Goal: Information Seeking & Learning: Learn about a topic

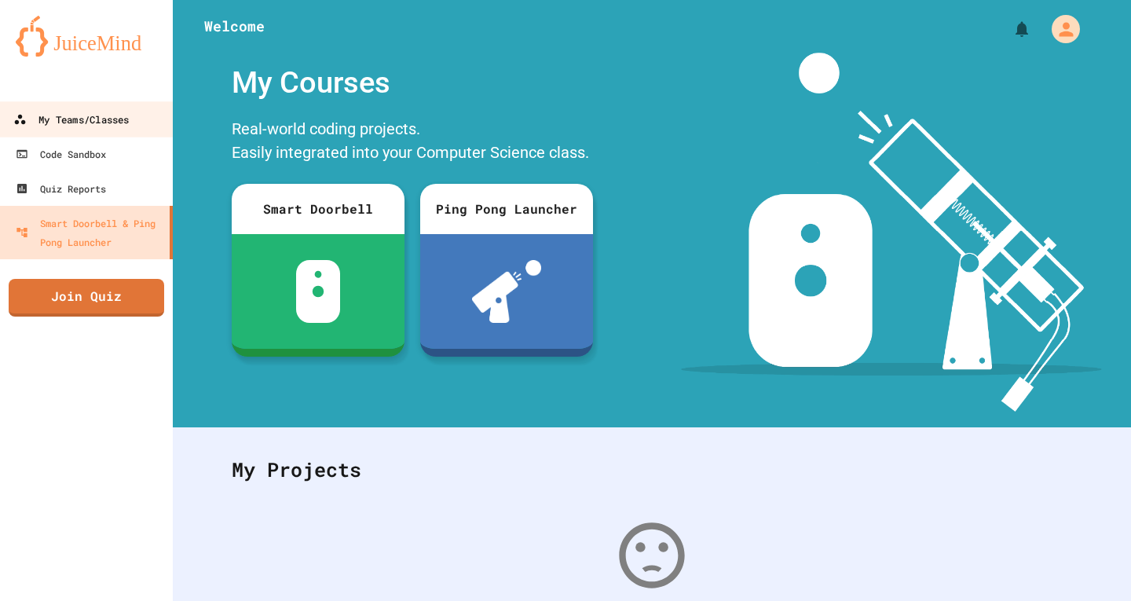
click at [86, 129] on div "My Teams/Classes" at bounding box center [70, 120] width 115 height 20
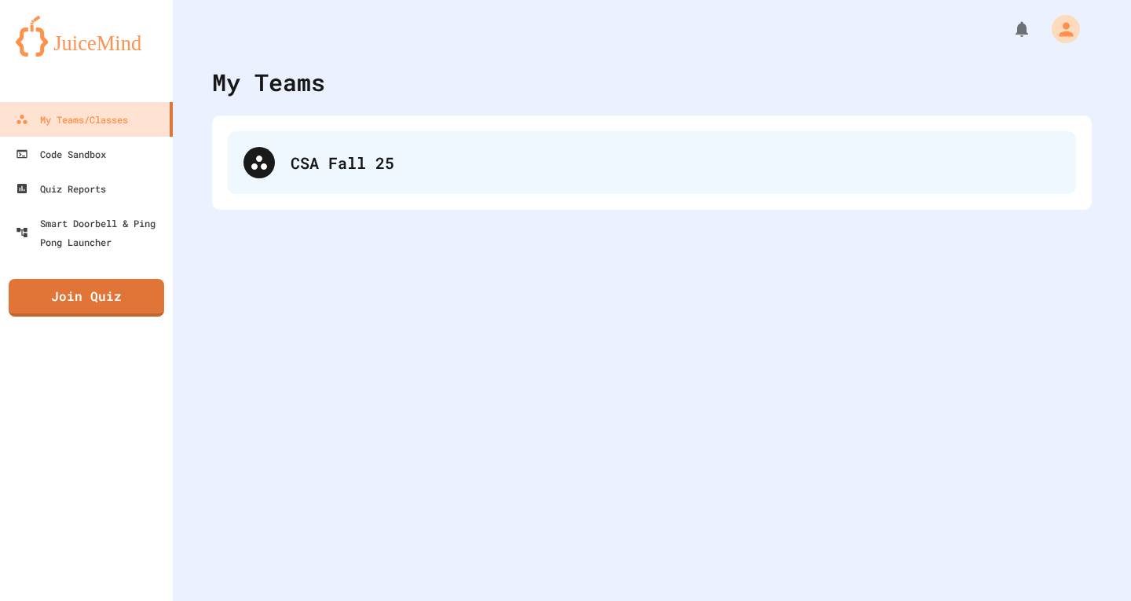
click at [366, 178] on div "CSA Fall 25" at bounding box center [652, 162] width 848 height 63
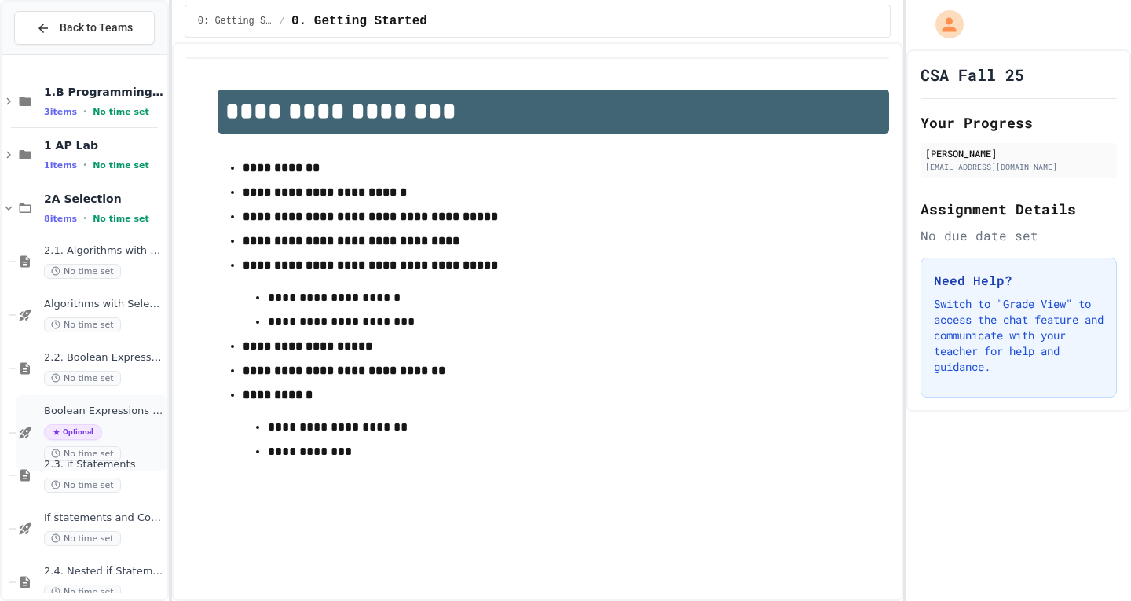
scroll to position [288, 0]
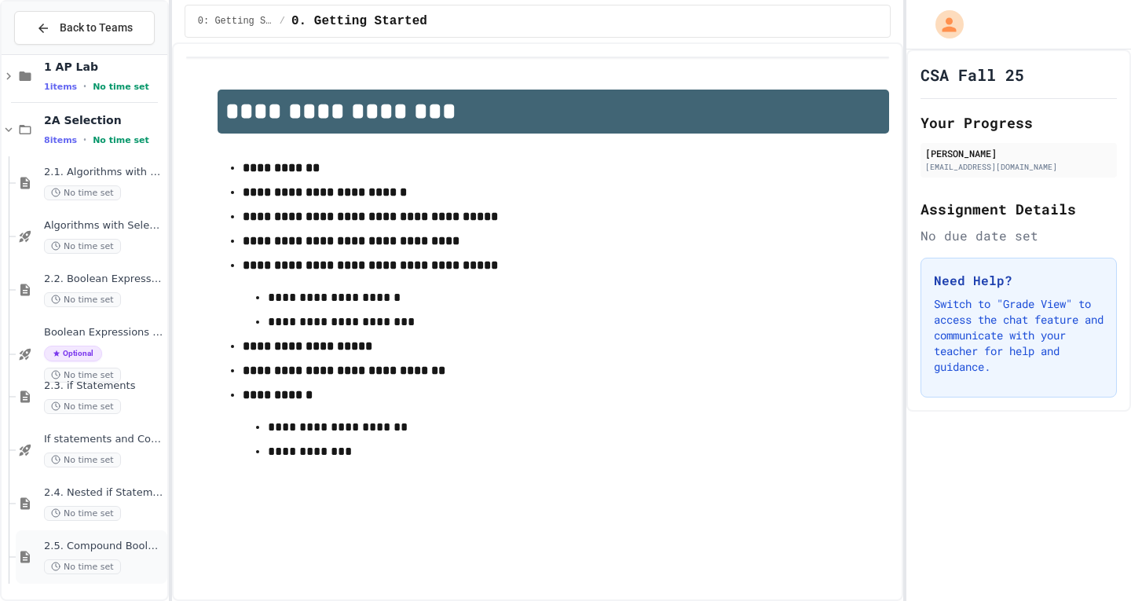
click at [93, 544] on span "2.5. Compound Boolean Expressions" at bounding box center [104, 545] width 120 height 13
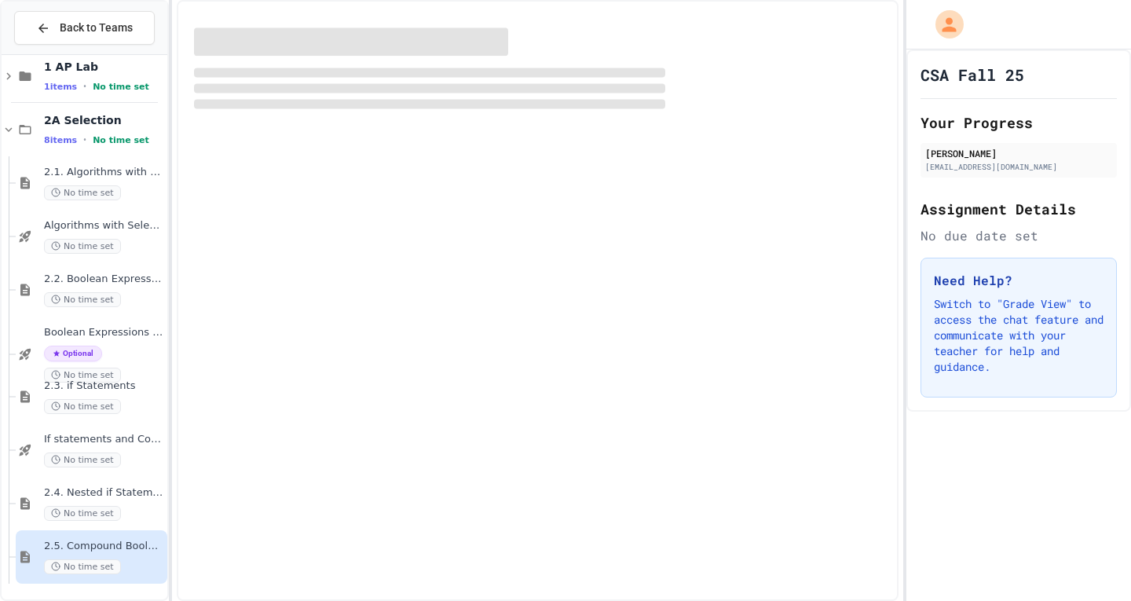
scroll to position [269, 0]
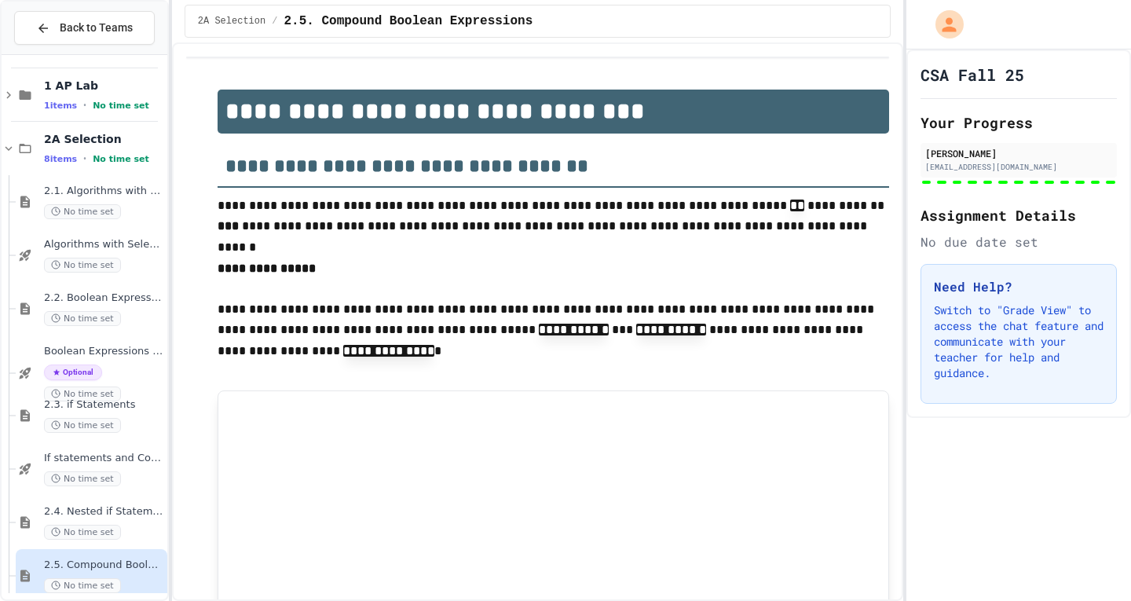
type input "*****"
type input "****"
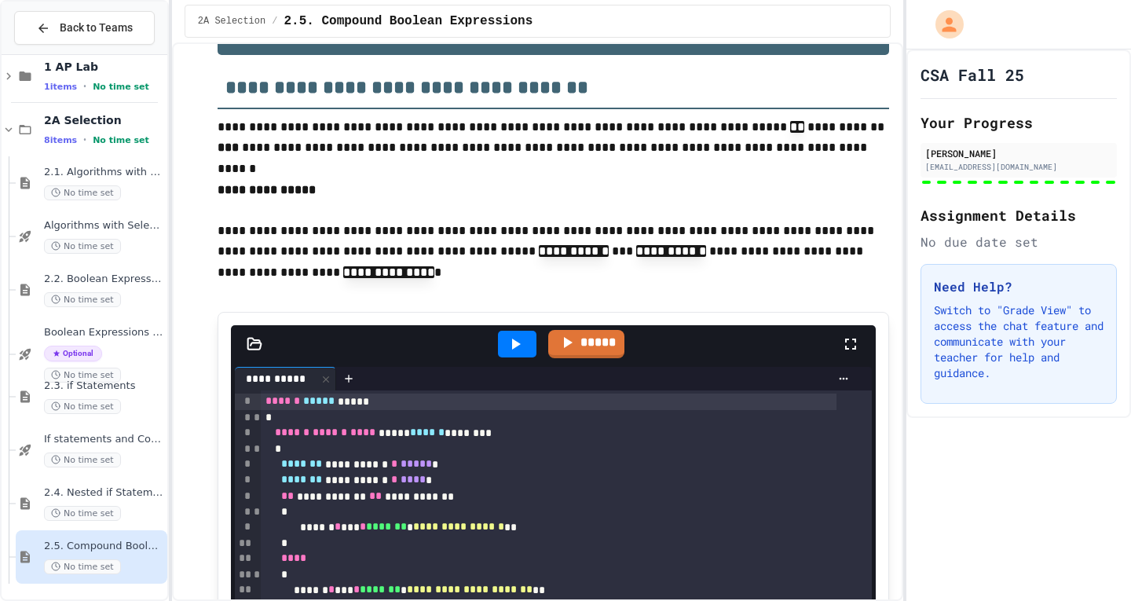
scroll to position [0, 0]
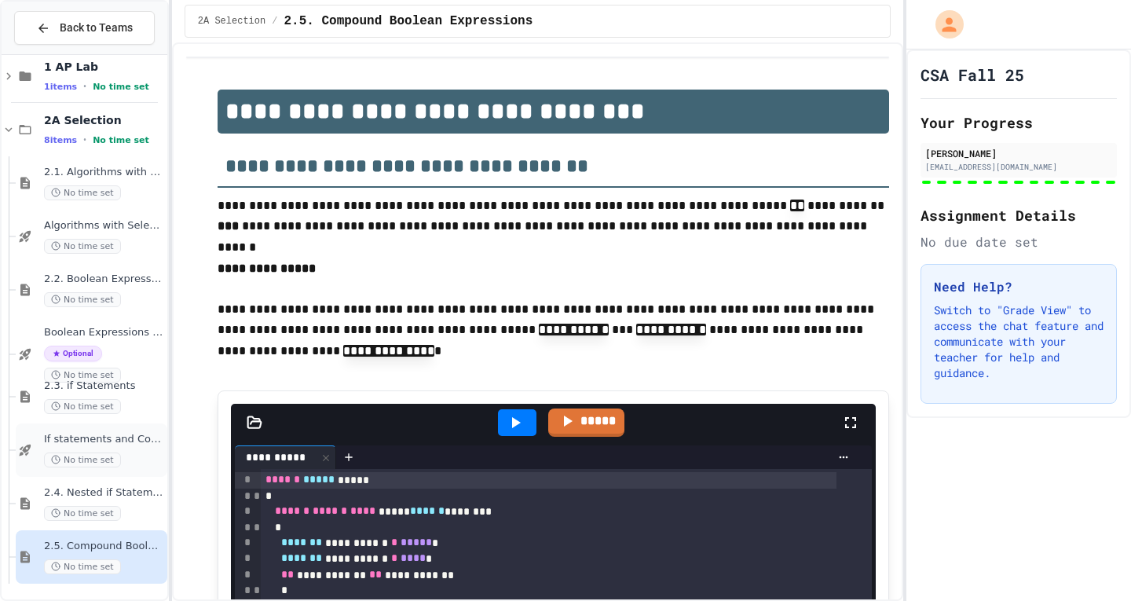
click at [111, 442] on span "If statements and Control Flow - Quiz" at bounding box center [104, 439] width 120 height 13
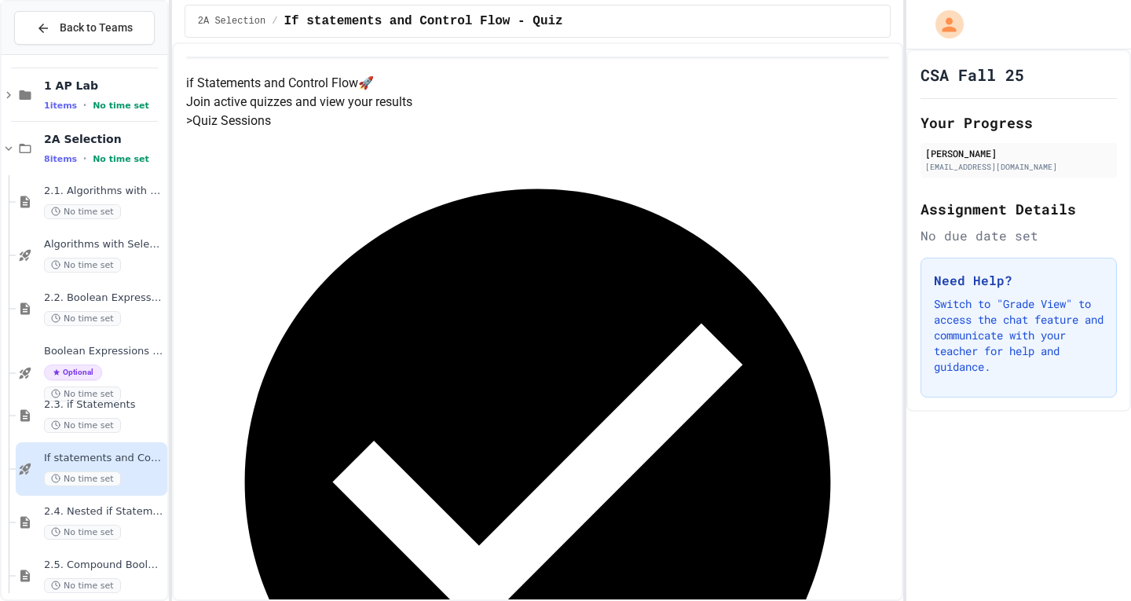
scroll to position [288, 0]
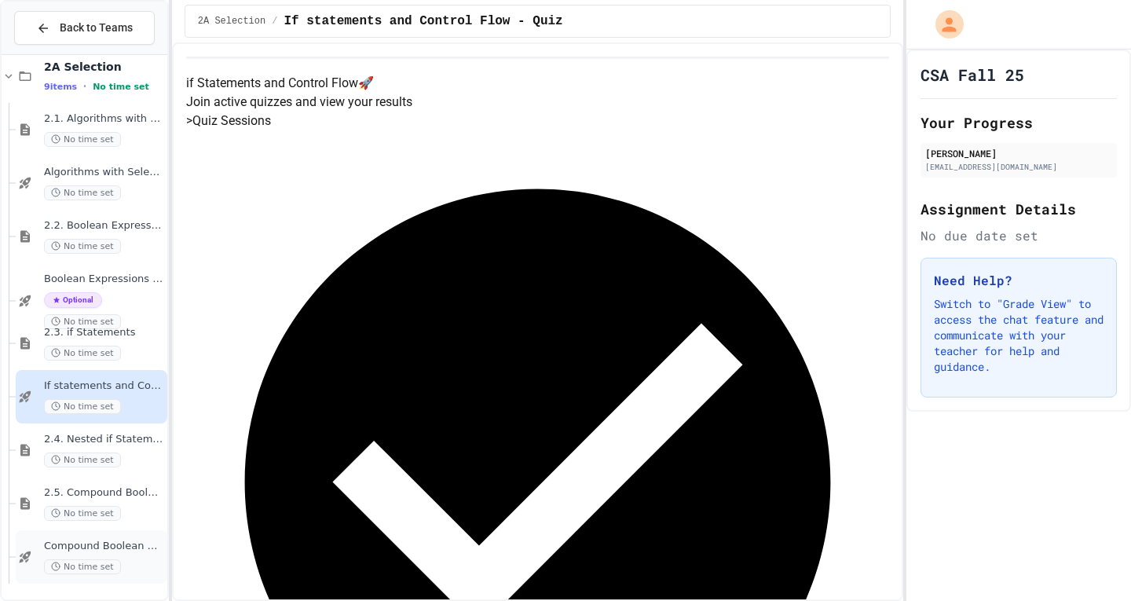
click at [99, 546] on span "Compound Boolean Quiz" at bounding box center [104, 545] width 120 height 13
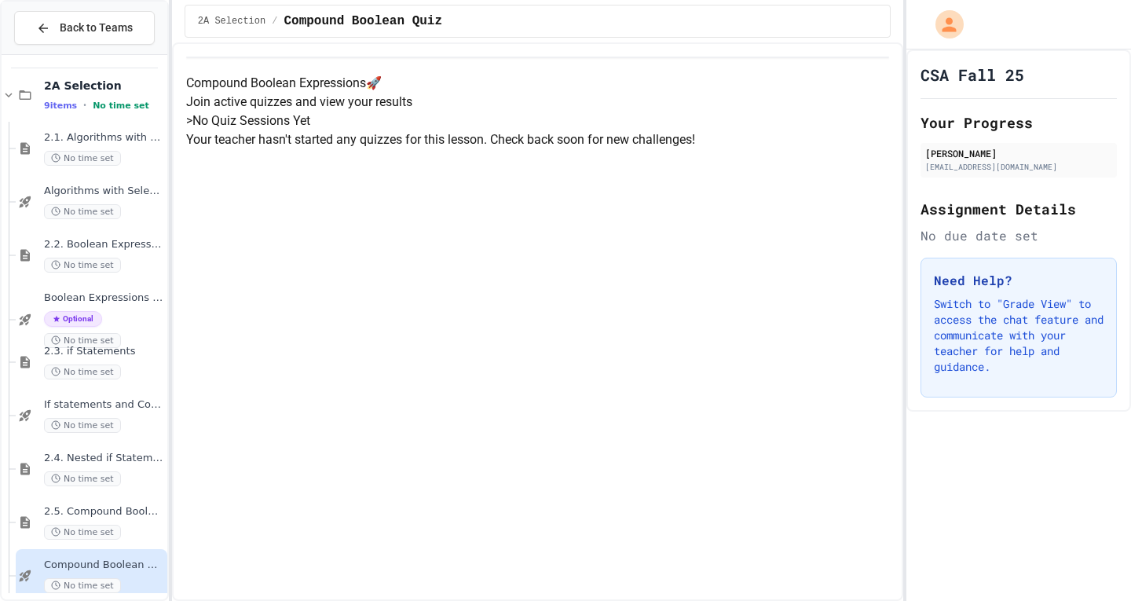
scroll to position [342, 0]
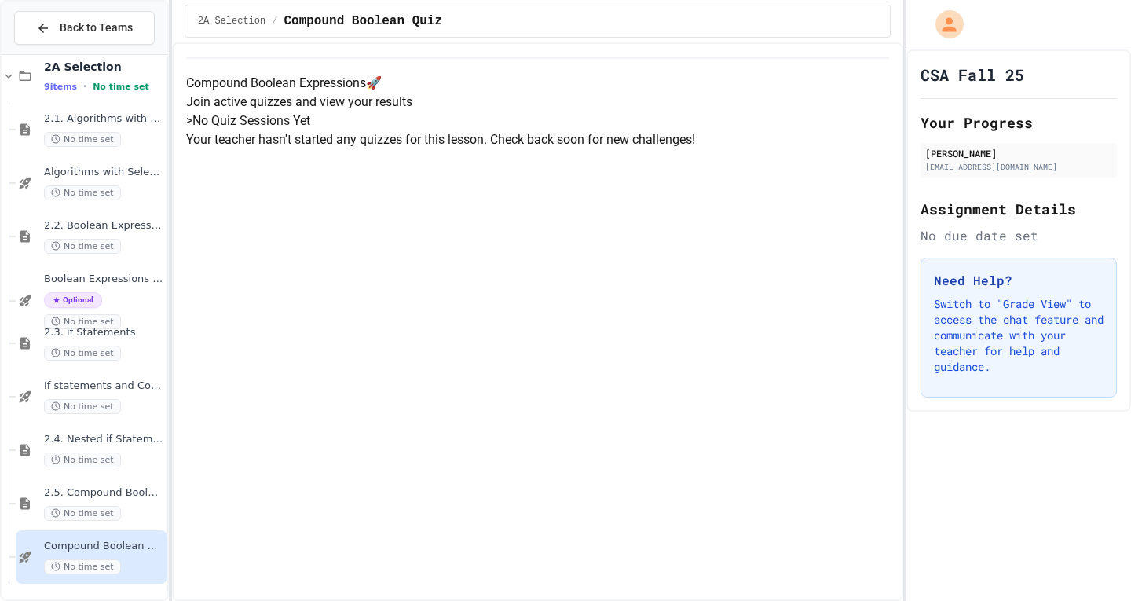
click at [96, 548] on span "Compound Boolean Quiz" at bounding box center [104, 545] width 120 height 13
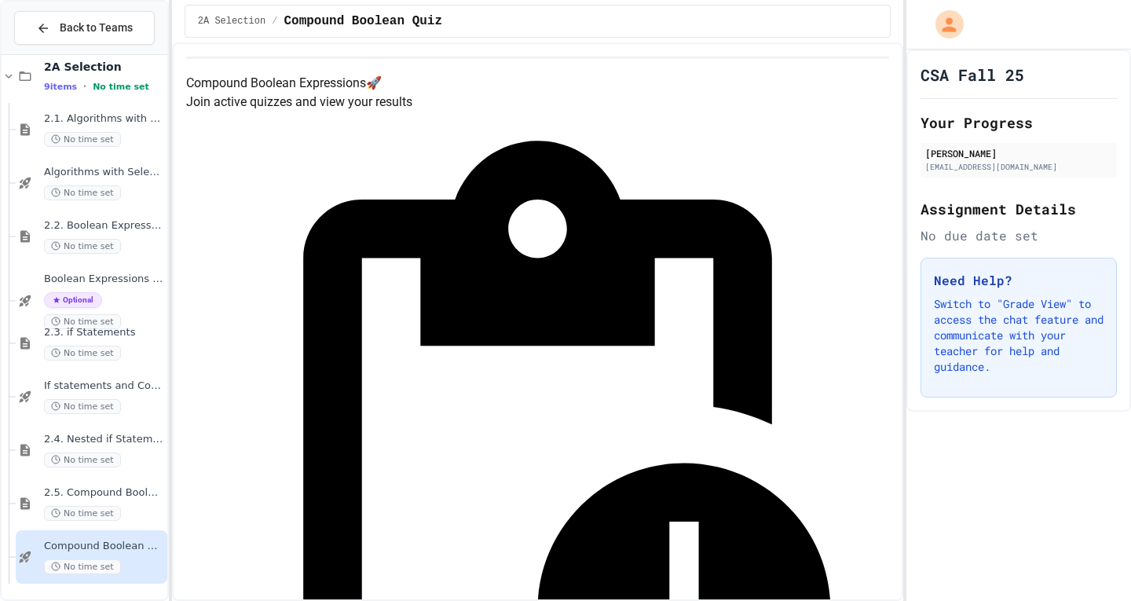
scroll to position [323, 0]
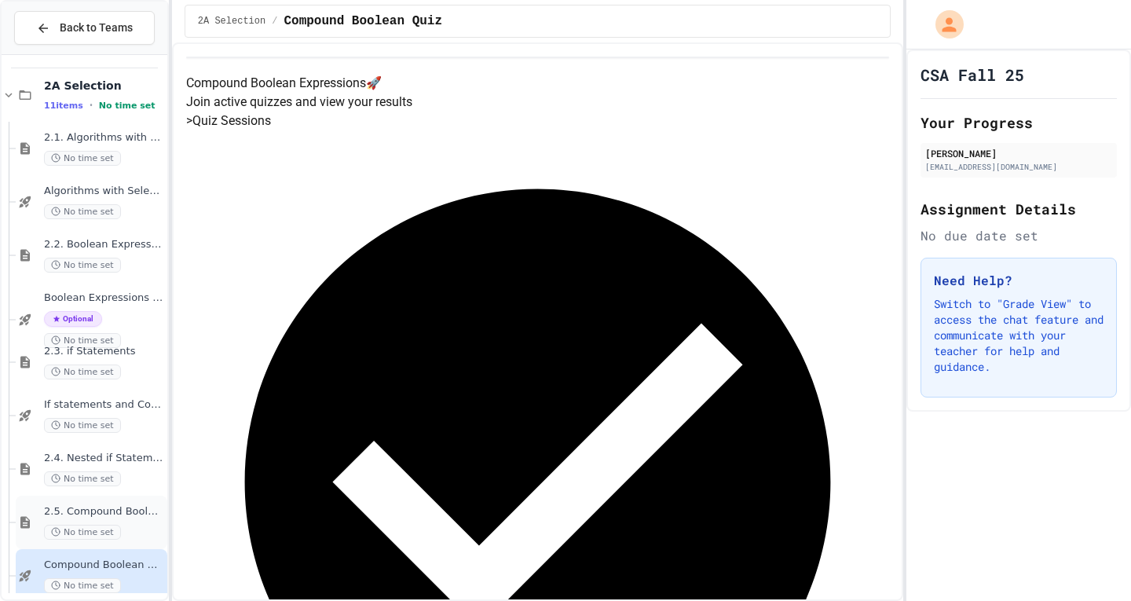
click at [91, 510] on span "2.5. Compound Boolean Expressions" at bounding box center [104, 511] width 120 height 13
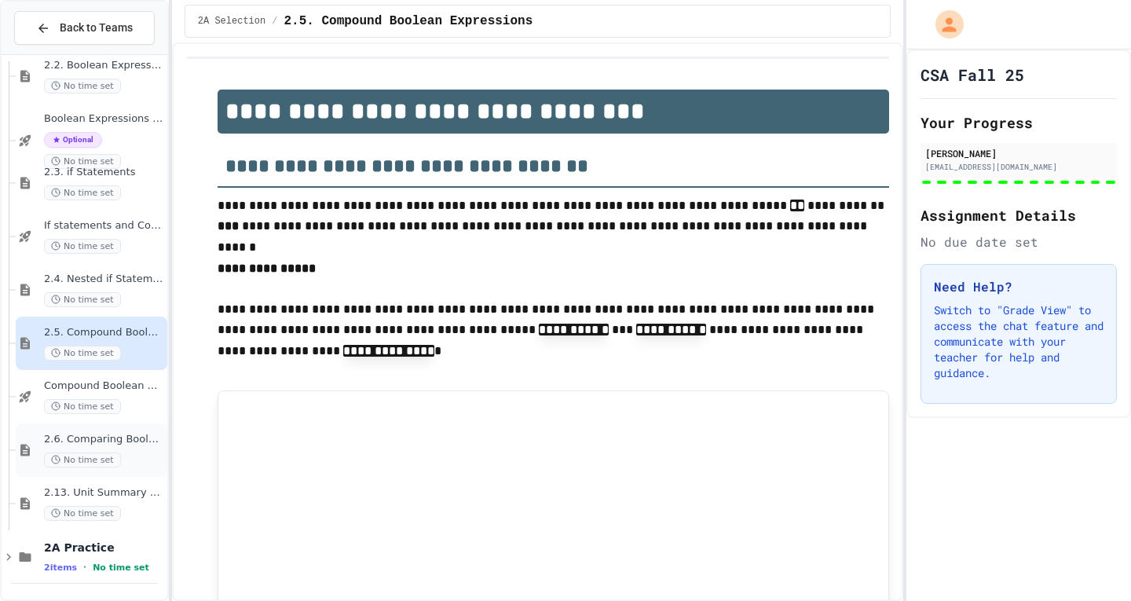
type input "*****"
type input "****"
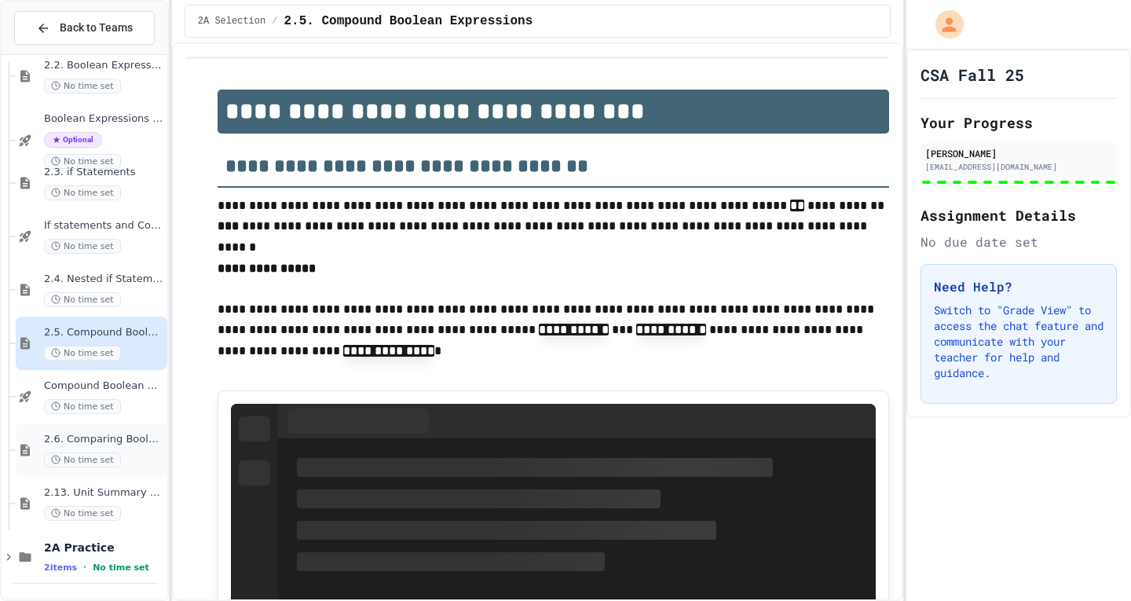
click at [120, 442] on span "2.6. Comparing Boolean Expressions ([PERSON_NAME] Laws)" at bounding box center [104, 439] width 120 height 13
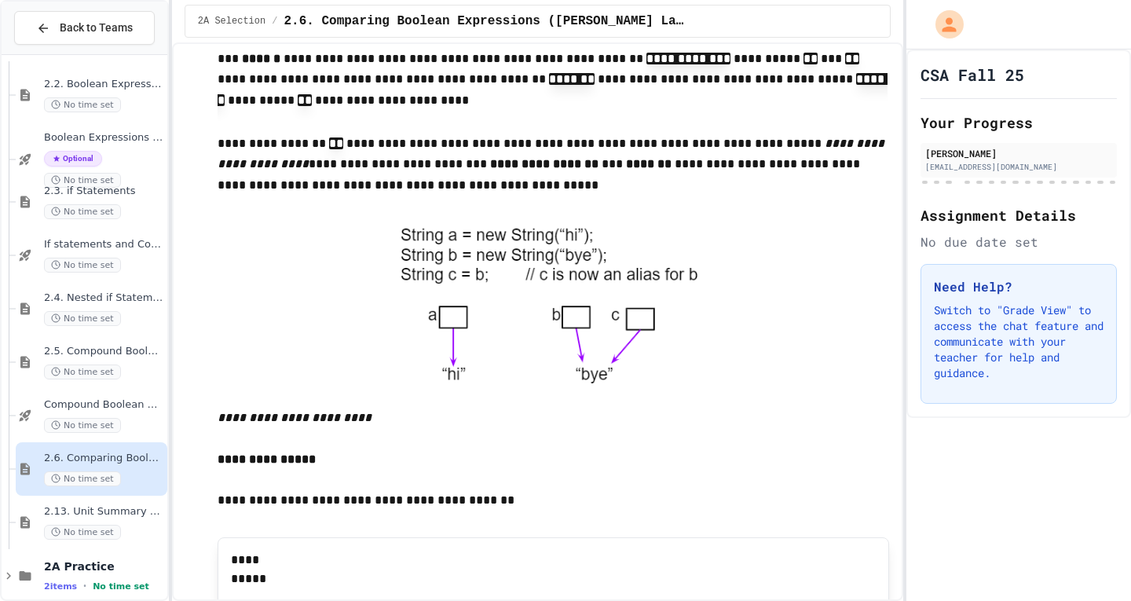
scroll to position [4162, 0]
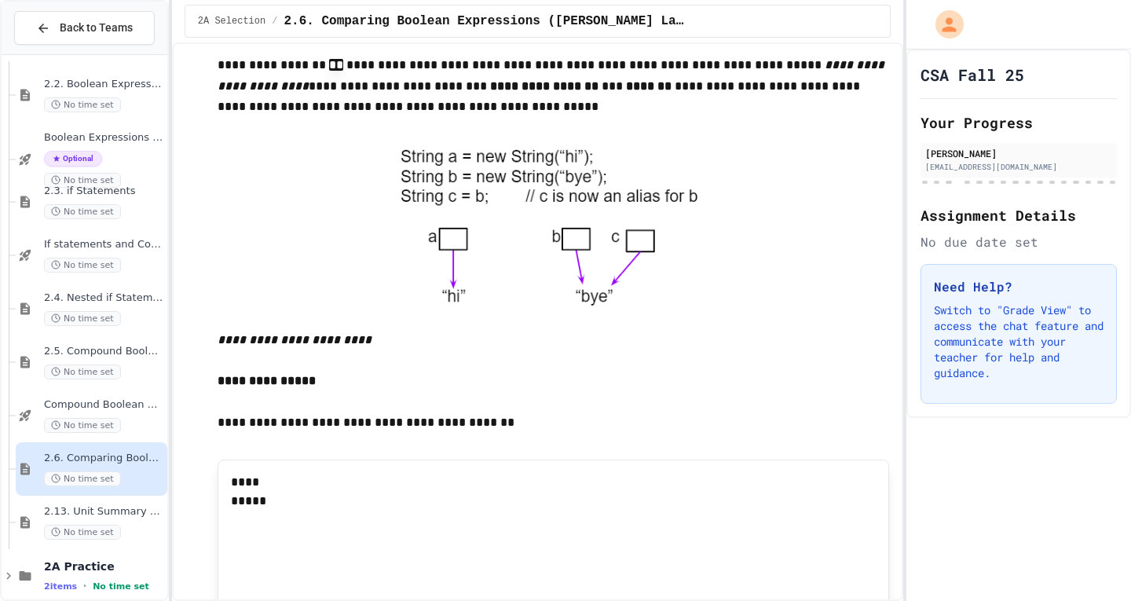
drag, startPoint x: 577, startPoint y: 144, endPoint x: 660, endPoint y: 137, distance: 82.7
click at [660, 35] on p "**********" at bounding box center [552, 2] width 671 height 65
click at [696, 35] on p "**********" at bounding box center [552, 2] width 671 height 64
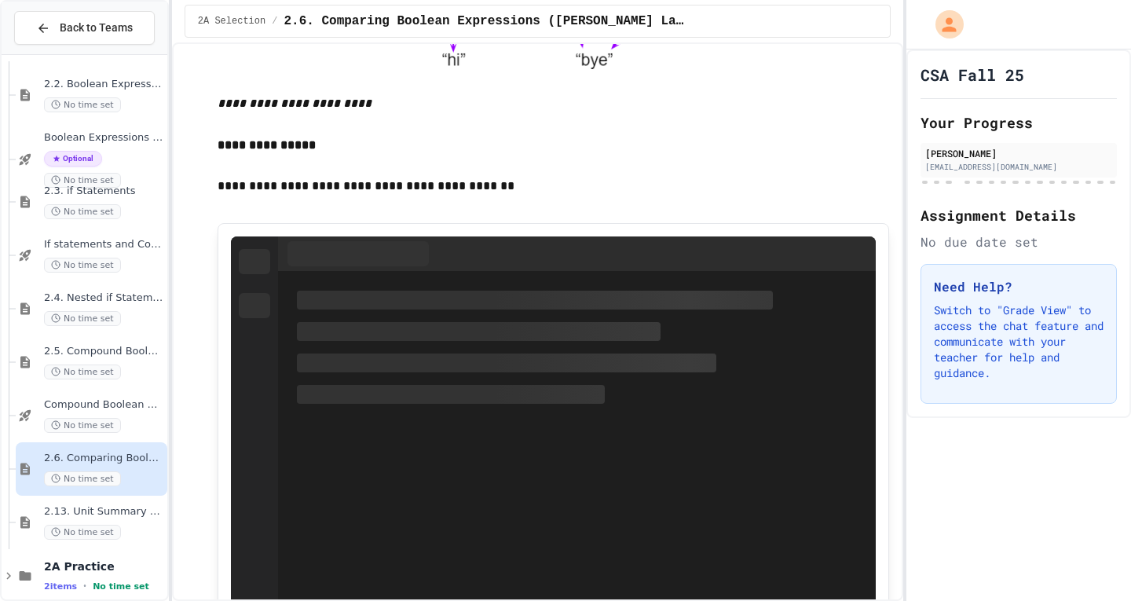
scroll to position [4083, 0]
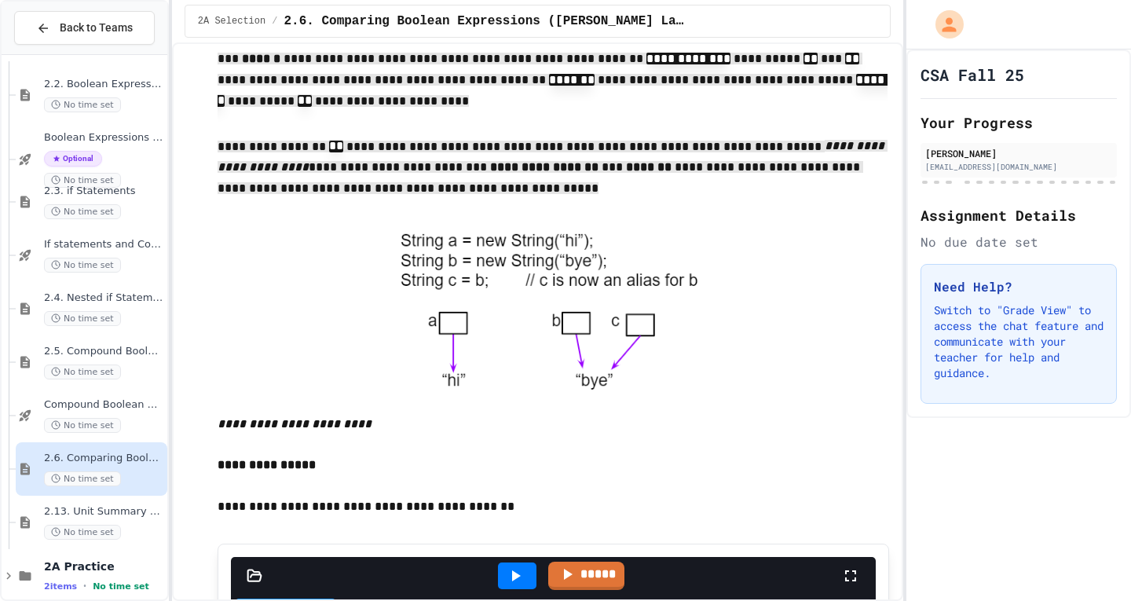
drag, startPoint x: 195, startPoint y: 214, endPoint x: 534, endPoint y: 360, distance: 369.6
click at [528, 203] on p "**********" at bounding box center [552, 170] width 671 height 68
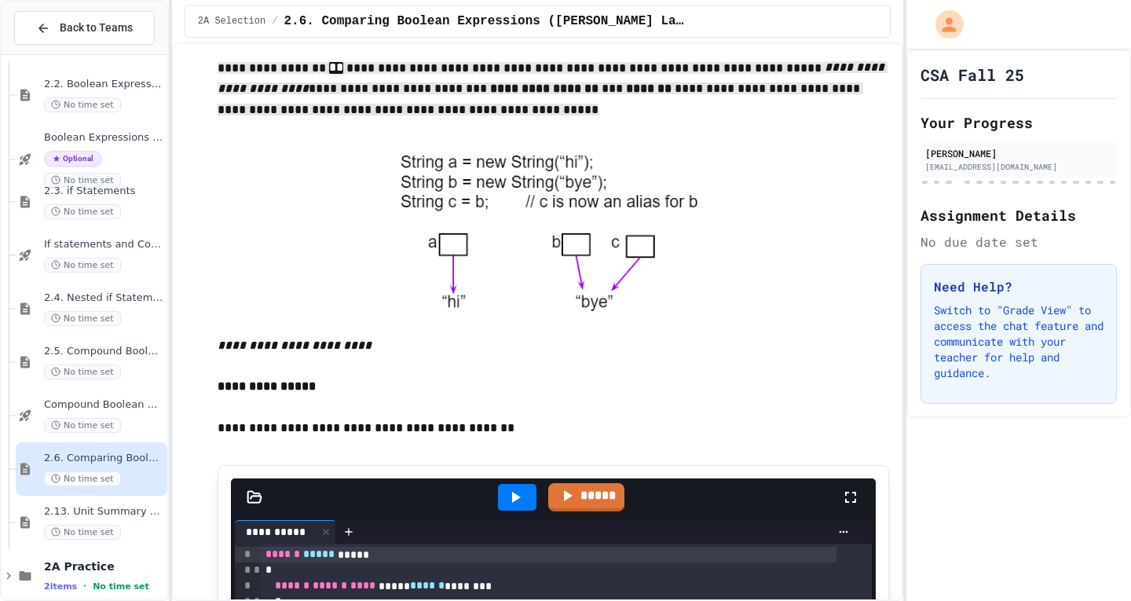
scroll to position [4240, 0]
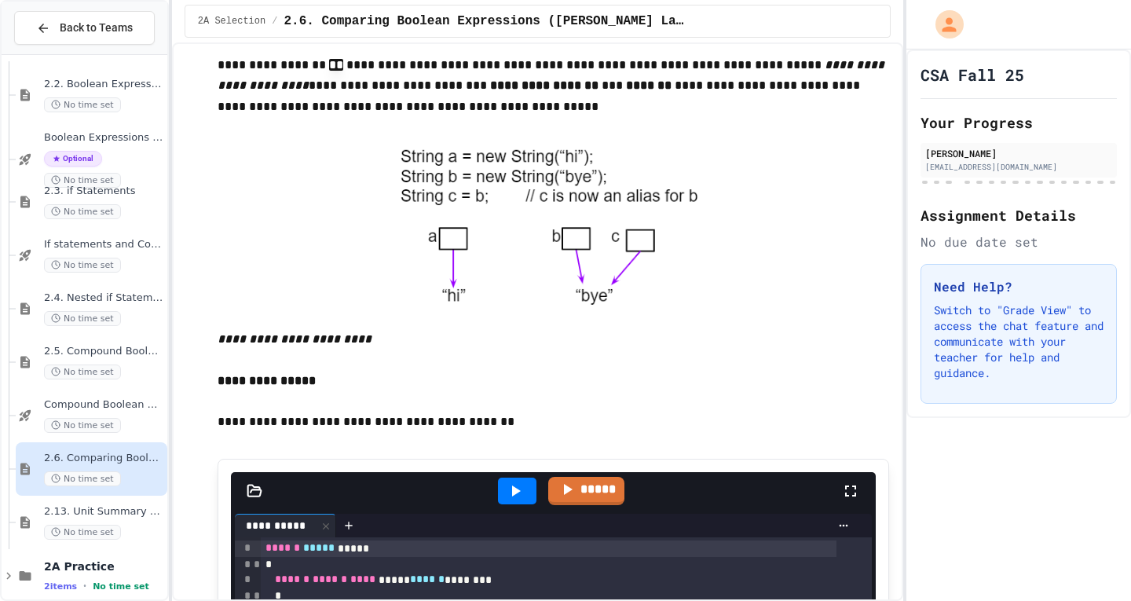
scroll to position [247, 0]
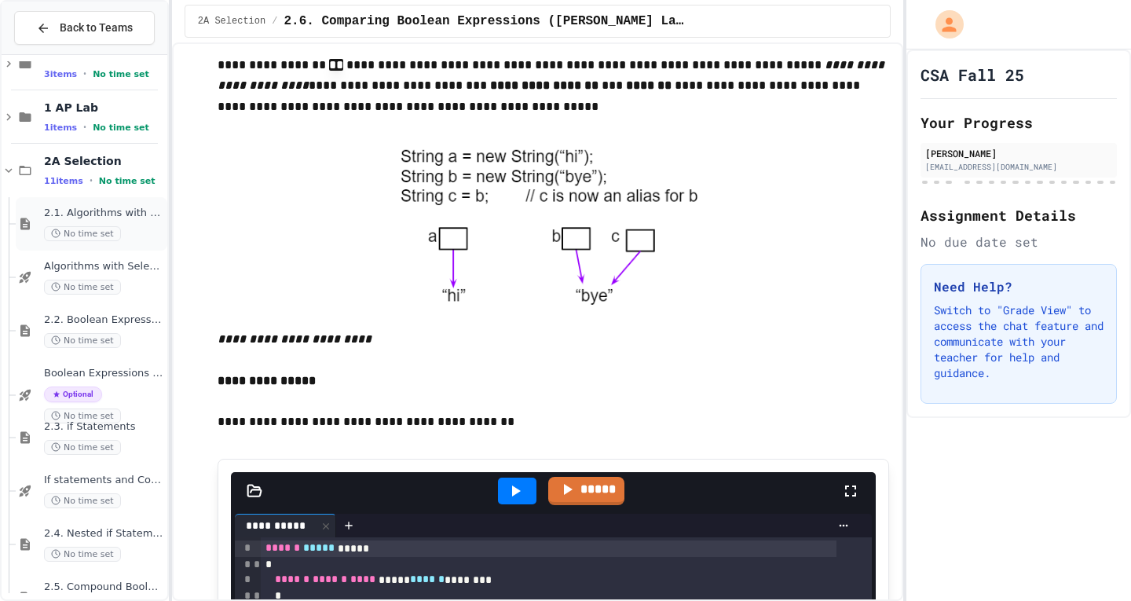
click at [110, 217] on span "2.1. Algorithms with Selection and Repetition" at bounding box center [104, 213] width 120 height 13
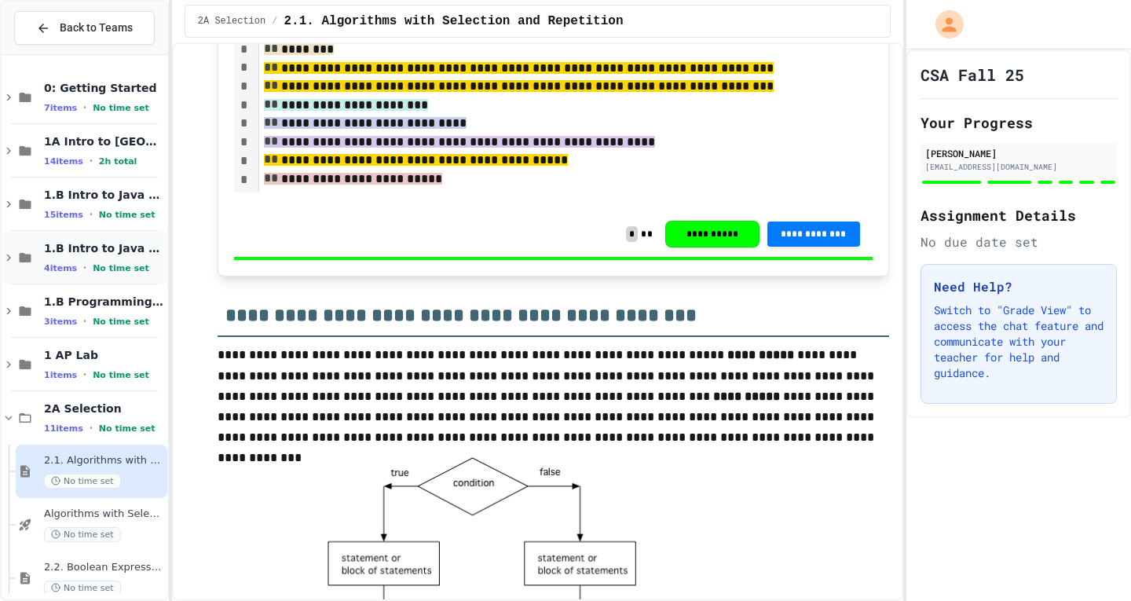
click at [10, 256] on icon at bounding box center [9, 257] width 14 height 14
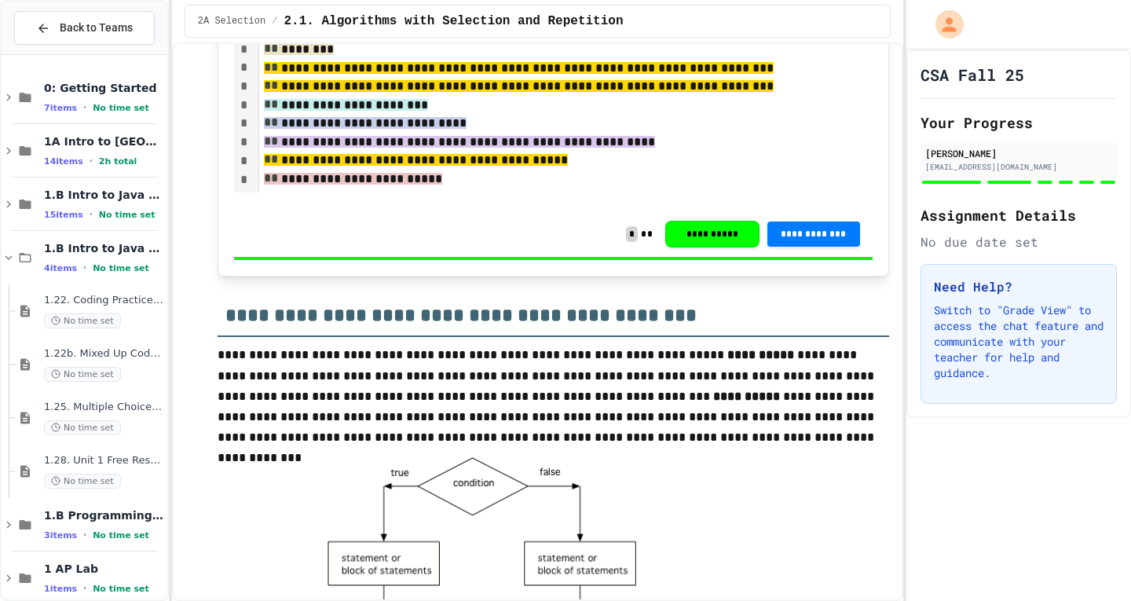
click at [3, 251] on icon at bounding box center [9, 257] width 14 height 14
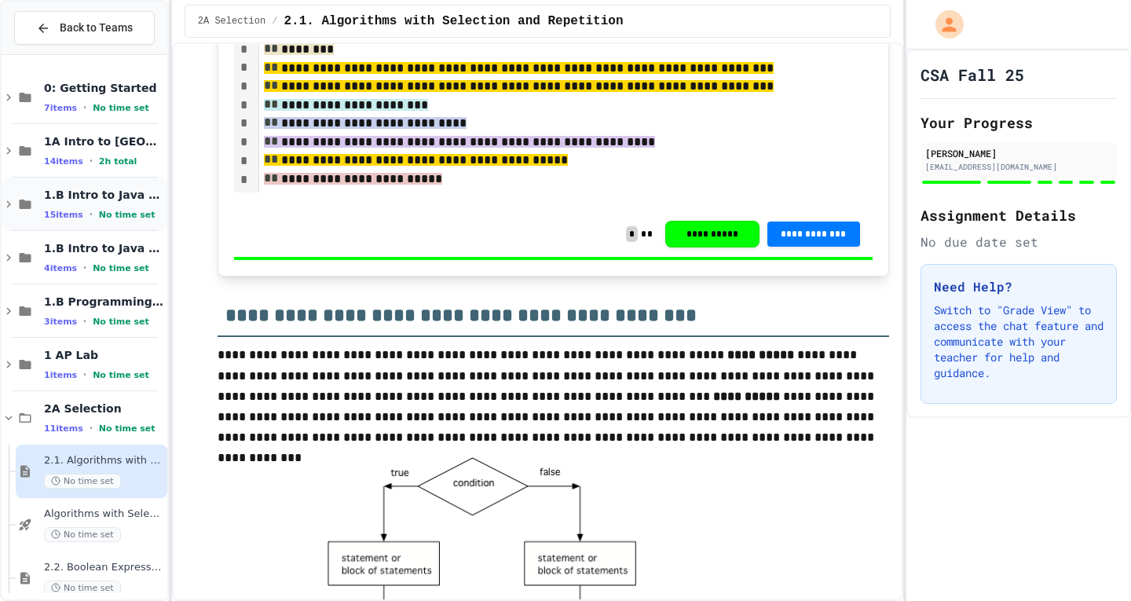
click at [11, 204] on icon at bounding box center [8, 204] width 5 height 7
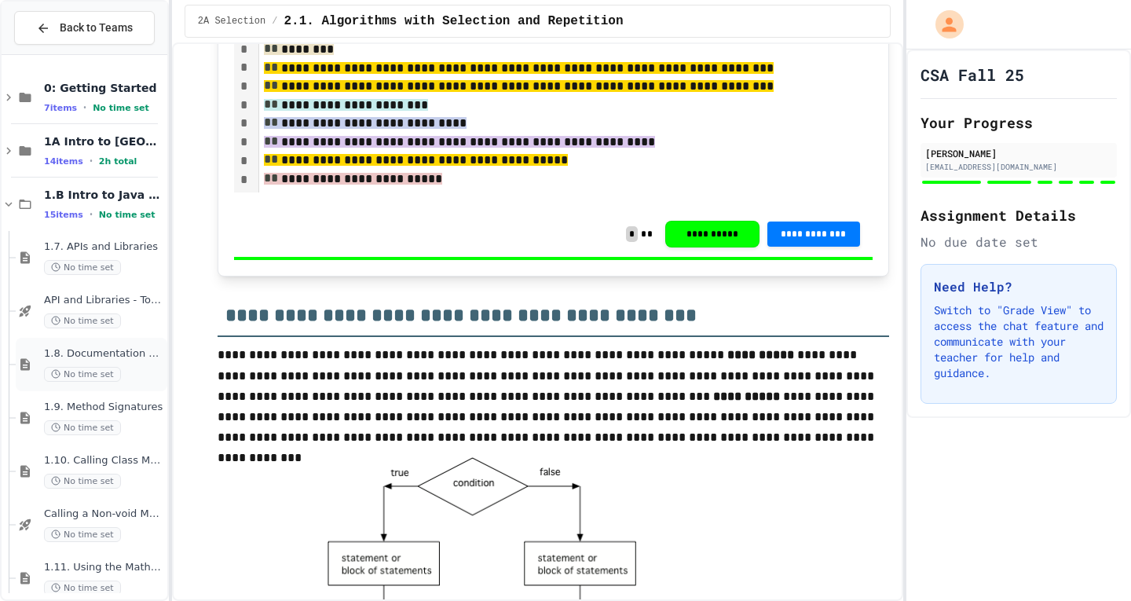
scroll to position [236, 0]
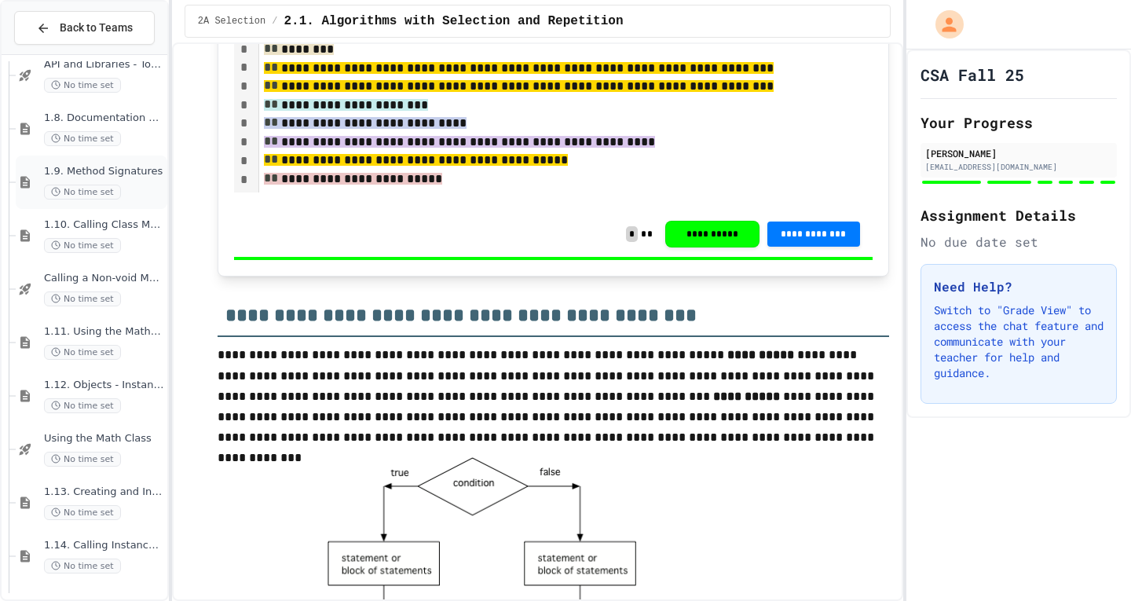
click at [124, 179] on div "1.9. Method Signatures No time set" at bounding box center [104, 182] width 120 height 35
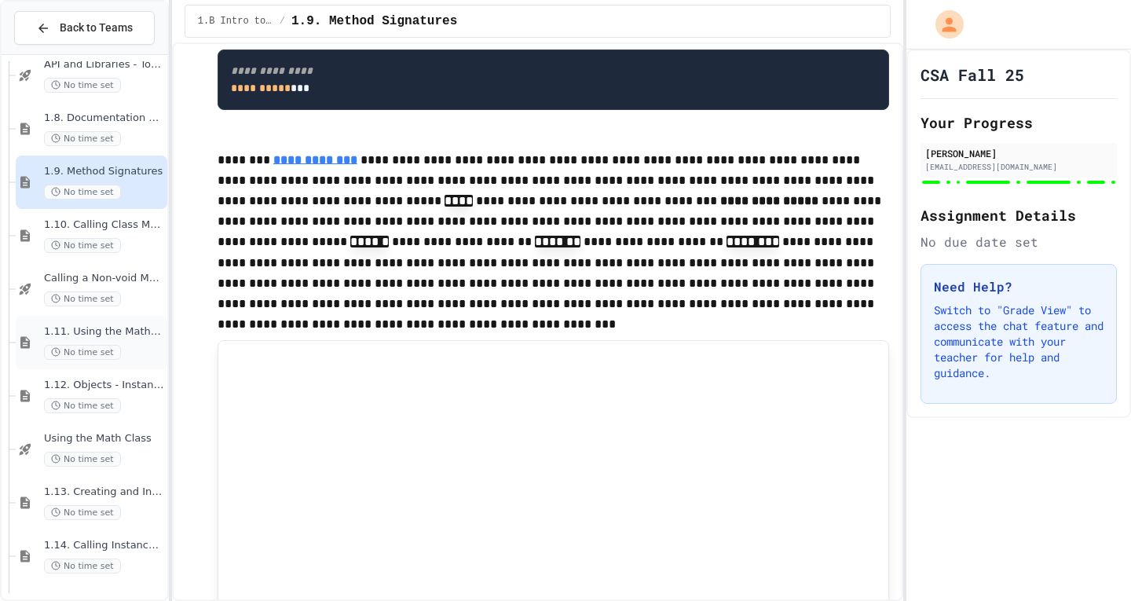
click at [116, 328] on span "1.11. Using the Math Class" at bounding box center [104, 331] width 120 height 13
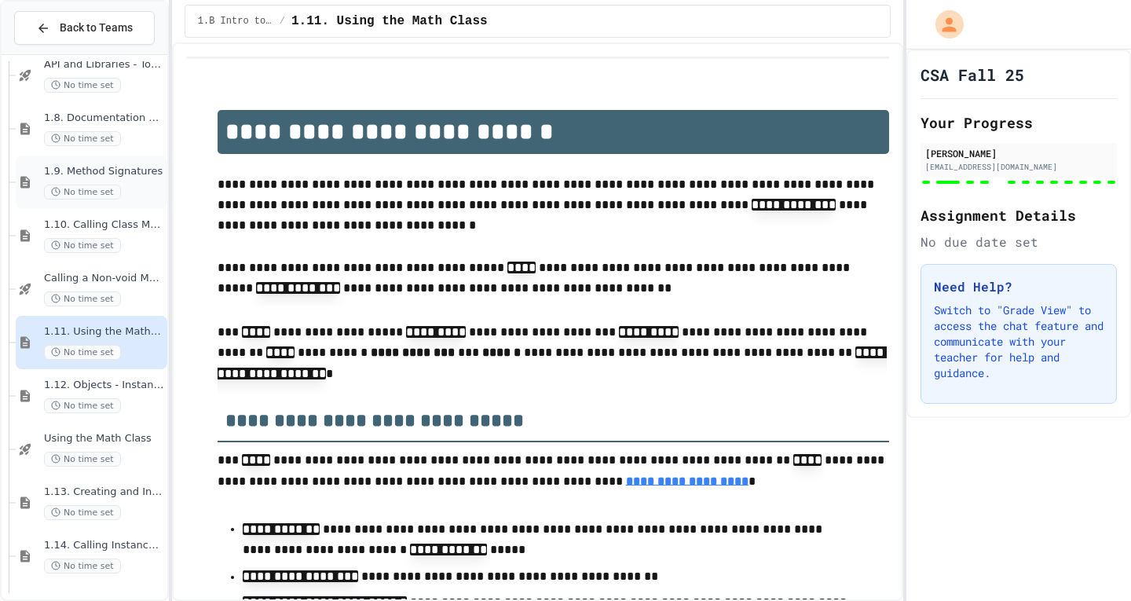
click at [125, 182] on div "1.9. Method Signatures No time set" at bounding box center [104, 182] width 120 height 35
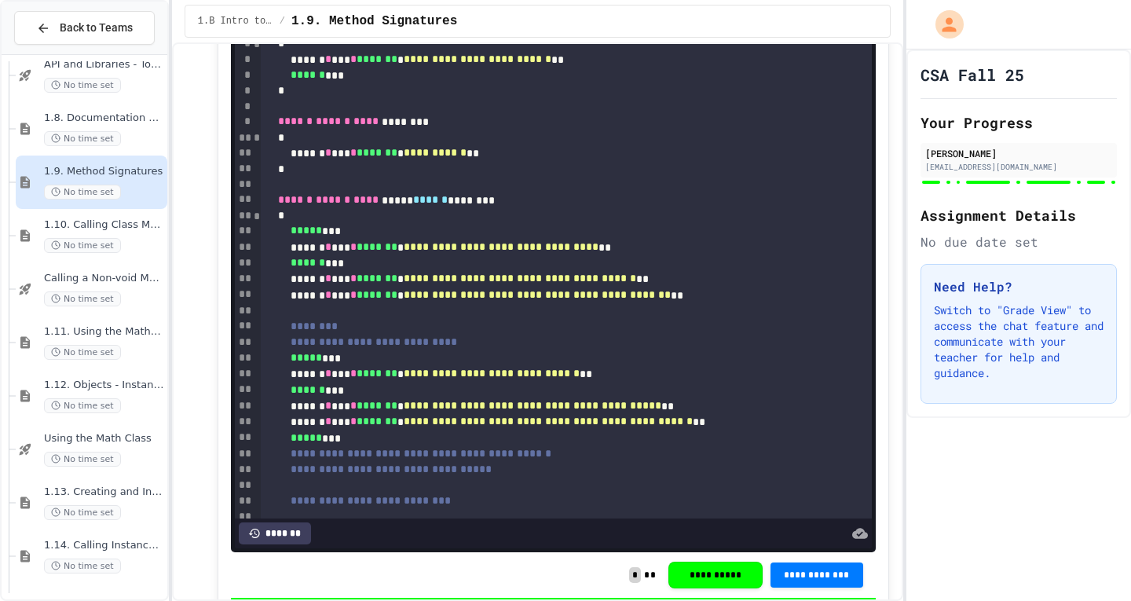
scroll to position [2175, 0]
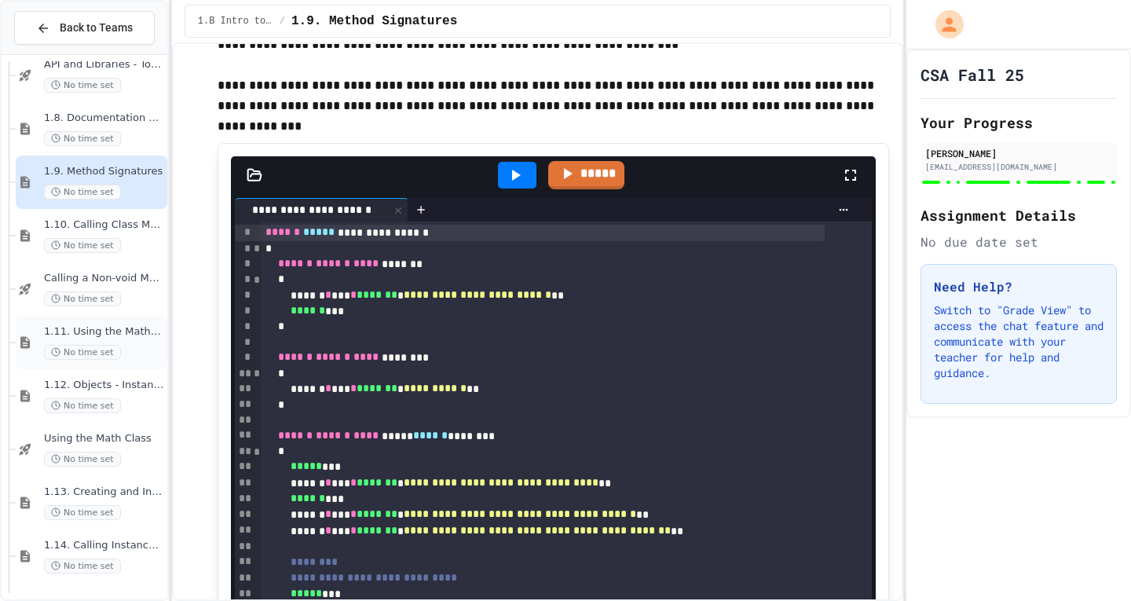
click at [105, 327] on span "1.11. Using the Math Class" at bounding box center [104, 331] width 120 height 13
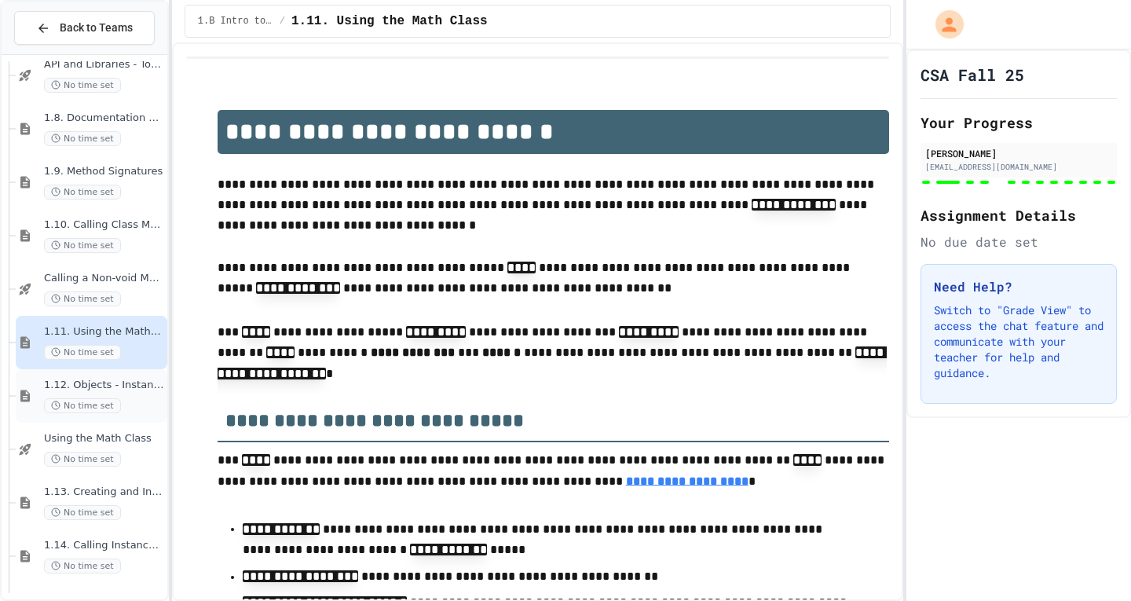
click at [129, 391] on span "1.12. Objects - Instances of Classes" at bounding box center [104, 384] width 120 height 13
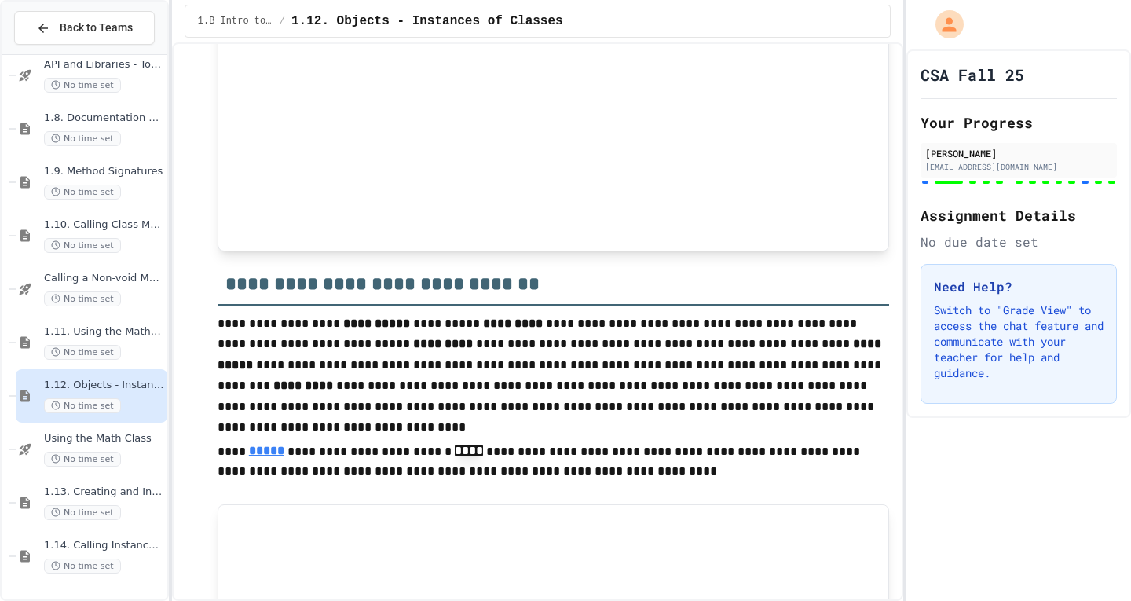
scroll to position [1649, 0]
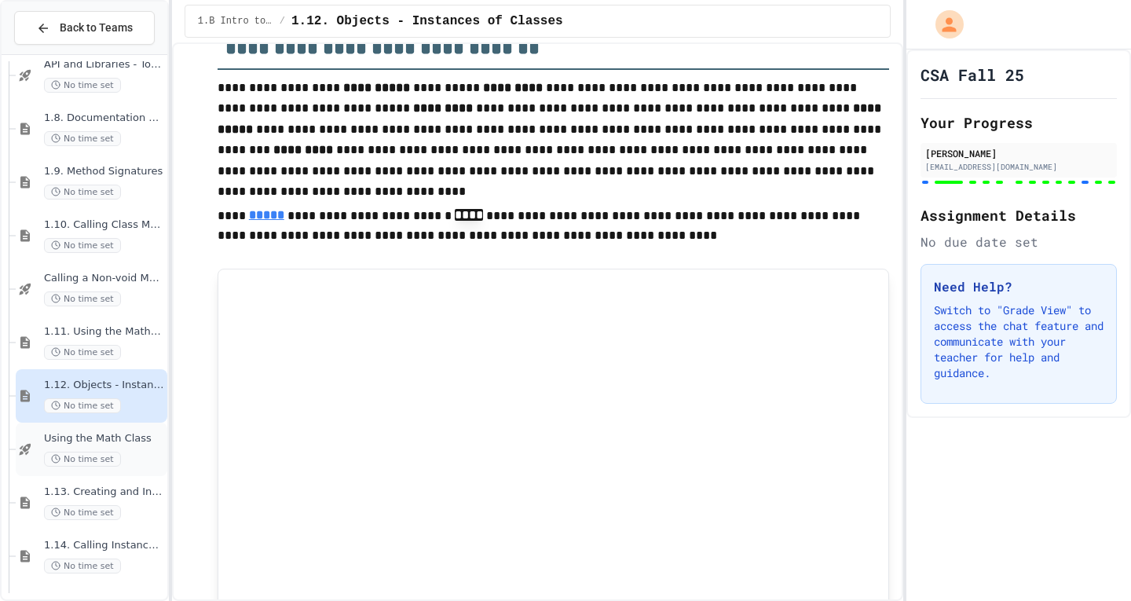
click at [82, 442] on span "Using the Math Class" at bounding box center [104, 438] width 120 height 13
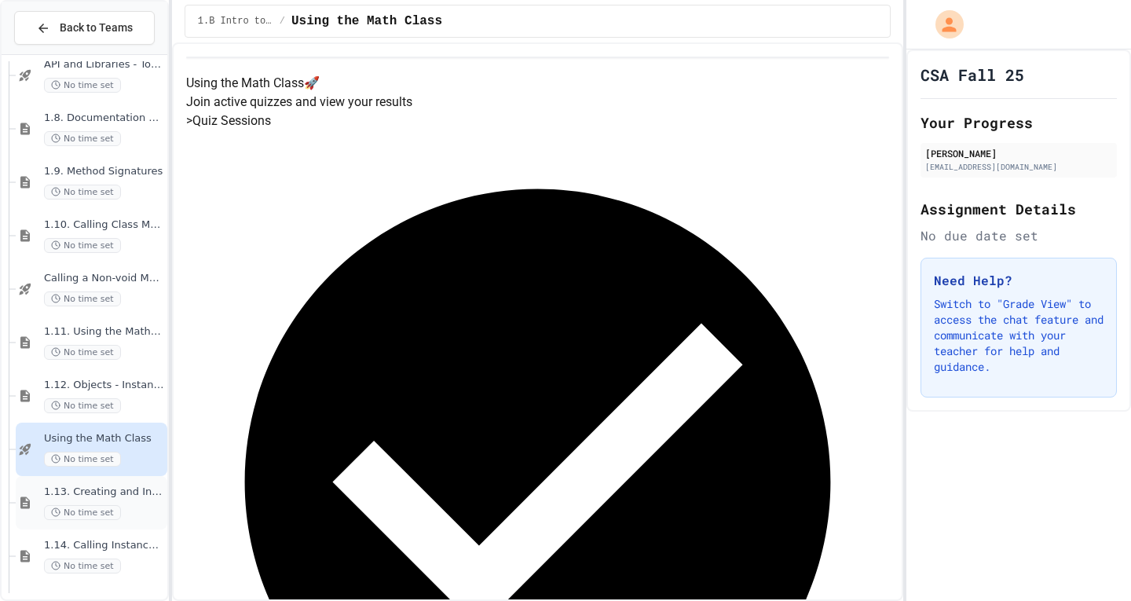
click at [123, 501] on div "1.13. Creating and Initializing Objects: Constructors No time set" at bounding box center [104, 502] width 120 height 35
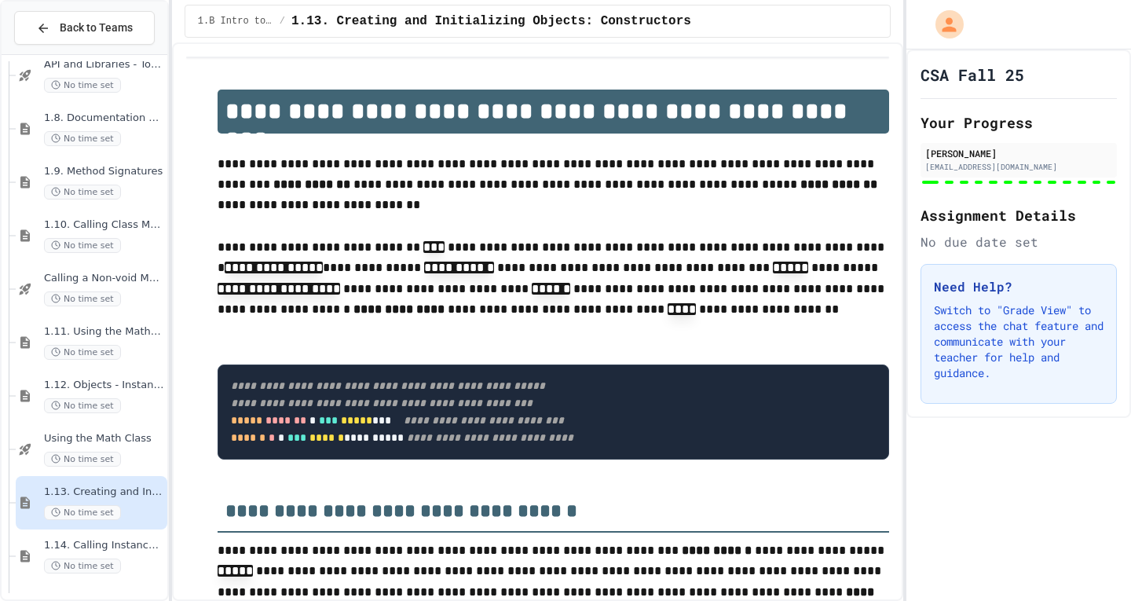
scroll to position [314, 0]
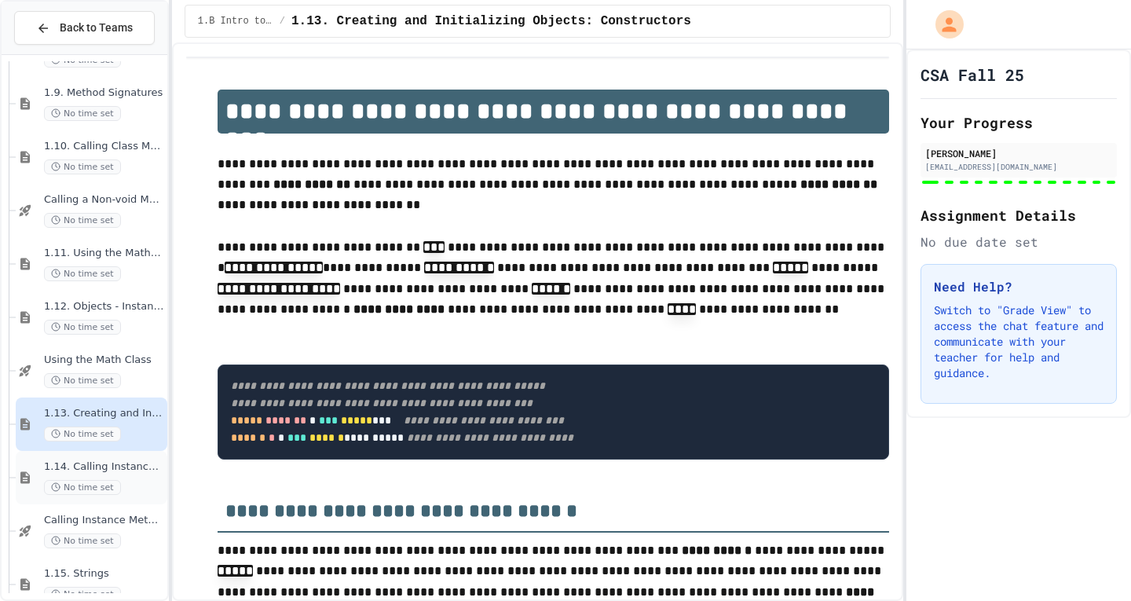
click at [118, 477] on div "1.14. Calling Instance Methods No time set" at bounding box center [104, 477] width 120 height 35
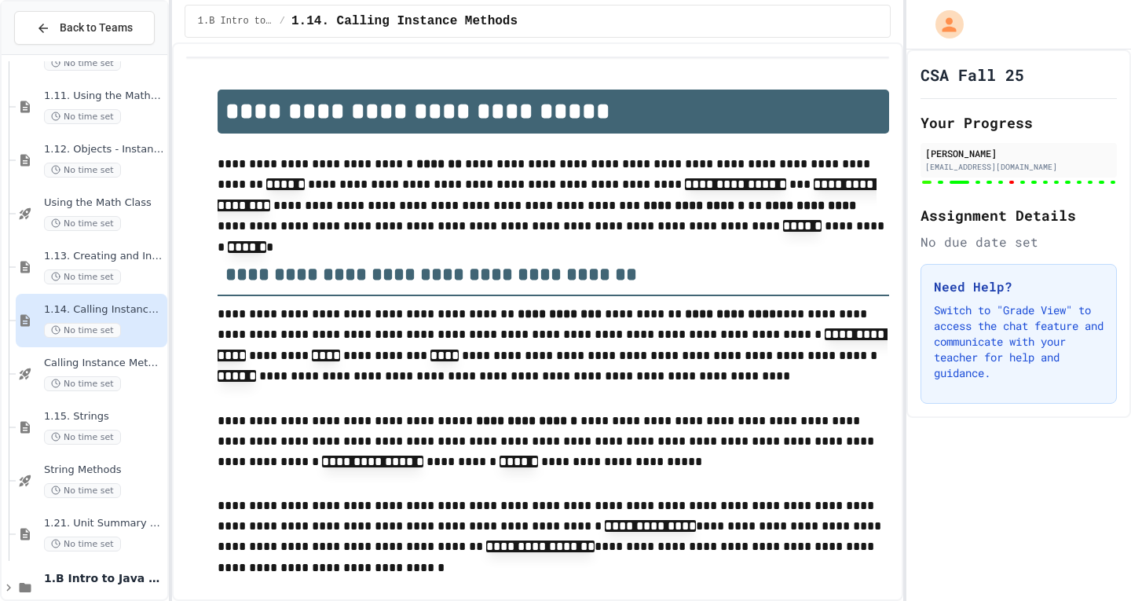
scroll to position [550, 0]
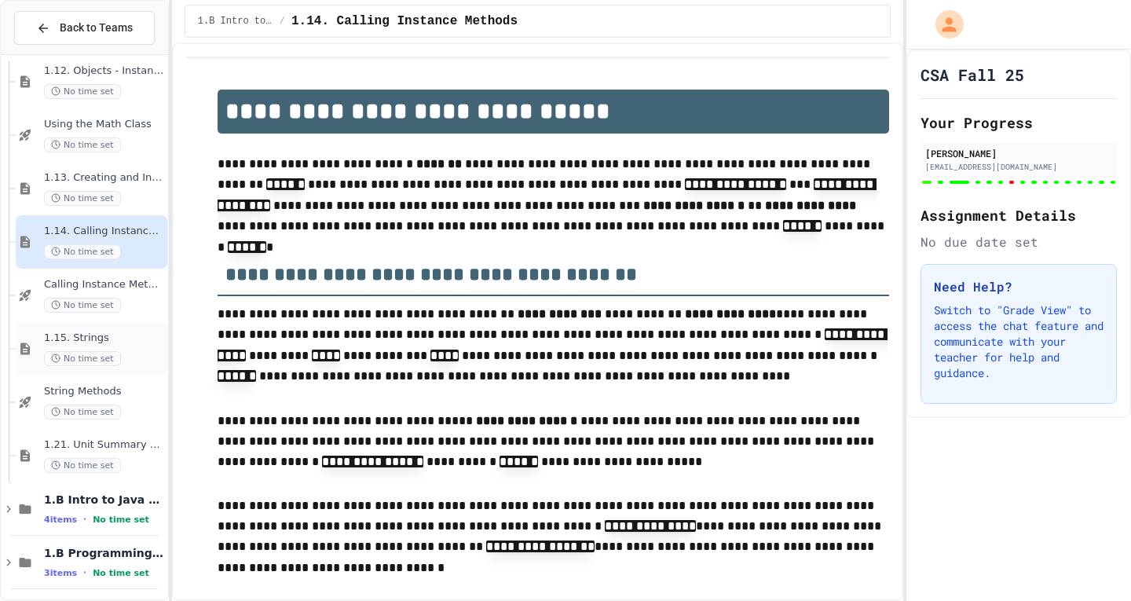
click at [112, 339] on span "1.15. Strings" at bounding box center [104, 337] width 120 height 13
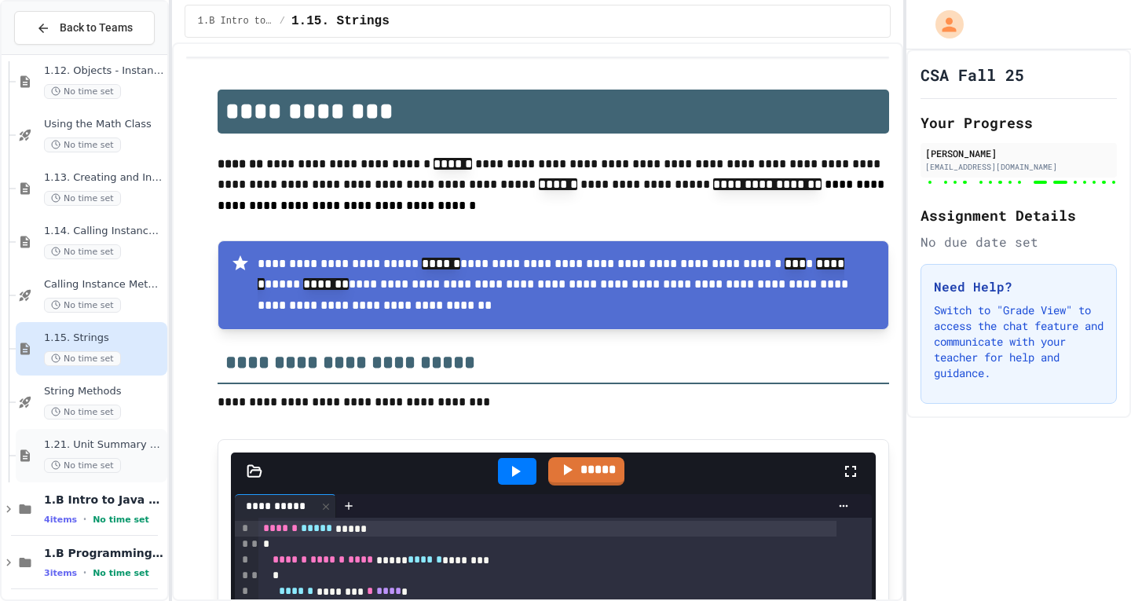
click at [132, 436] on div "1.21. Unit Summary 1b (1.7-1.15) No time set" at bounding box center [92, 455] width 152 height 53
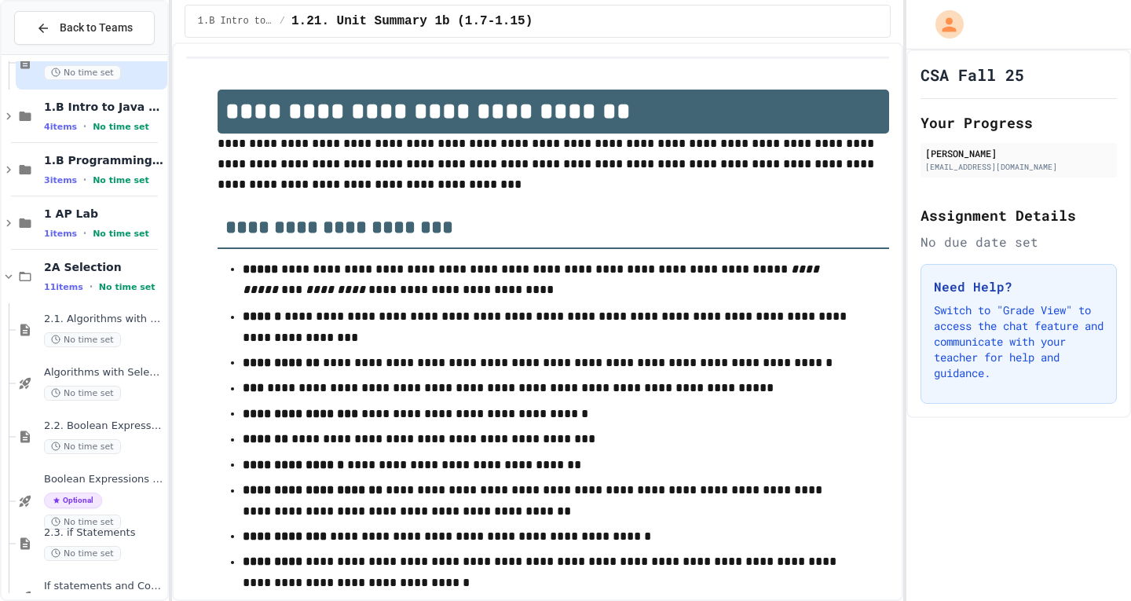
scroll to position [1303, 0]
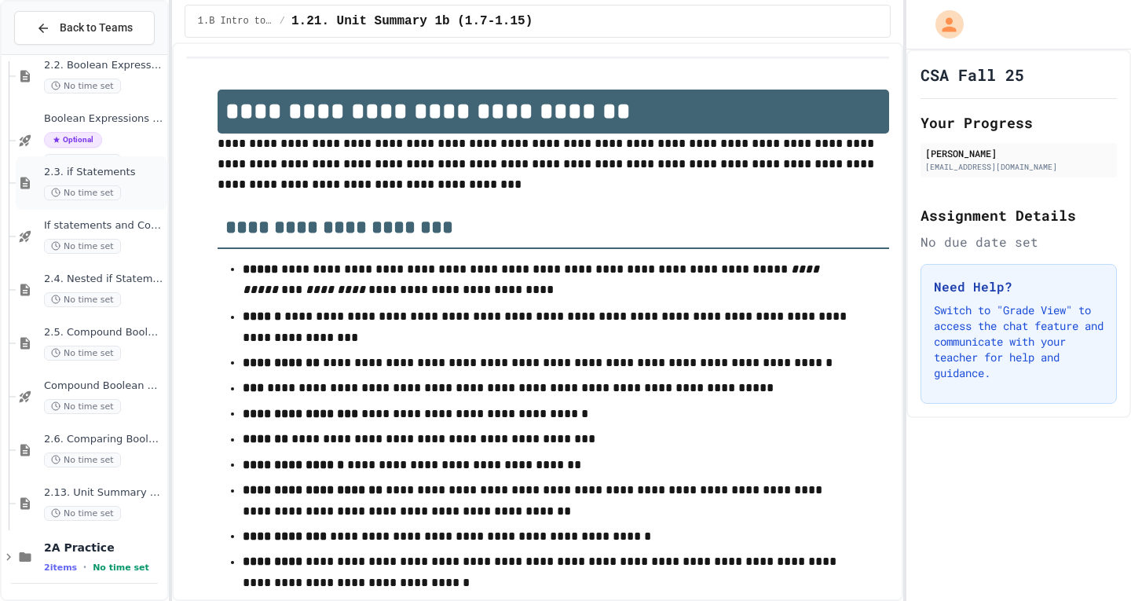
click at [90, 174] on span "2.3. if Statements" at bounding box center [104, 172] width 120 height 13
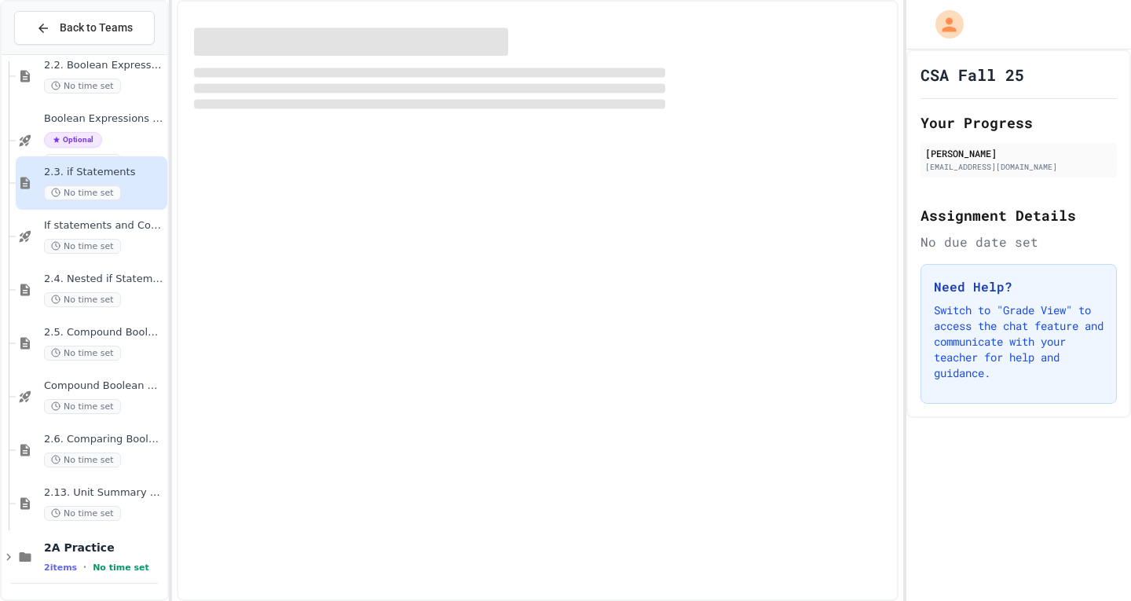
scroll to position [1284, 0]
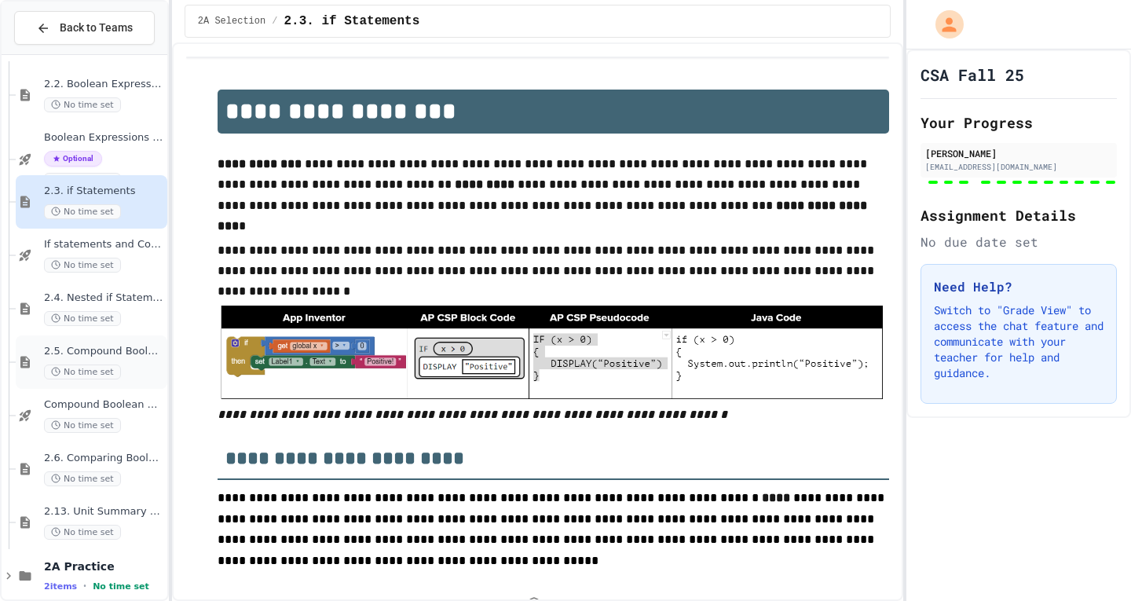
type input "**********"
click at [120, 438] on div "Compound Boolean Quiz No time set" at bounding box center [92, 415] width 152 height 53
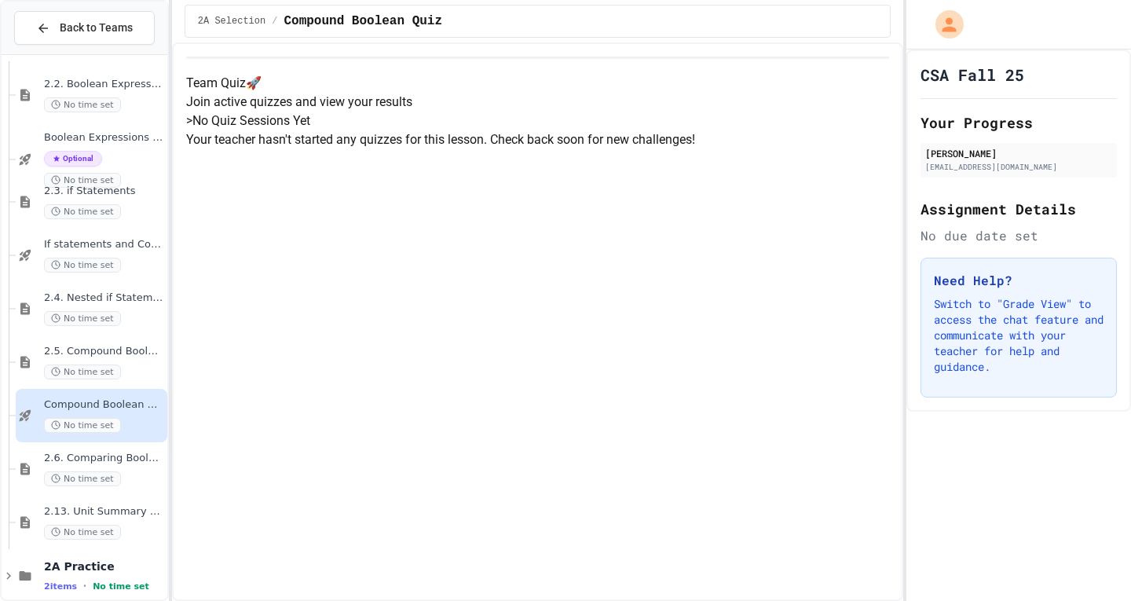
click at [120, 456] on span "2.6. Comparing Boolean Expressions ([PERSON_NAME] Laws)" at bounding box center [104, 457] width 120 height 13
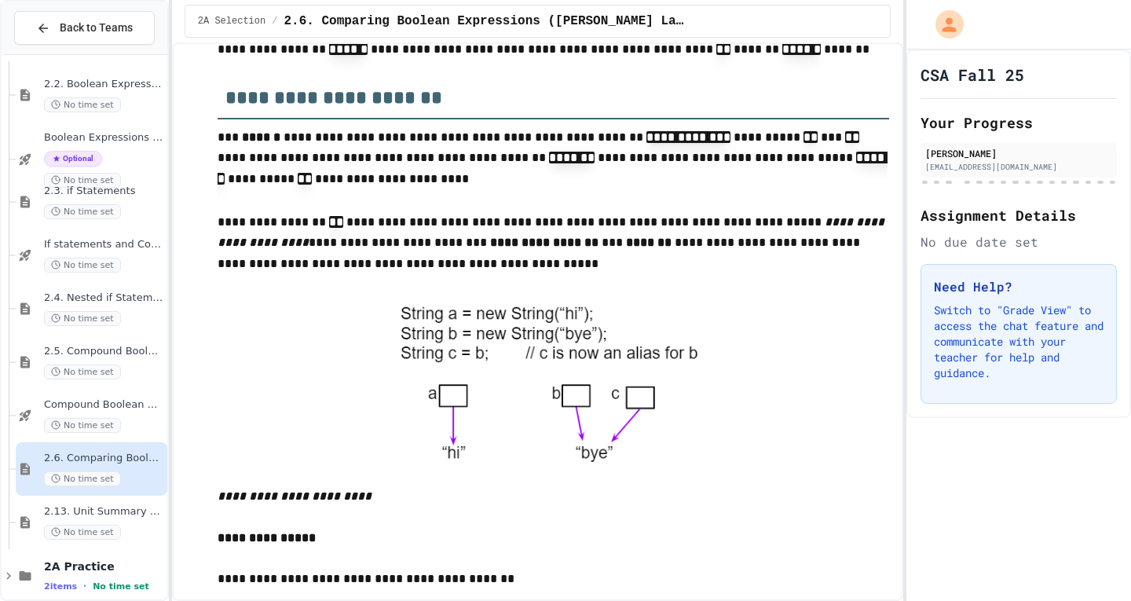
scroll to position [4083, 0]
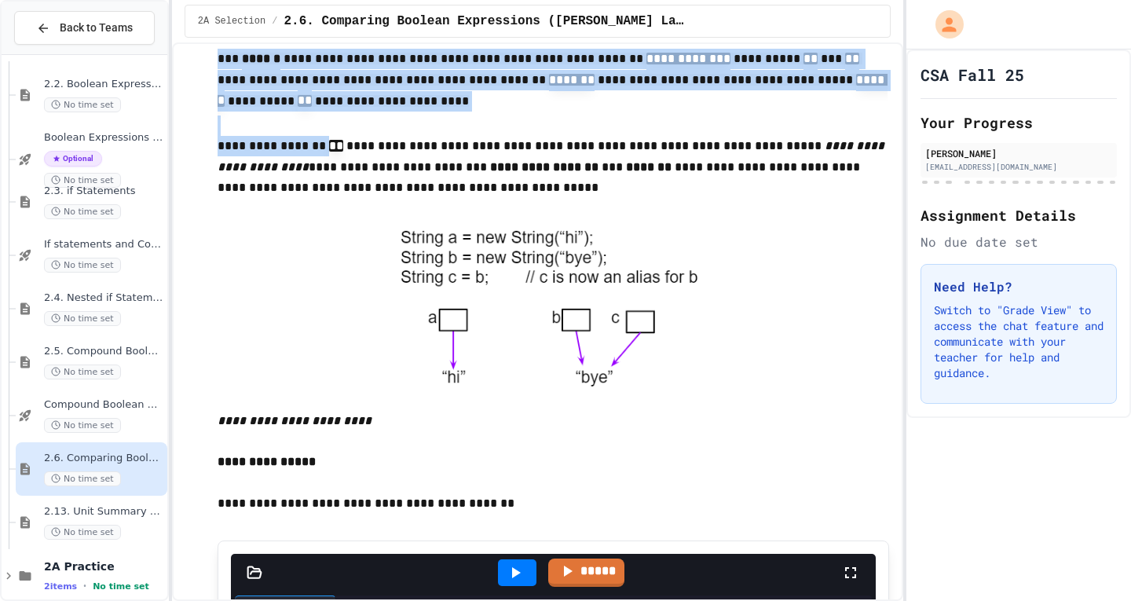
drag, startPoint x: 195, startPoint y: 223, endPoint x: 390, endPoint y: 302, distance: 210.7
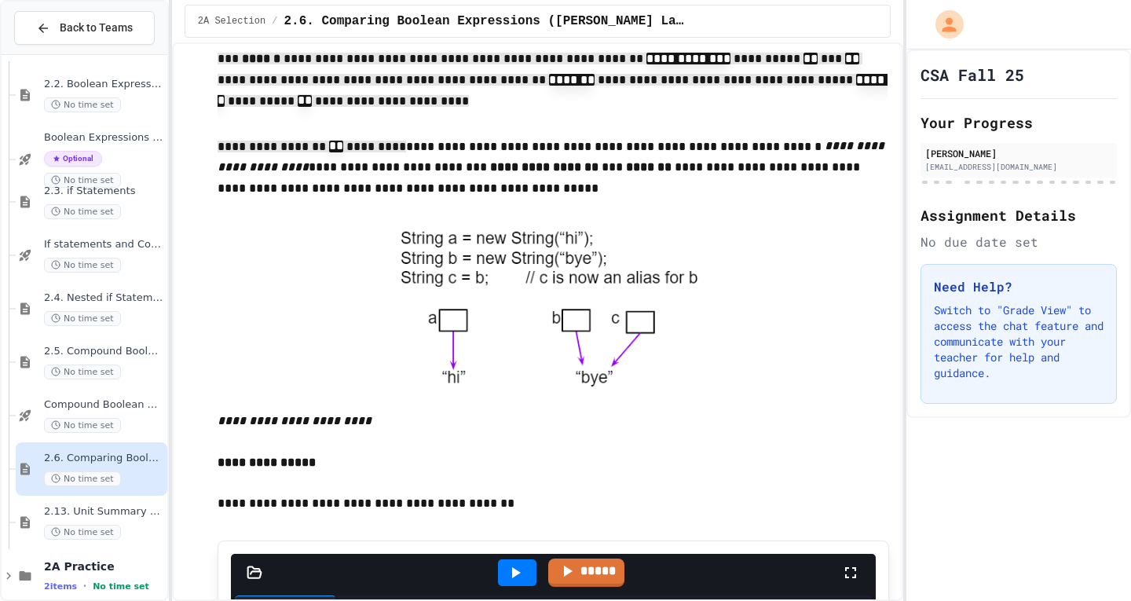
click at [390, 201] on p "**********" at bounding box center [552, 168] width 671 height 65
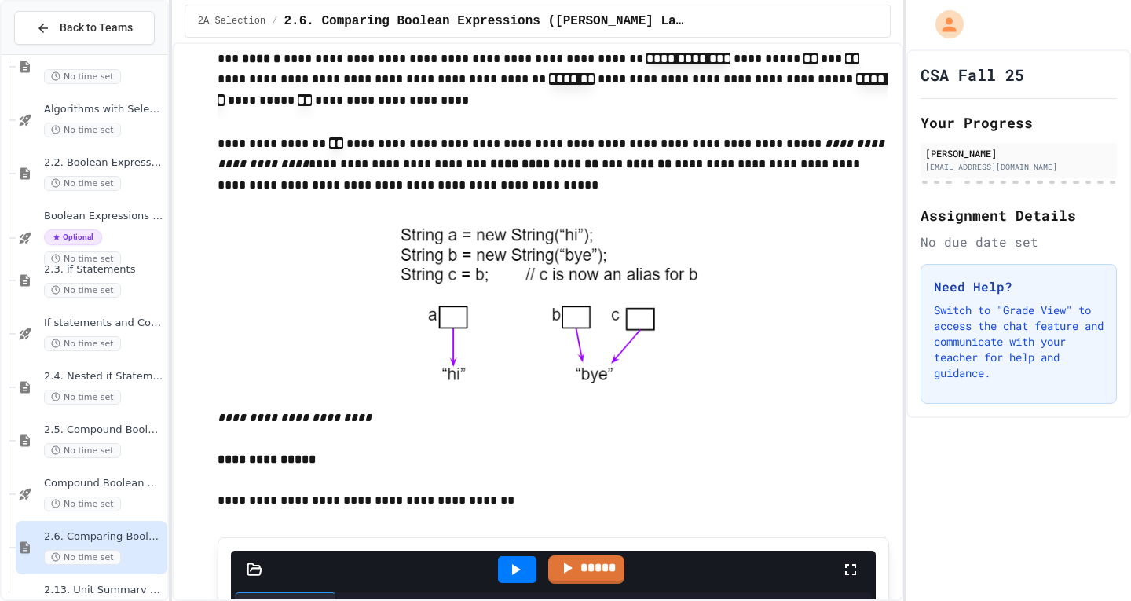
scroll to position [891, 0]
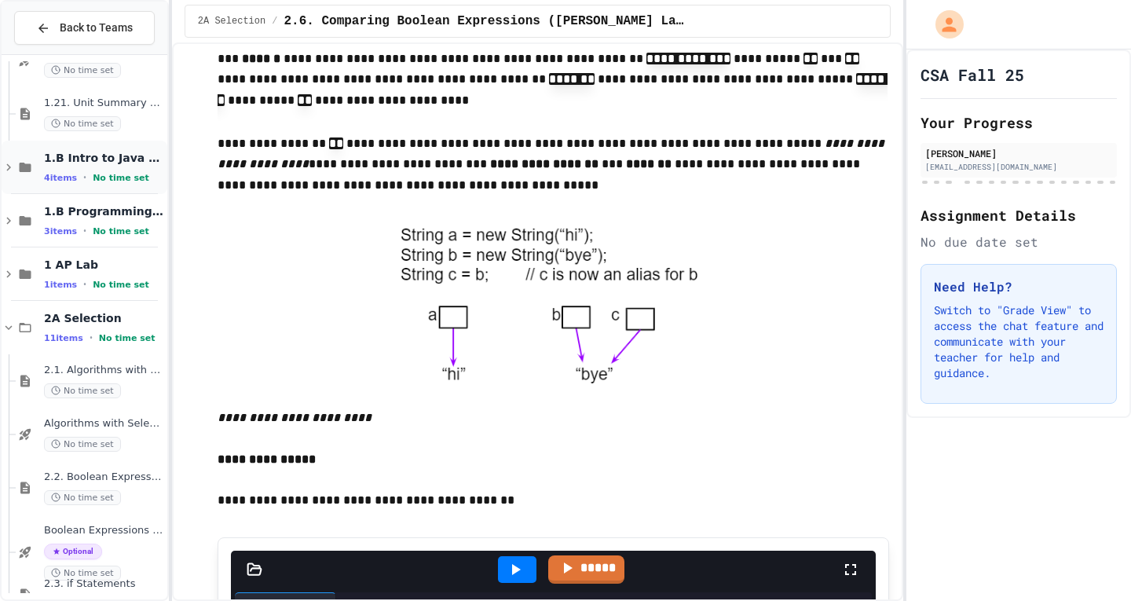
click at [9, 163] on icon at bounding box center [9, 167] width 14 height 14
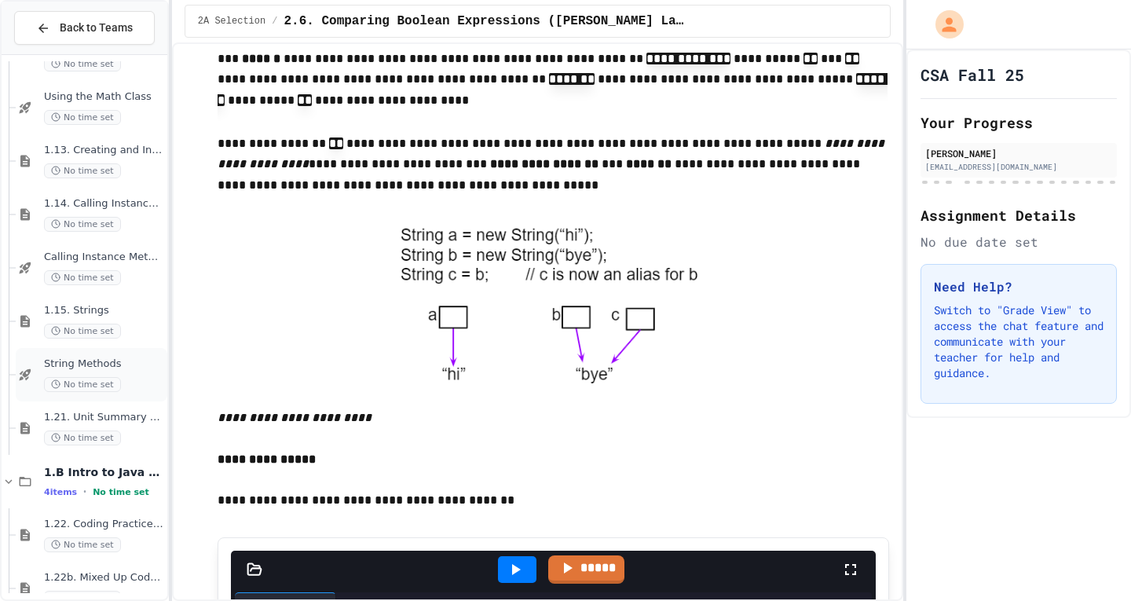
scroll to position [499, 0]
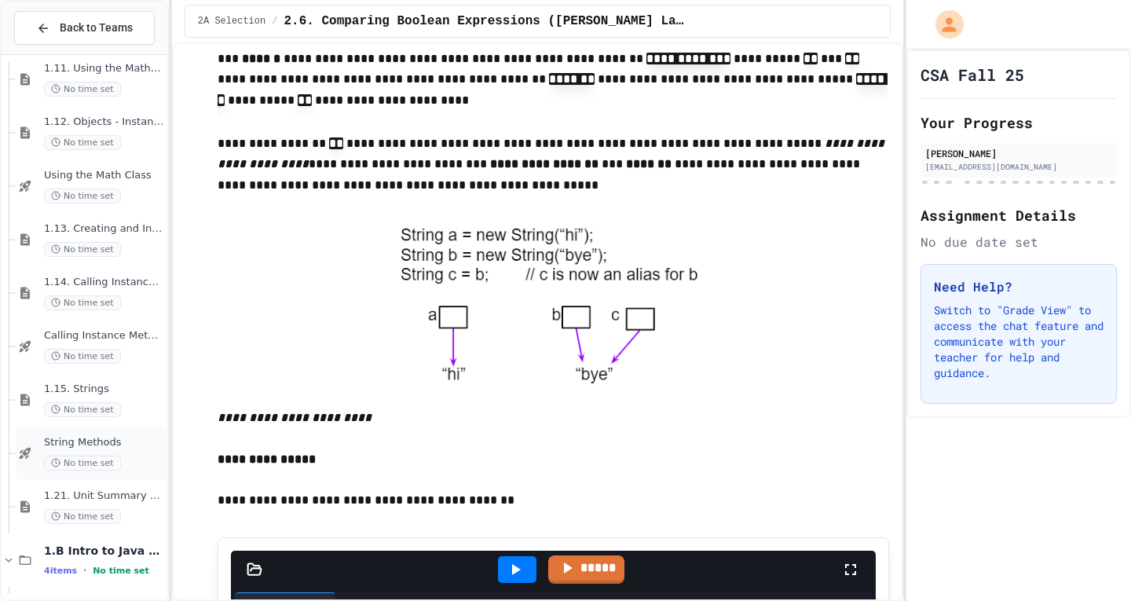
click at [113, 382] on span "1.15. Strings" at bounding box center [104, 388] width 120 height 13
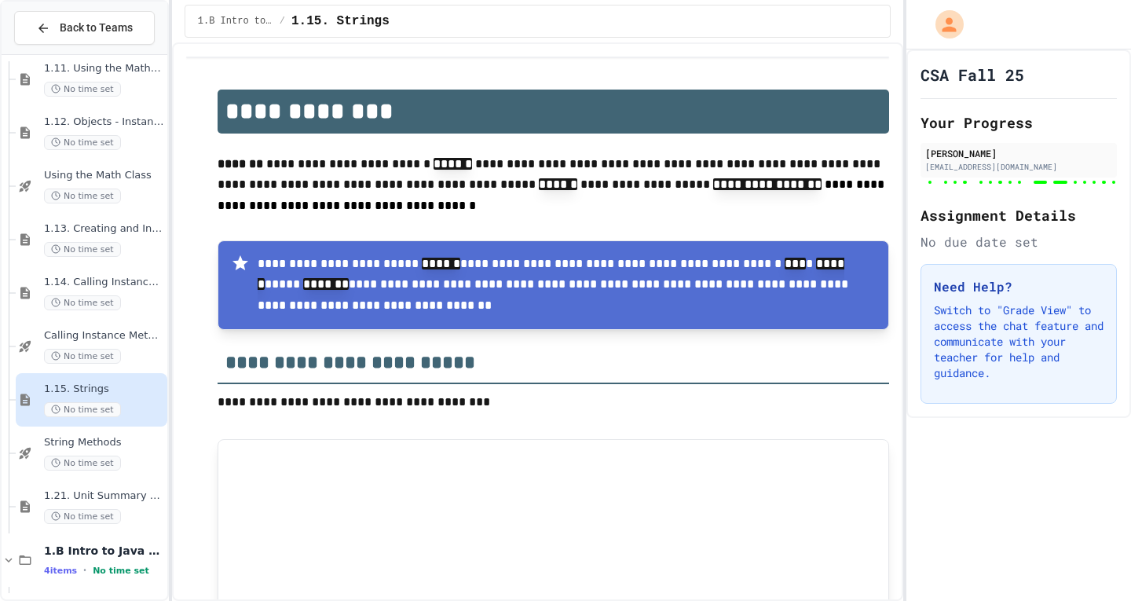
click at [100, 283] on span "1.14. Calling Instance Methods" at bounding box center [104, 282] width 120 height 13
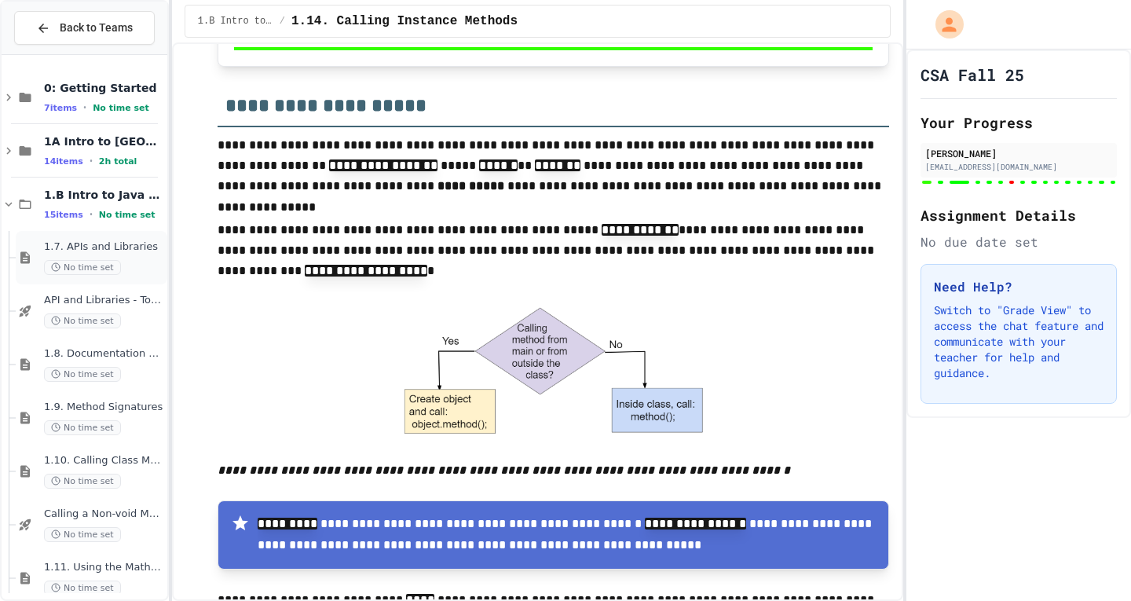
click at [79, 239] on div "1.7. APIs and Libraries No time set" at bounding box center [92, 257] width 152 height 53
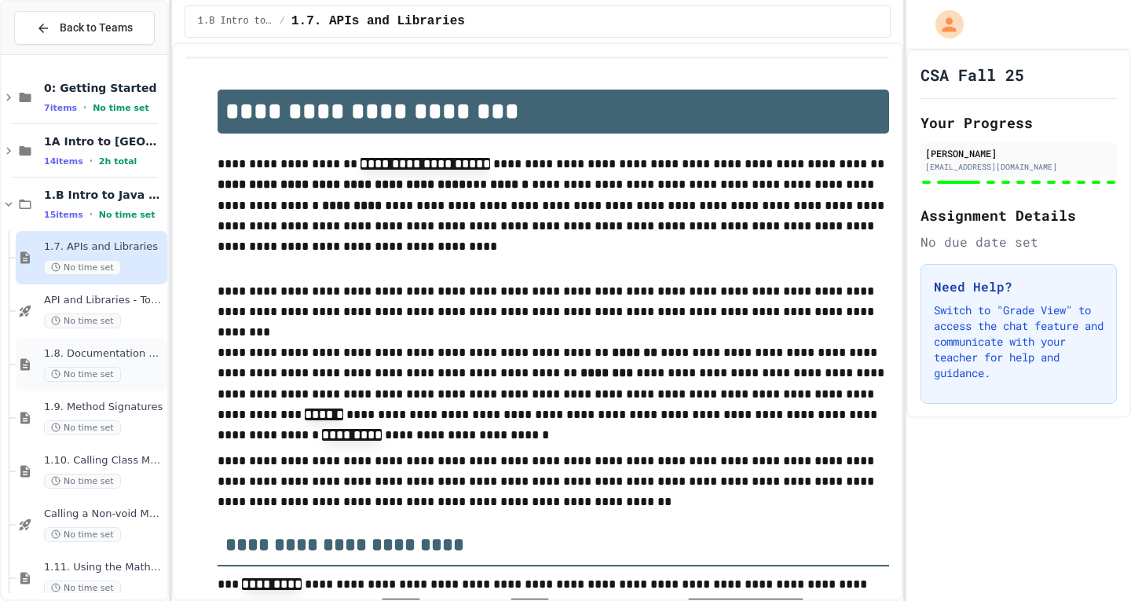
click at [109, 352] on span "1.8. Documentation with Comments and Preconditions" at bounding box center [104, 353] width 120 height 13
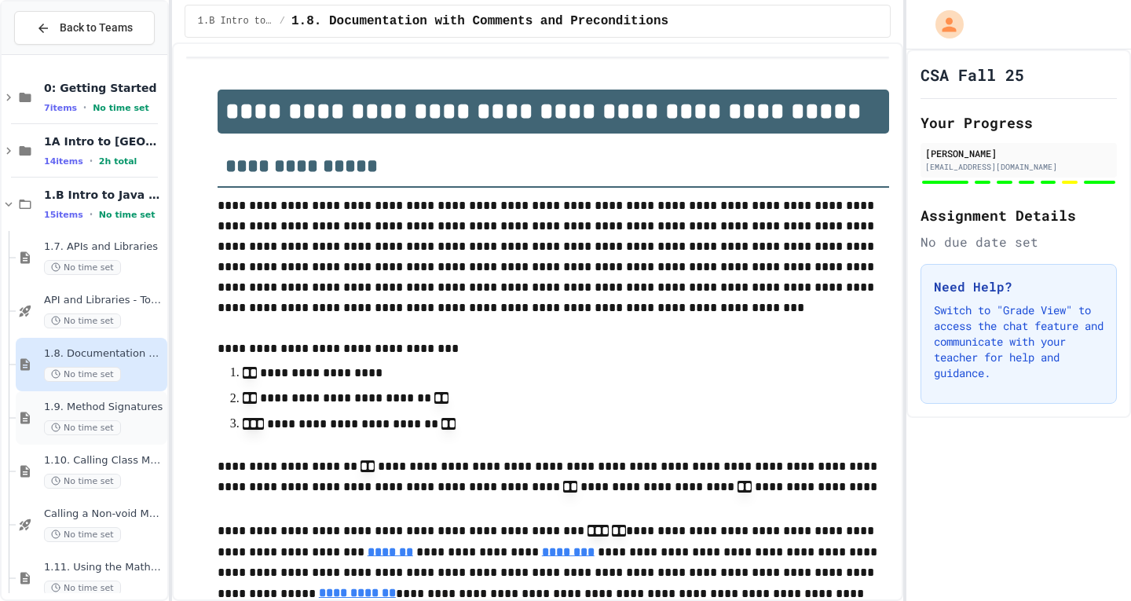
click at [109, 415] on div "1.9. Method Signatures No time set" at bounding box center [104, 417] width 120 height 35
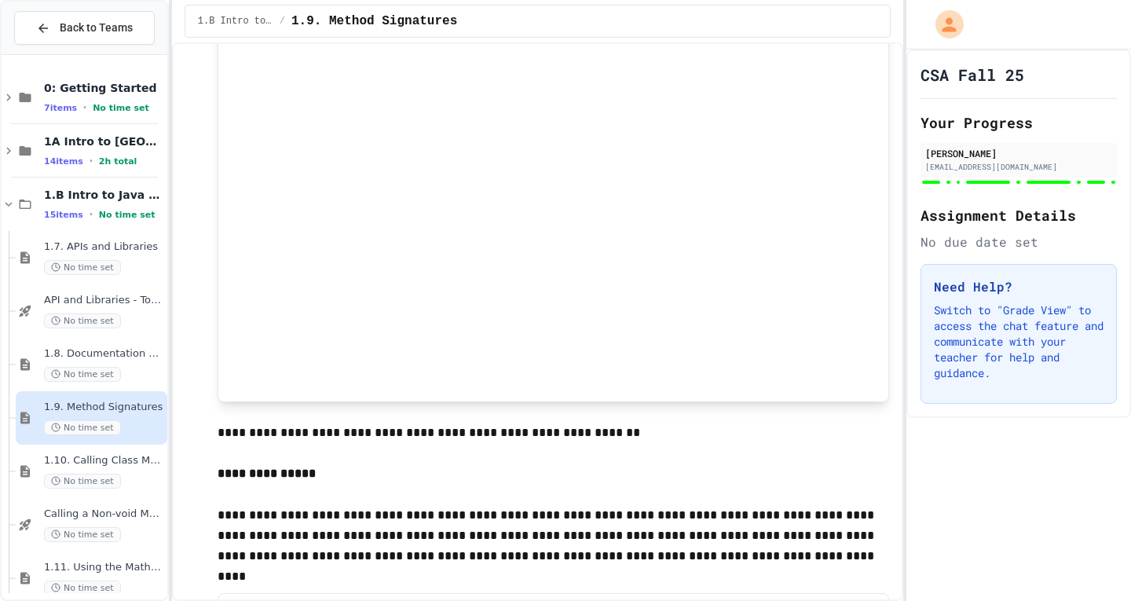
scroll to position [236, 0]
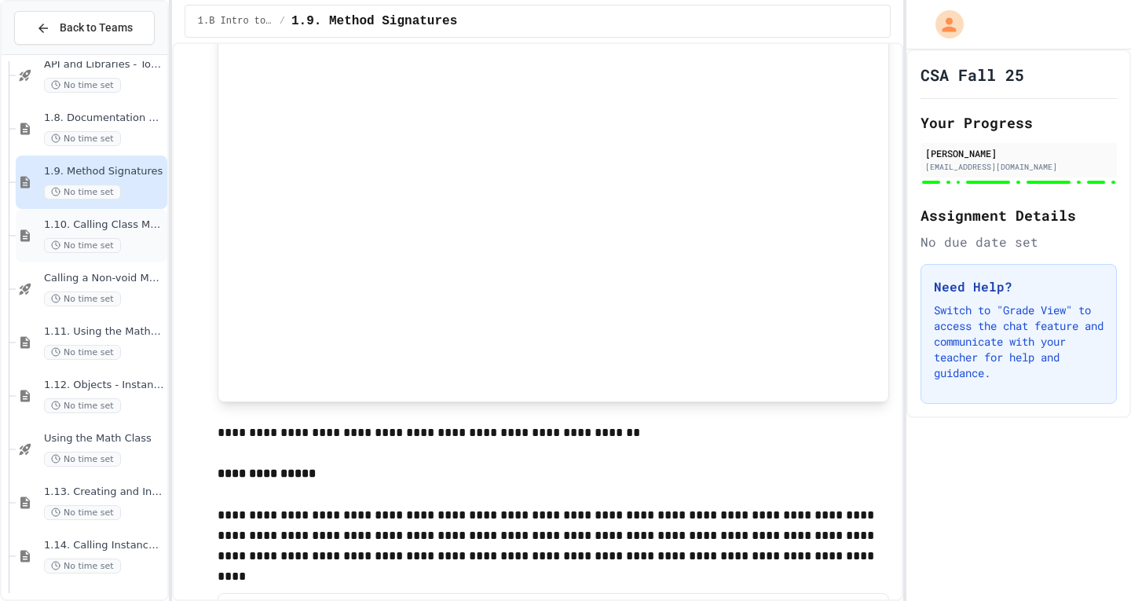
click at [108, 224] on span "1.10. Calling Class Methods" at bounding box center [104, 224] width 120 height 13
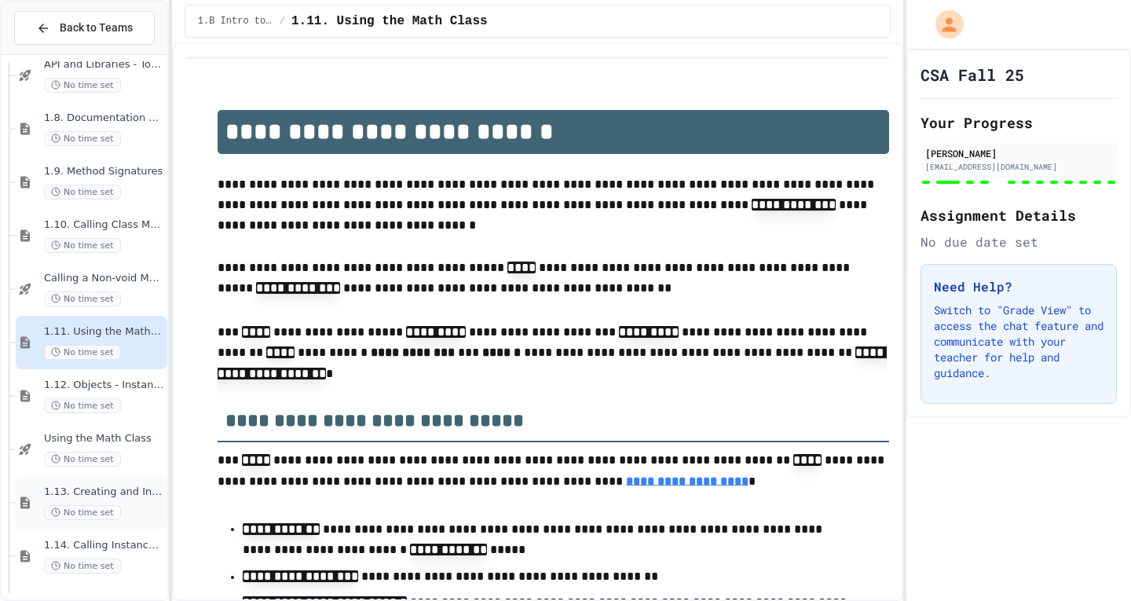
click at [115, 481] on div "1.13. Creating and Initializing Objects: Constructors No time set" at bounding box center [92, 502] width 152 height 53
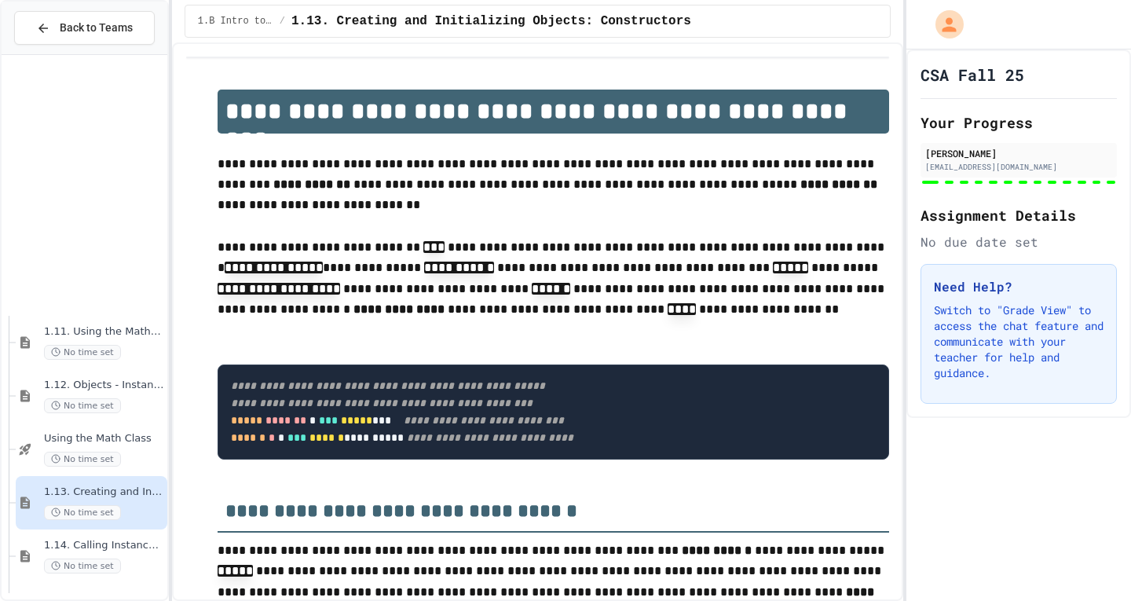
scroll to position [550, 0]
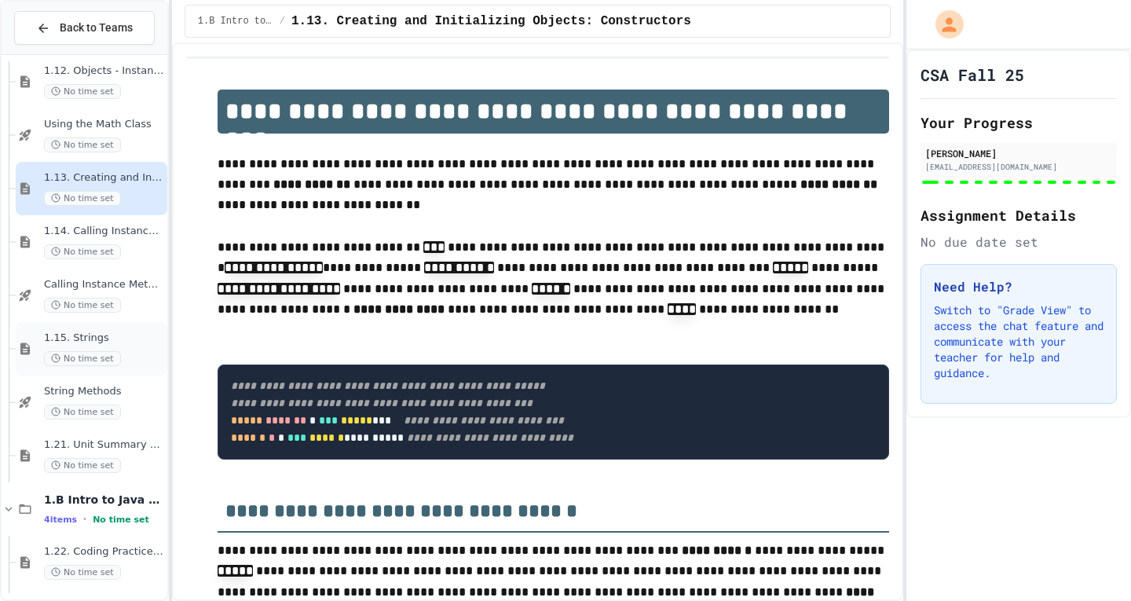
click at [98, 334] on span "1.15. Strings" at bounding box center [104, 337] width 120 height 13
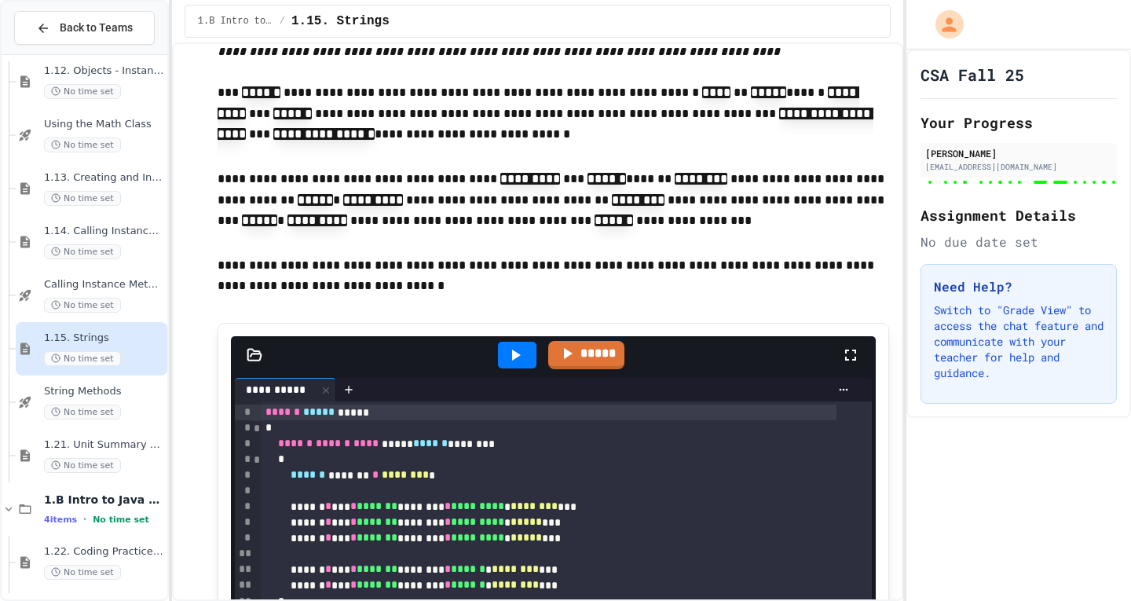
scroll to position [11621, 0]
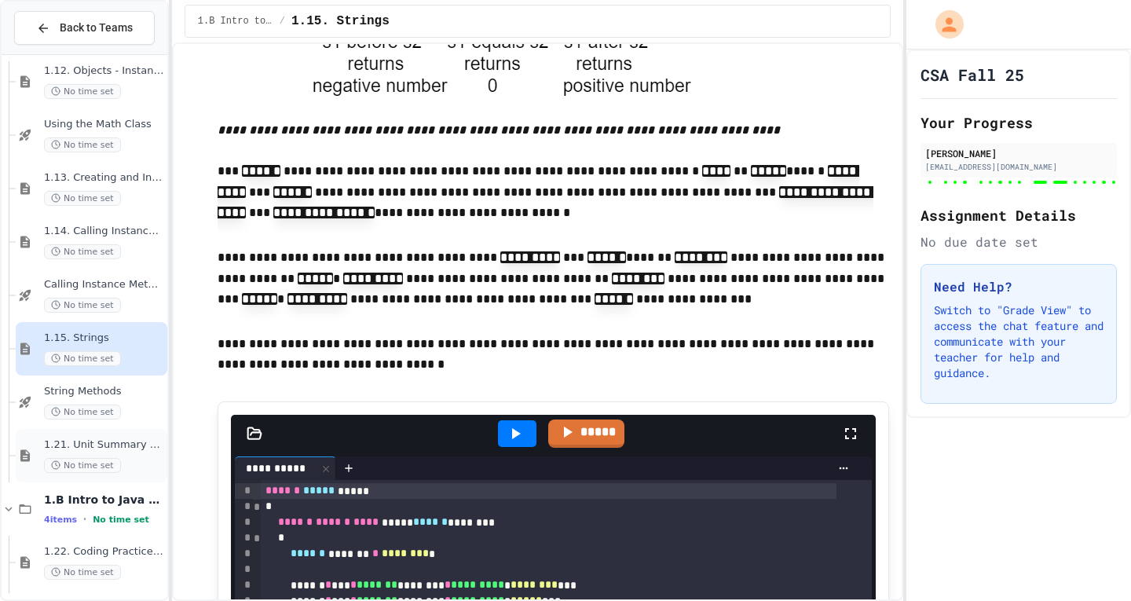
click at [116, 446] on span "1.21. Unit Summary 1b (1.7-1.15)" at bounding box center [104, 444] width 120 height 13
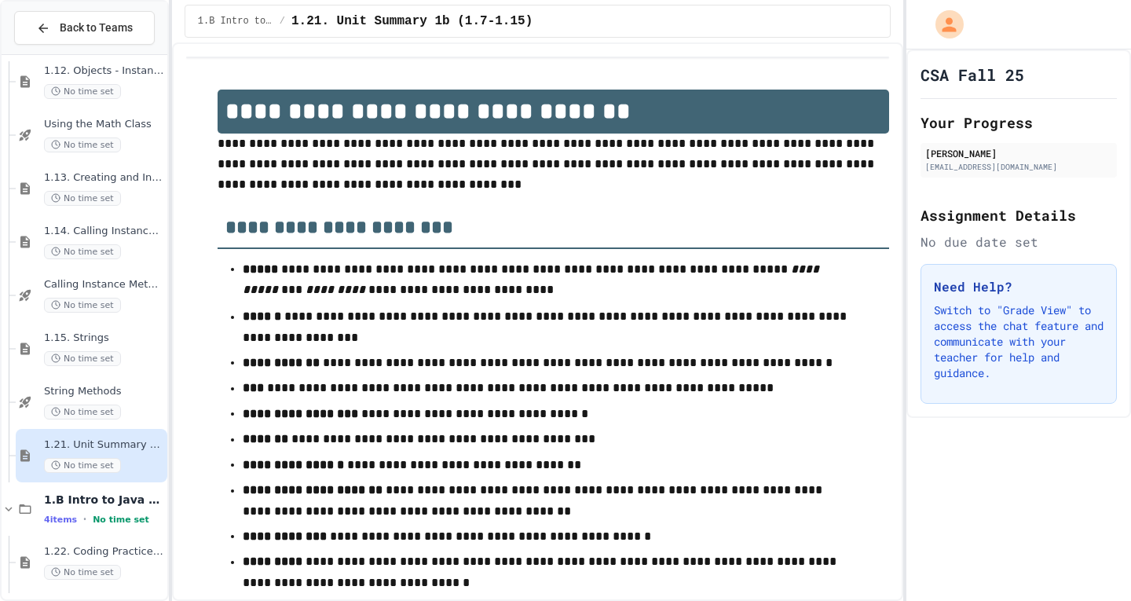
click at [109, 335] on span "1.15. Strings" at bounding box center [104, 337] width 120 height 13
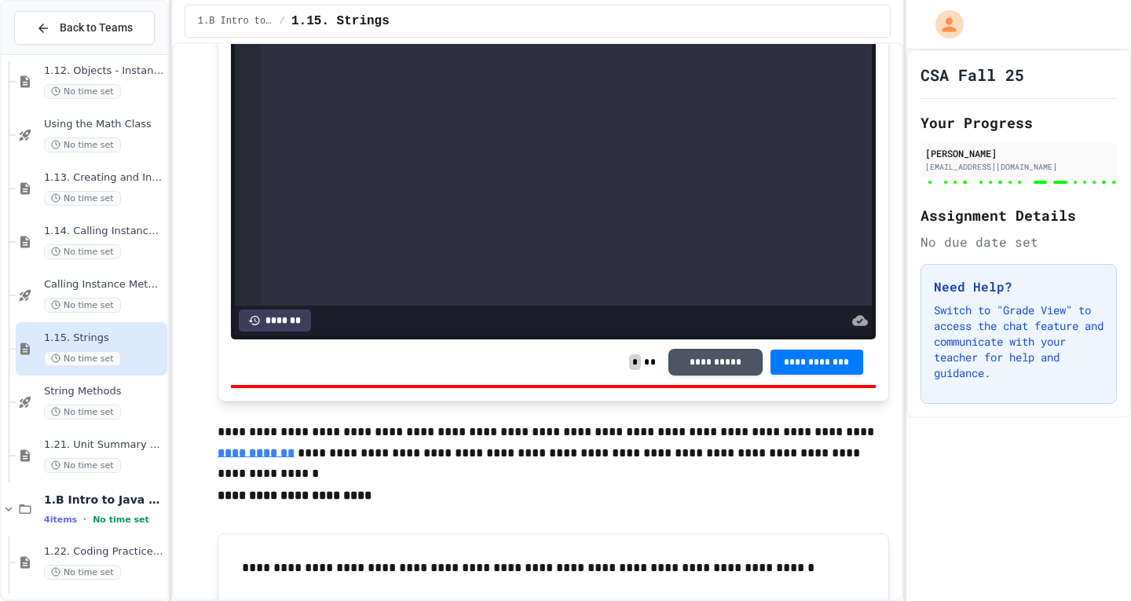
scroll to position [12013, 0]
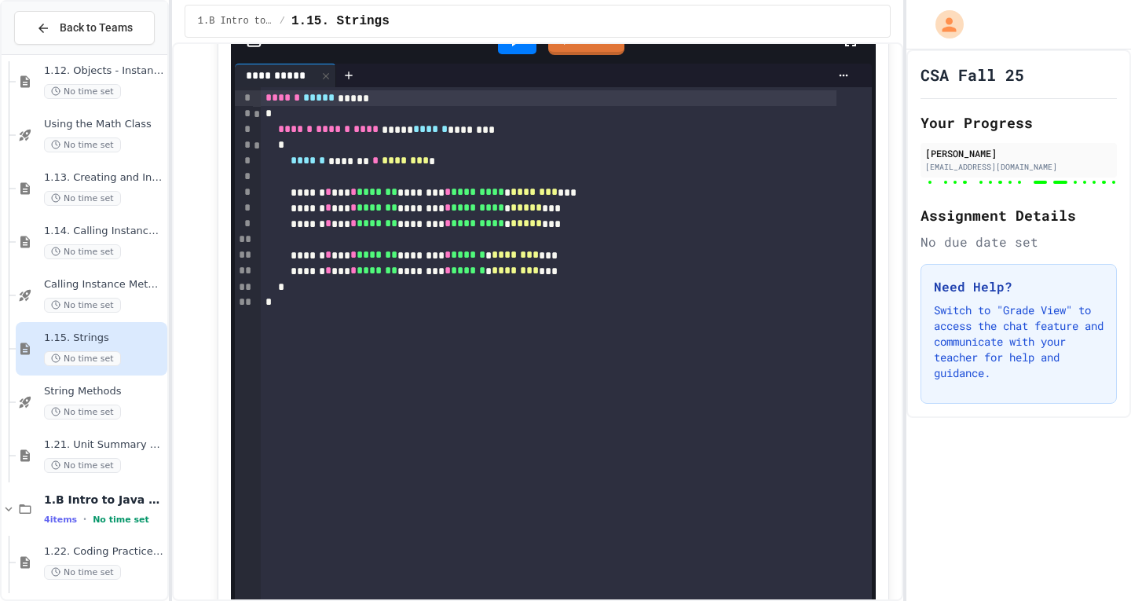
click at [517, 50] on icon at bounding box center [515, 40] width 19 height 19
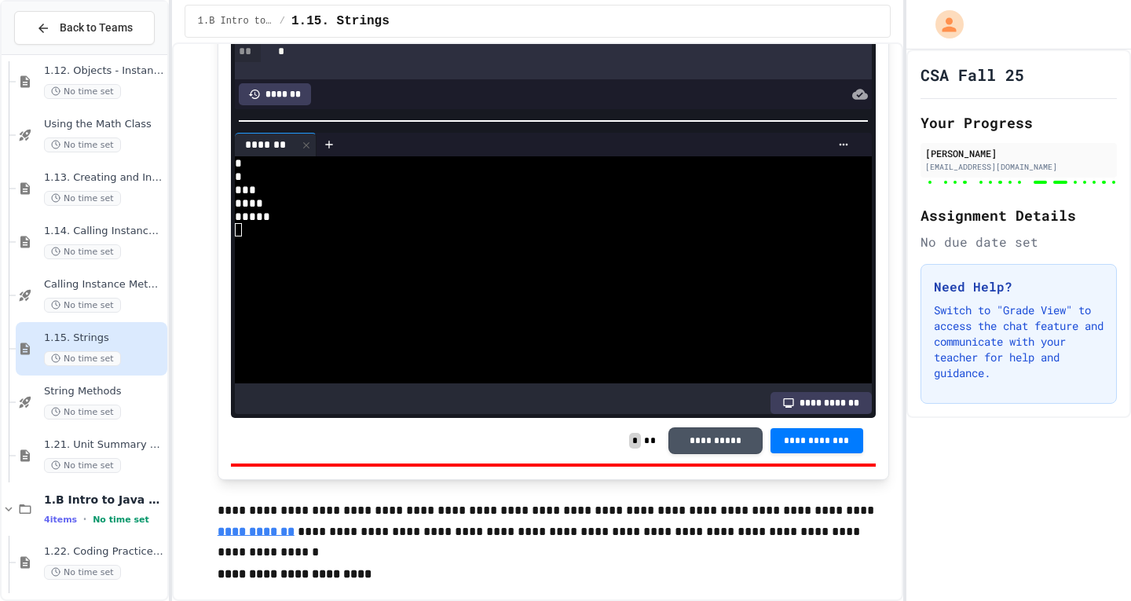
scroll to position [12170, 0]
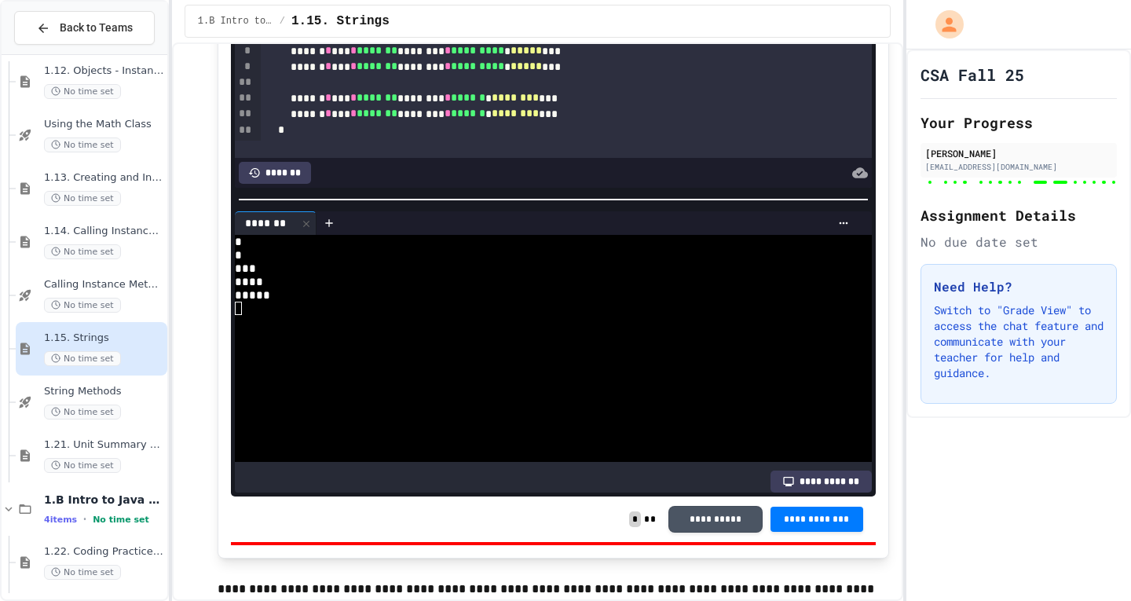
click at [539, 119] on span "********" at bounding box center [515, 113] width 47 height 11
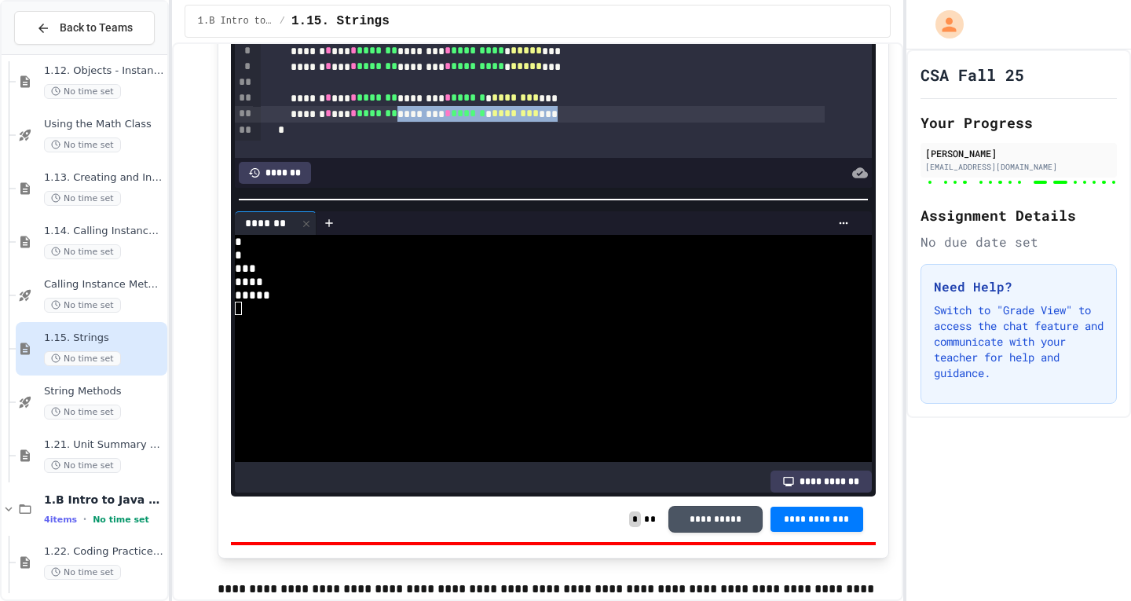
drag, startPoint x: 567, startPoint y: 223, endPoint x: 427, endPoint y: 227, distance: 139.8
click at [427, 122] on div "****** * *** * ******* ******** * ****** * ******** ***" at bounding box center [543, 114] width 564 height 16
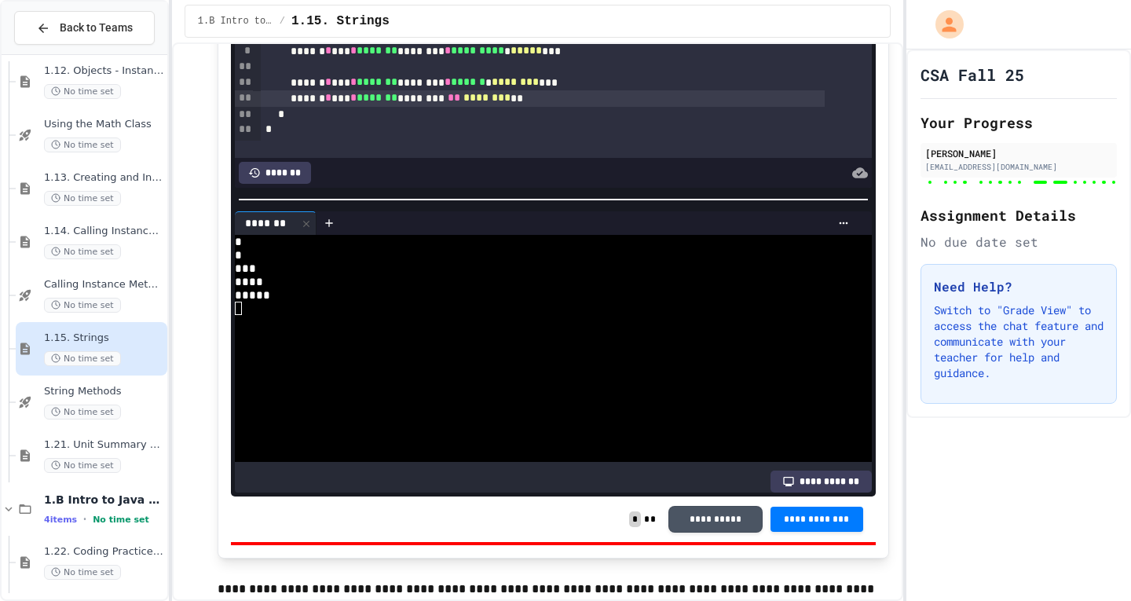
scroll to position [11778, 0]
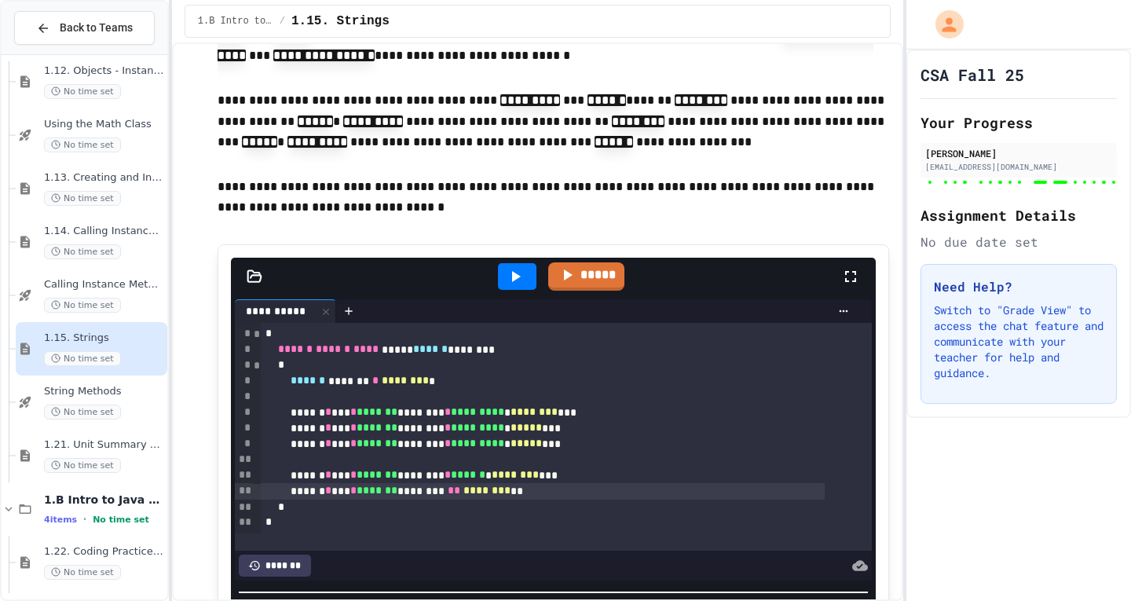
click at [498, 290] on div at bounding box center [517, 276] width 38 height 27
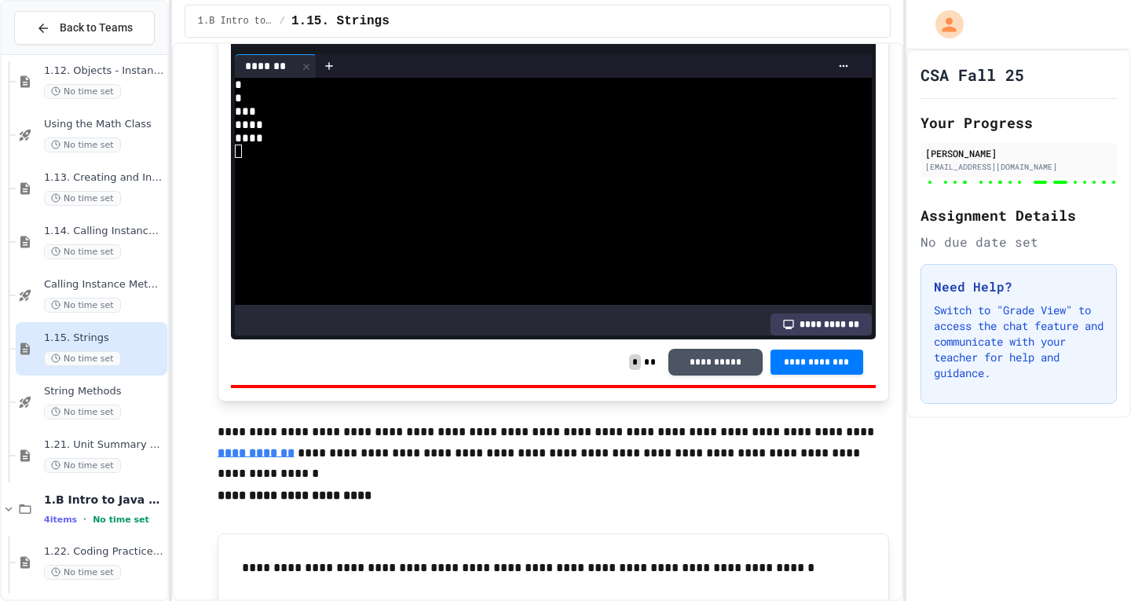
scroll to position [12092, 0]
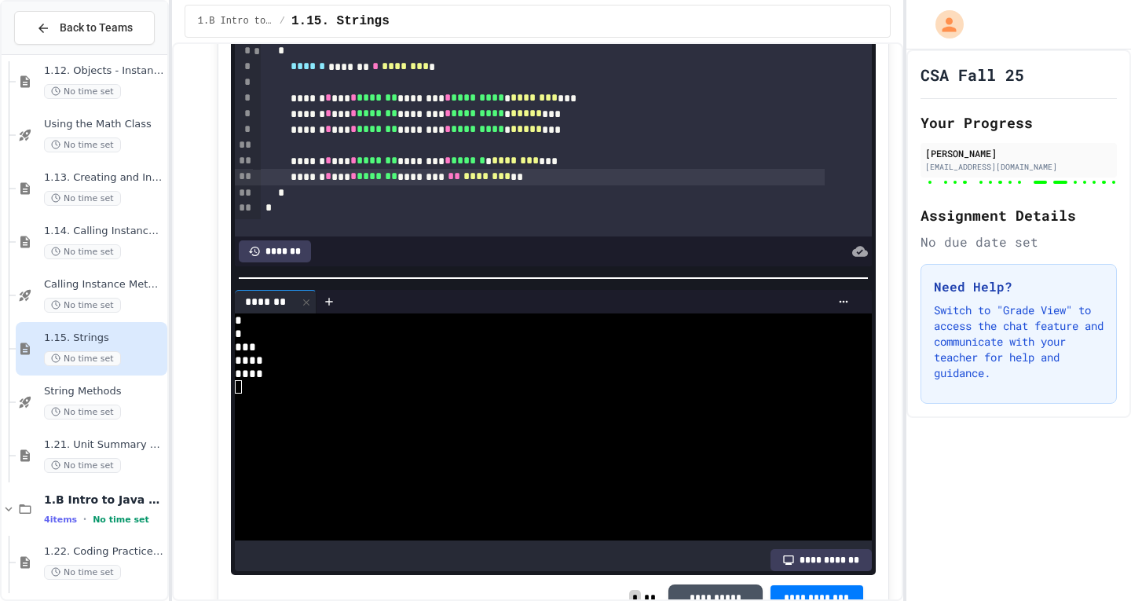
click at [510, 181] on span "********" at bounding box center [486, 175] width 47 height 11
click at [546, 185] on div "****** * *** * ******* * ******* ** ******** * *" at bounding box center [543, 177] width 564 height 16
click at [517, 181] on span "*" at bounding box center [513, 175] width 6 height 11
drag, startPoint x: 542, startPoint y: 291, endPoint x: 439, endPoint y: 283, distance: 103.1
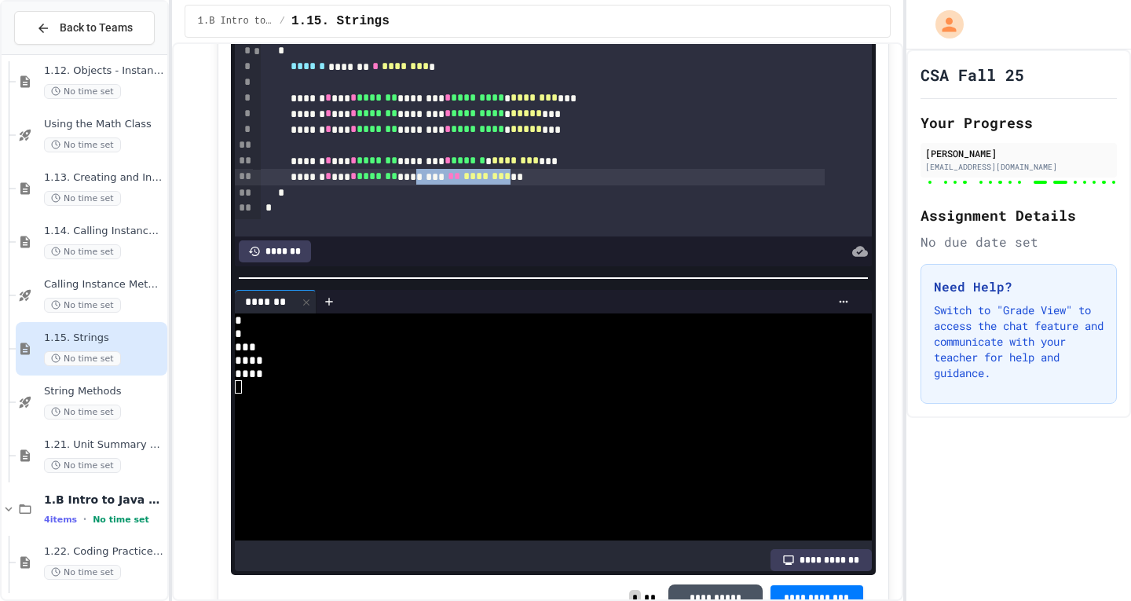
click at [439, 185] on div "****** * *** * ******* ******** ** ******** **" at bounding box center [543, 177] width 564 height 16
drag, startPoint x: 543, startPoint y: 285, endPoint x: 427, endPoint y: 285, distance: 116.2
click at [427, 185] on div "****** * *** * ******* ******** ** ******** **" at bounding box center [543, 177] width 564 height 16
click at [460, 181] on span "**" at bounding box center [454, 175] width 13 height 11
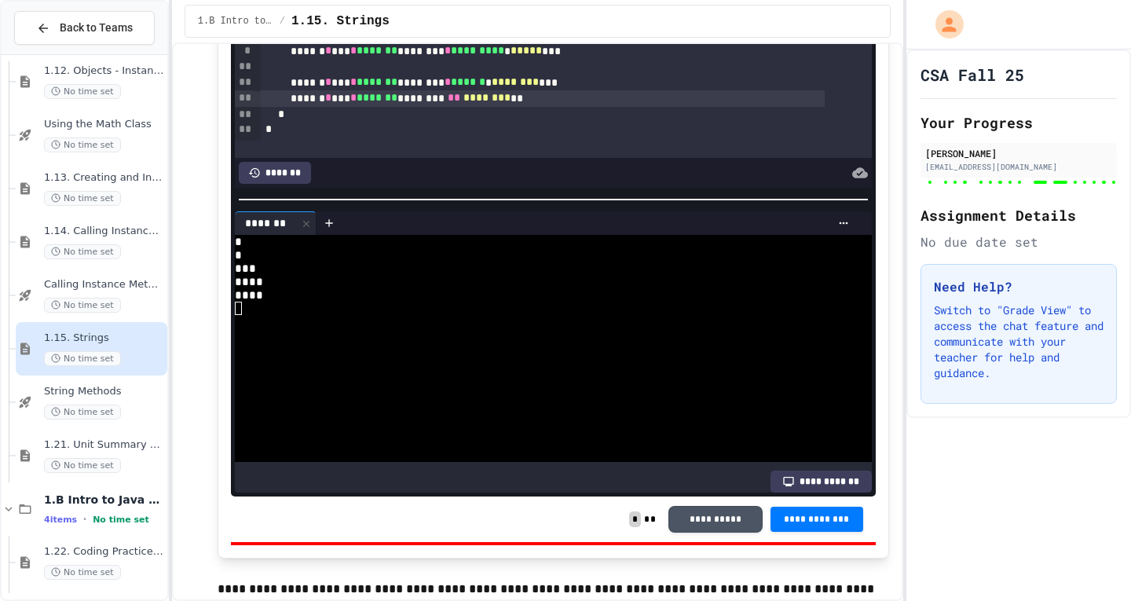
scroll to position [12092, 0]
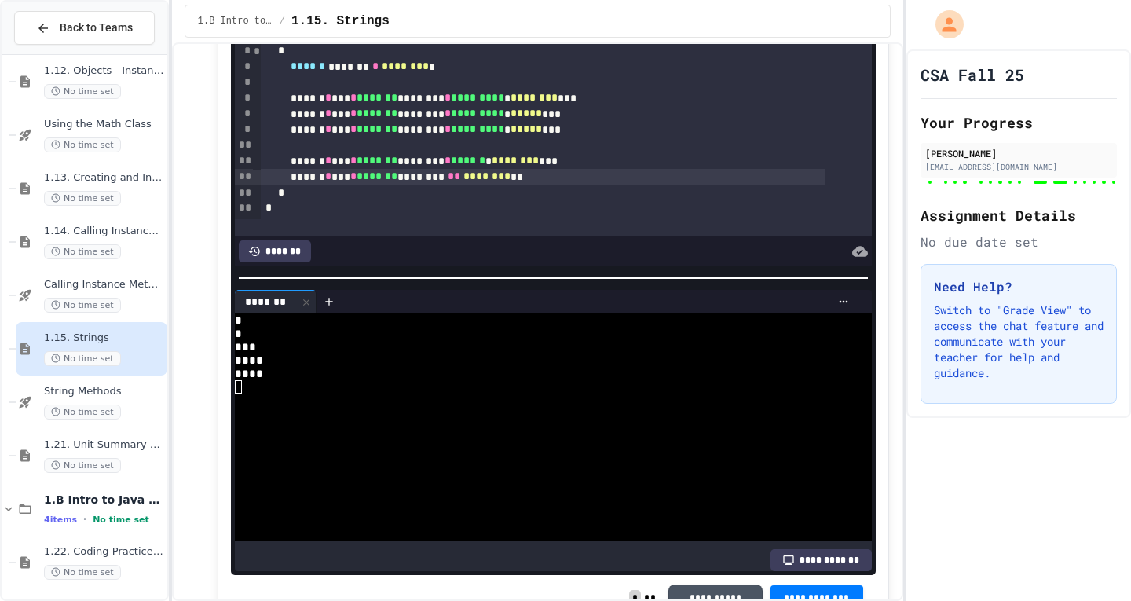
click at [543, 185] on div "****** * *** * ******* ******** ** ******** **" at bounding box center [543, 177] width 564 height 16
click at [539, 166] on span "********" at bounding box center [515, 160] width 47 height 11
click at [451, 166] on span "*" at bounding box center [447, 160] width 6 height 11
click at [426, 169] on div "****** * *** * ******* ******** * ****** * ******** ***" at bounding box center [543, 161] width 564 height 16
click at [397, 166] on span "*******" at bounding box center [376, 160] width 41 height 11
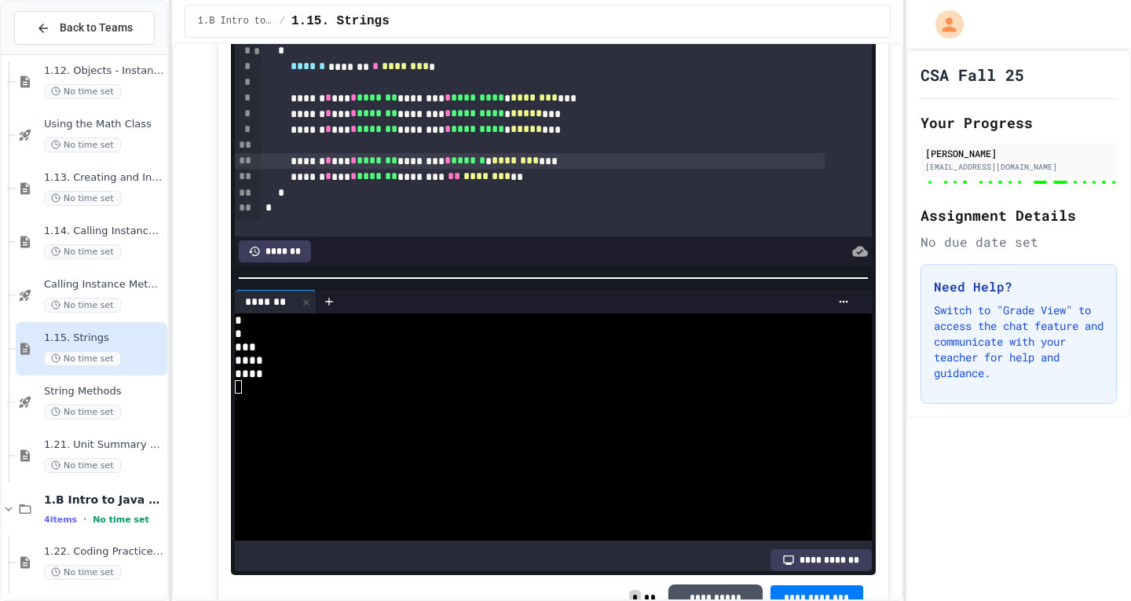
click at [328, 169] on div "****** * *** * ******* ******** * ****** * ******** ***" at bounding box center [543, 161] width 564 height 16
click at [363, 169] on div "****** * *** * ******* ******** * ****** * ******** ***" at bounding box center [543, 161] width 564 height 16
click at [387, 166] on span "*******" at bounding box center [376, 160] width 41 height 11
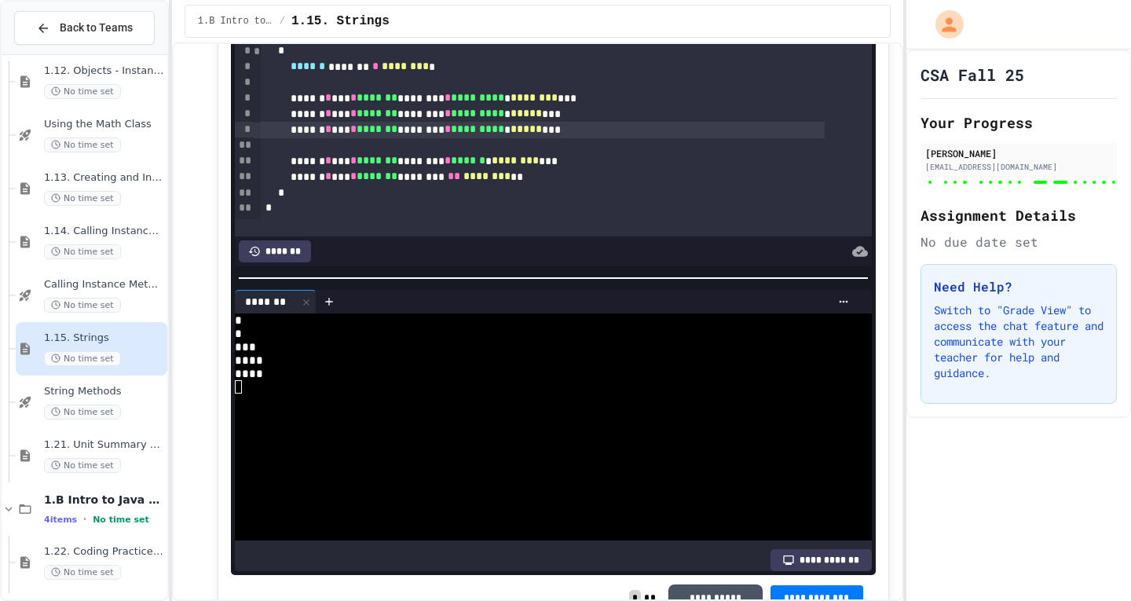
click at [397, 134] on span "*******" at bounding box center [376, 128] width 41 height 11
click at [360, 137] on div "****** * *** * ******* ******** * ********* * ***** ***" at bounding box center [543, 130] width 564 height 16
click at [330, 137] on div "****** * *** * ******* ******** * ********* * ***** ***" at bounding box center [543, 130] width 564 height 16
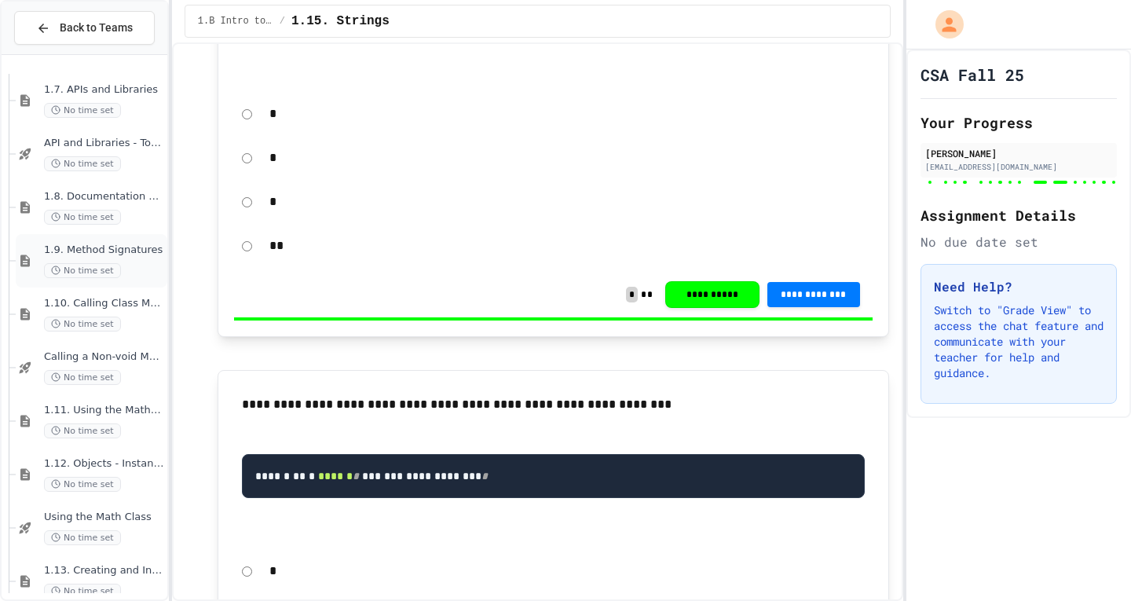
scroll to position [0, 0]
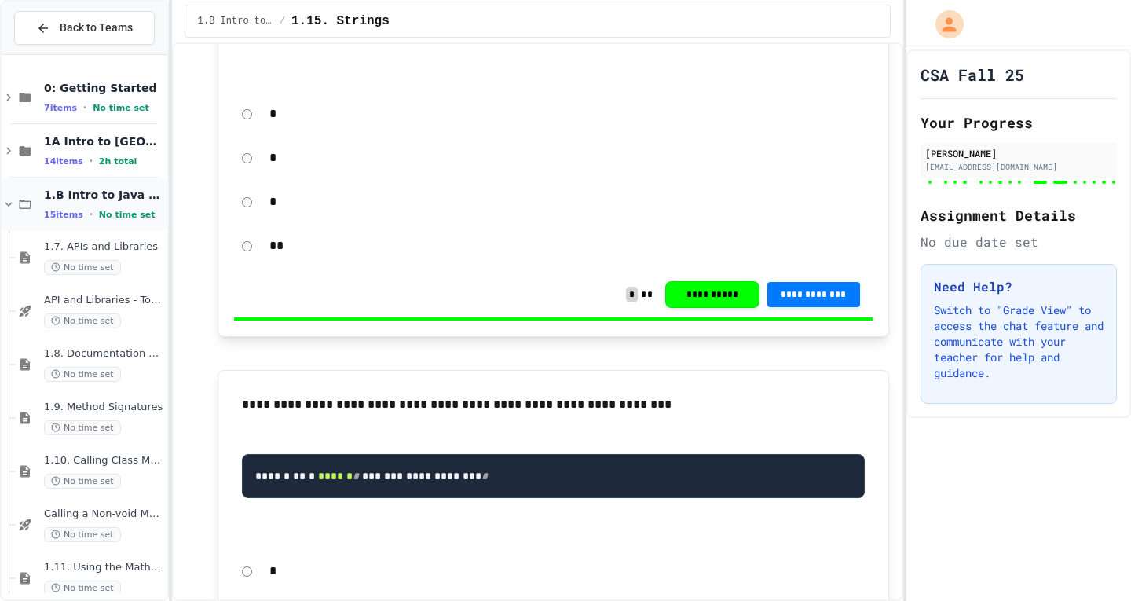
click at [15, 203] on icon at bounding box center [9, 204] width 14 height 14
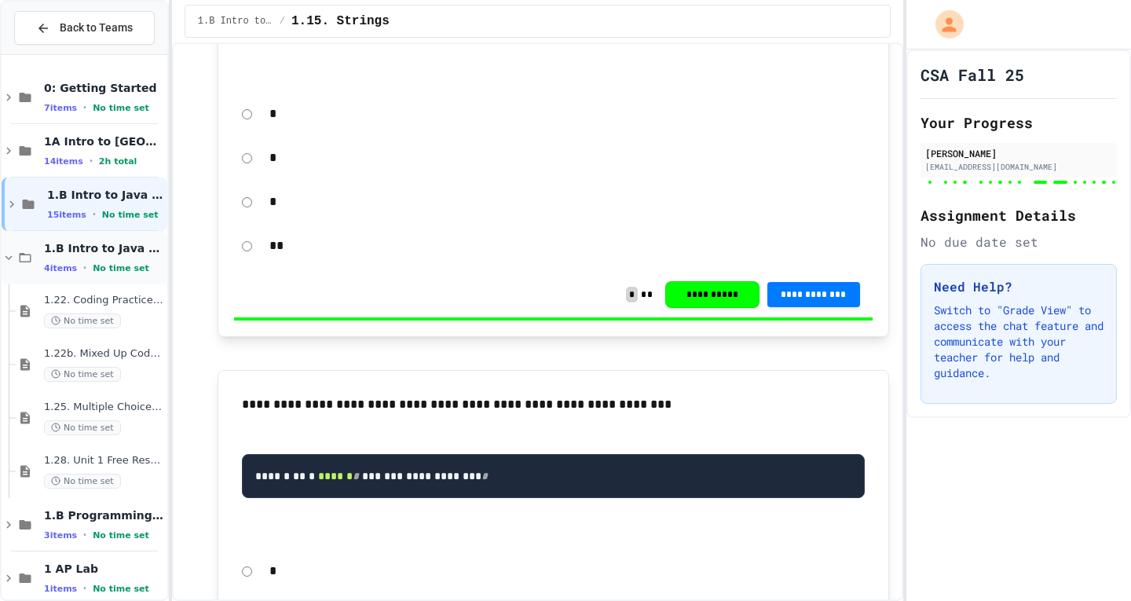
click at [8, 255] on icon at bounding box center [9, 257] width 14 height 14
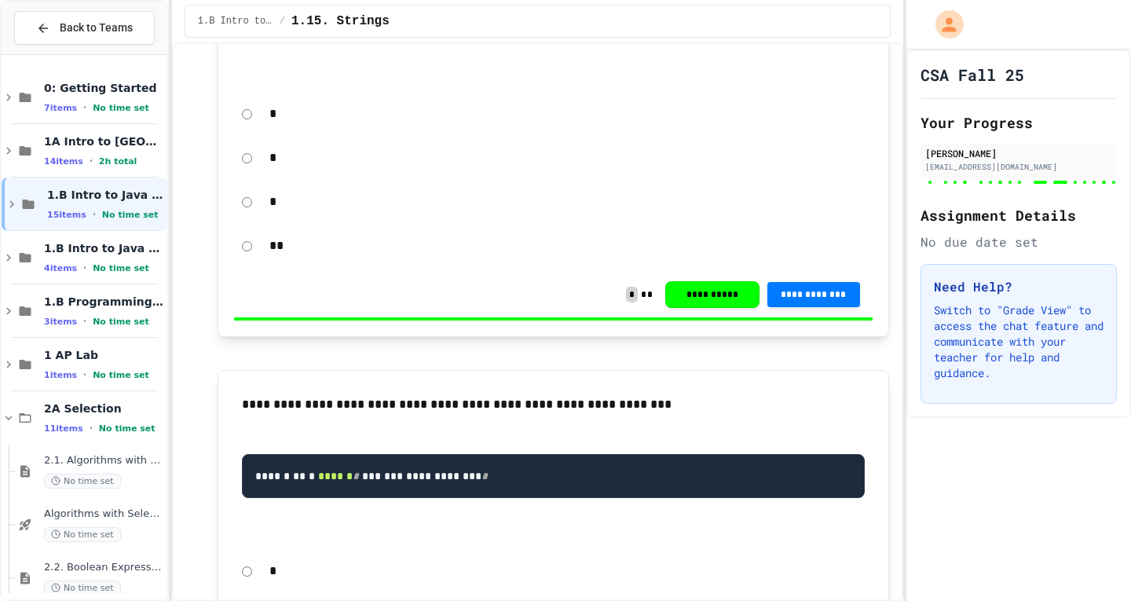
scroll to position [157, 0]
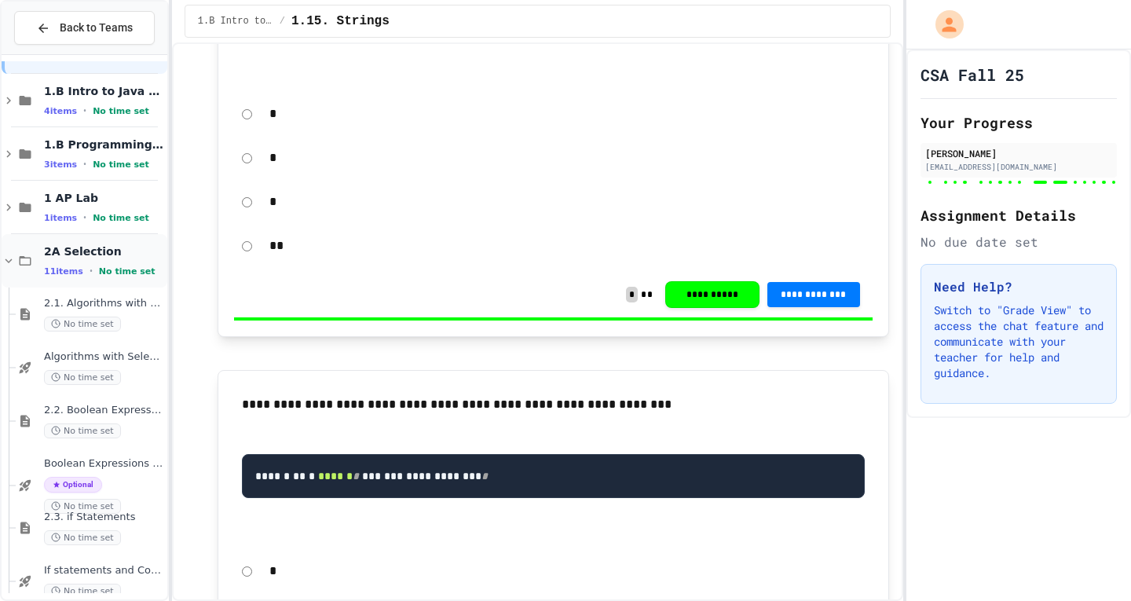
click at [10, 265] on icon at bounding box center [9, 261] width 14 height 14
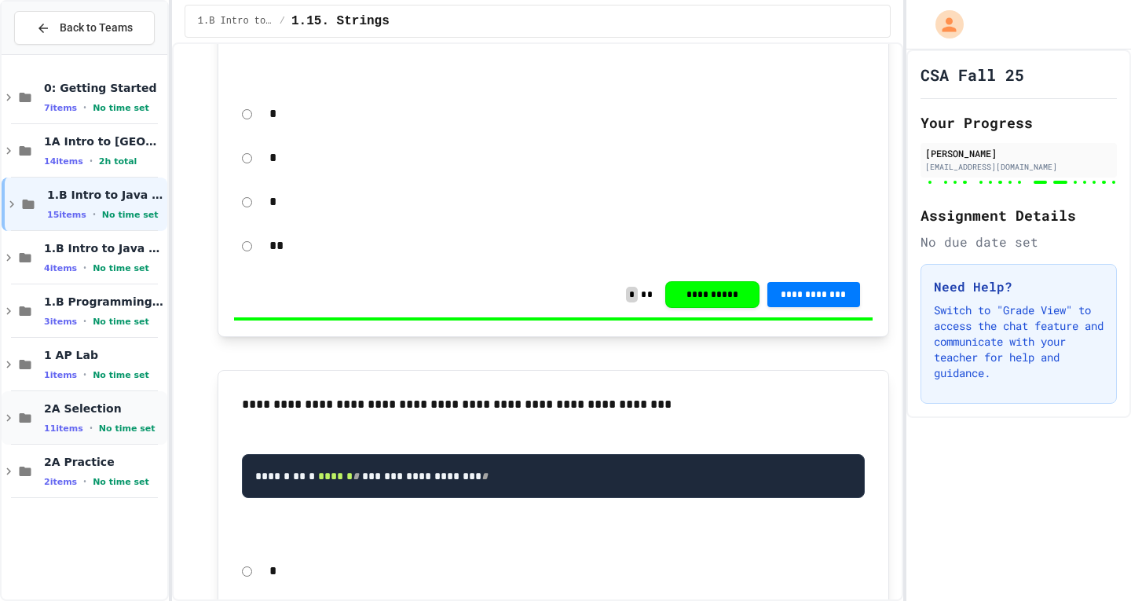
click at [9, 411] on icon at bounding box center [9, 418] width 14 height 14
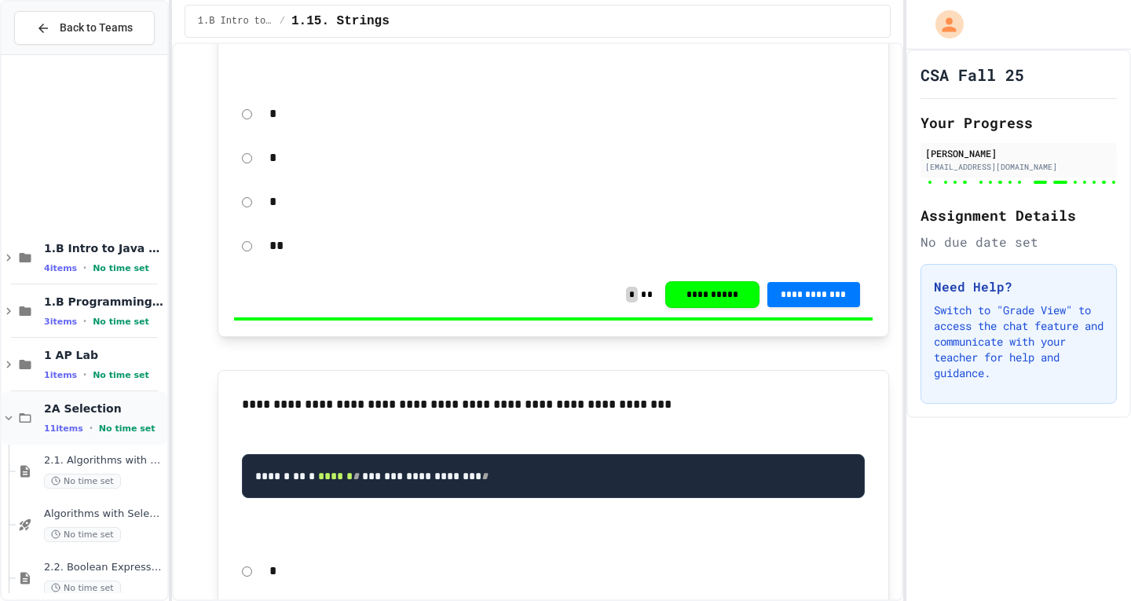
scroll to position [314, 0]
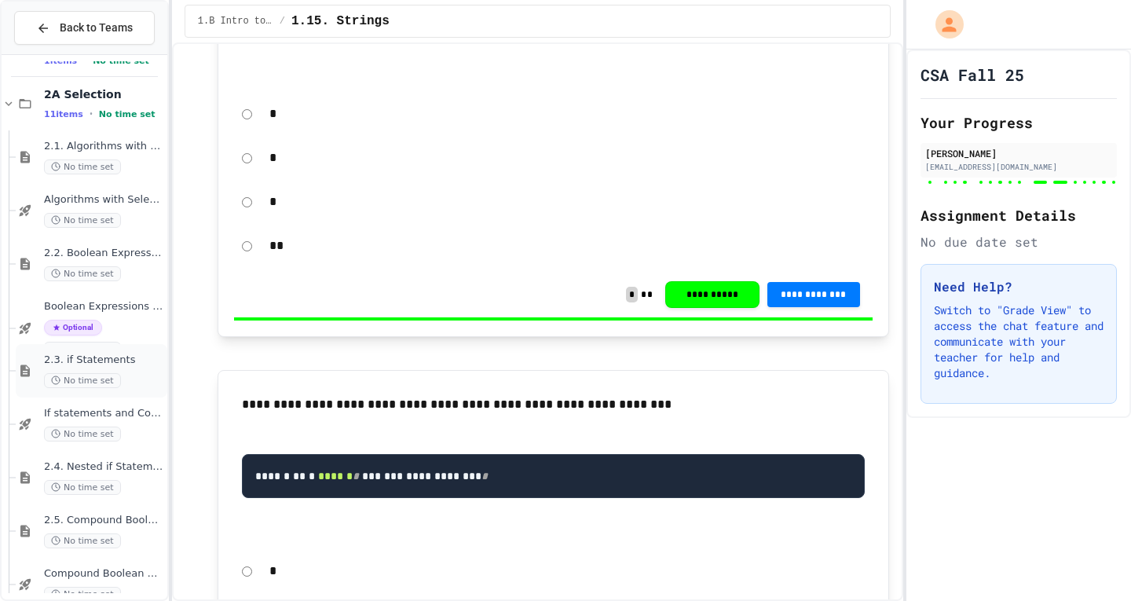
click at [113, 363] on span "2.3. if Statements" at bounding box center [104, 359] width 120 height 13
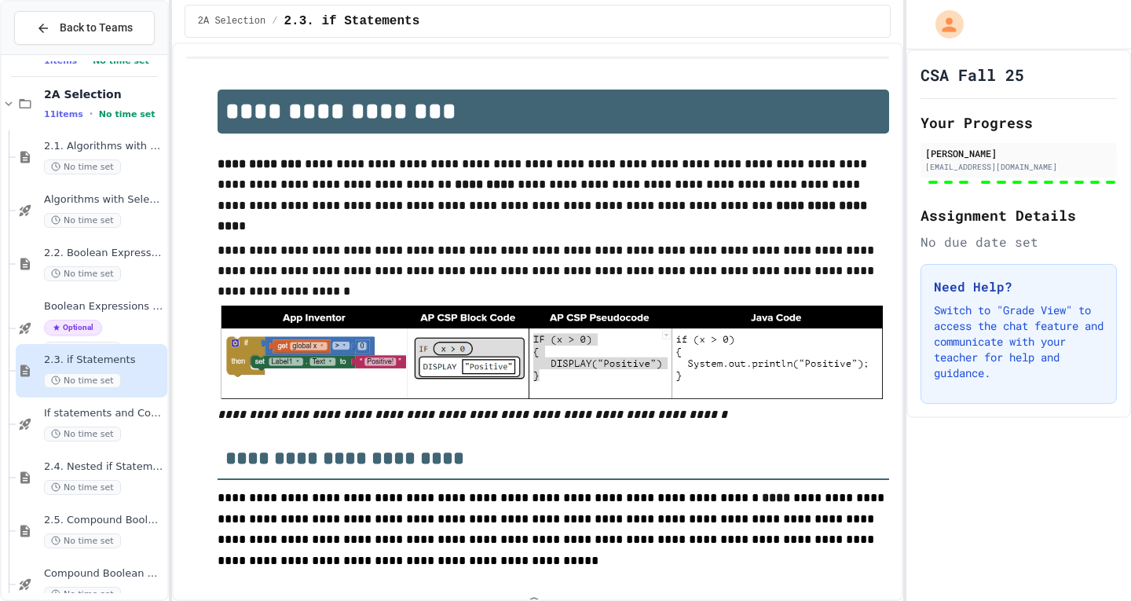
type input "**********"
click at [141, 419] on span "If statements and Control Flow - Quiz" at bounding box center [104, 413] width 120 height 13
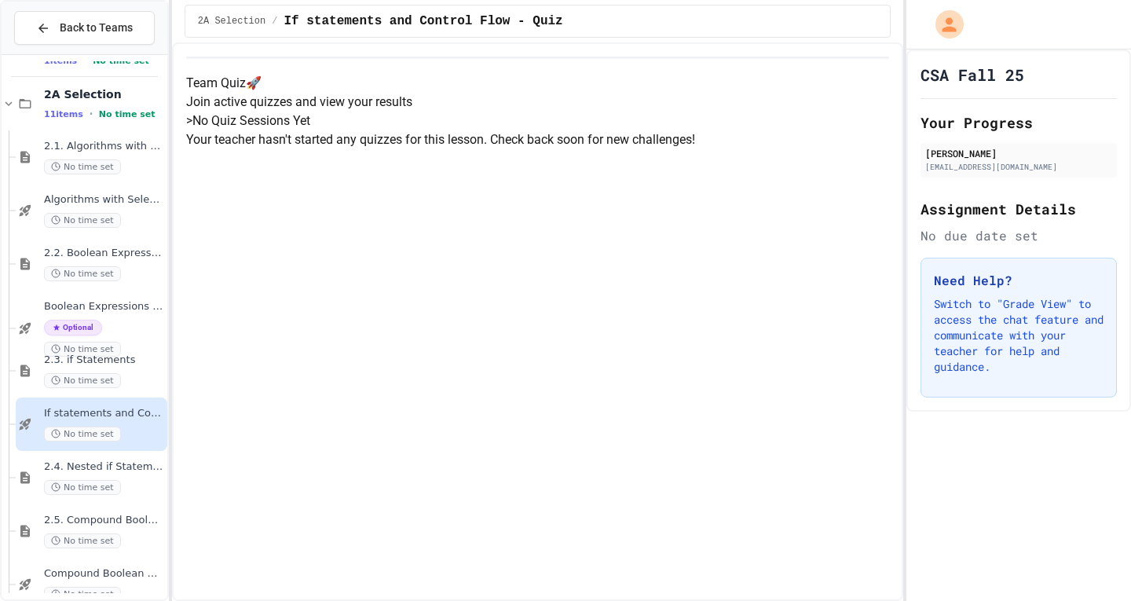
click at [128, 472] on span "2.4. Nested if Statements" at bounding box center [104, 466] width 120 height 13
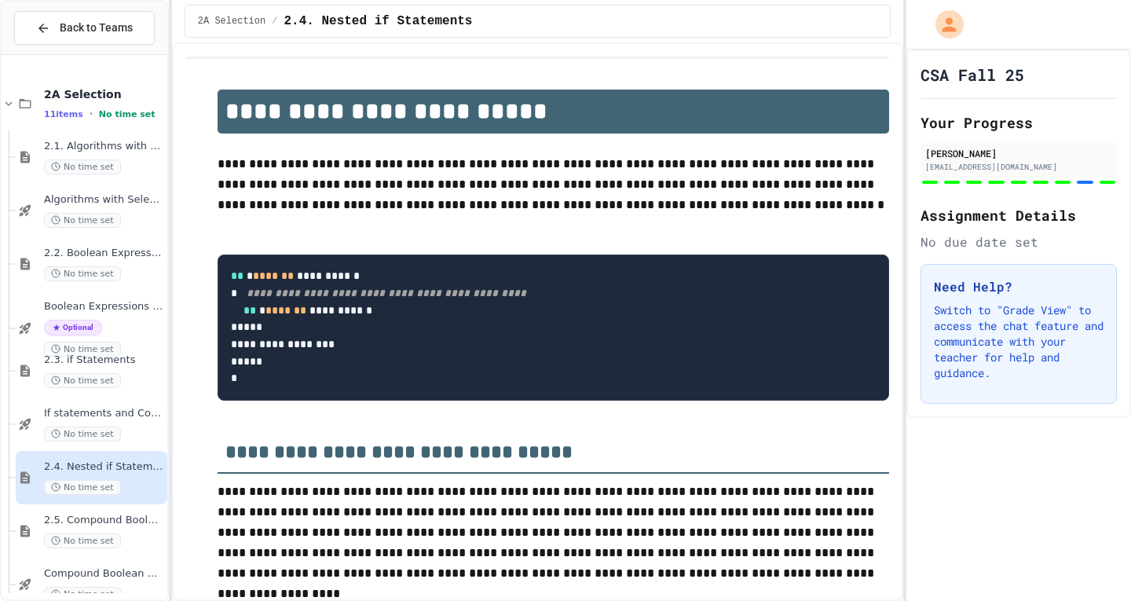
scroll to position [471, 0]
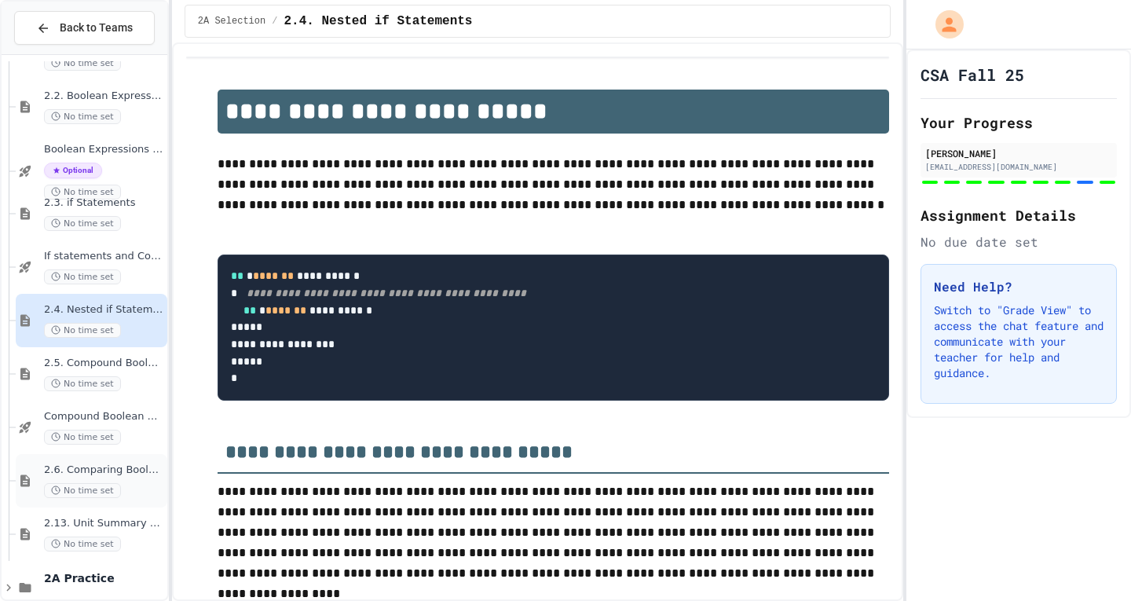
click at [119, 462] on div "2.6. Comparing Boolean Expressions ([PERSON_NAME] Laws) No time set" at bounding box center [92, 480] width 152 height 53
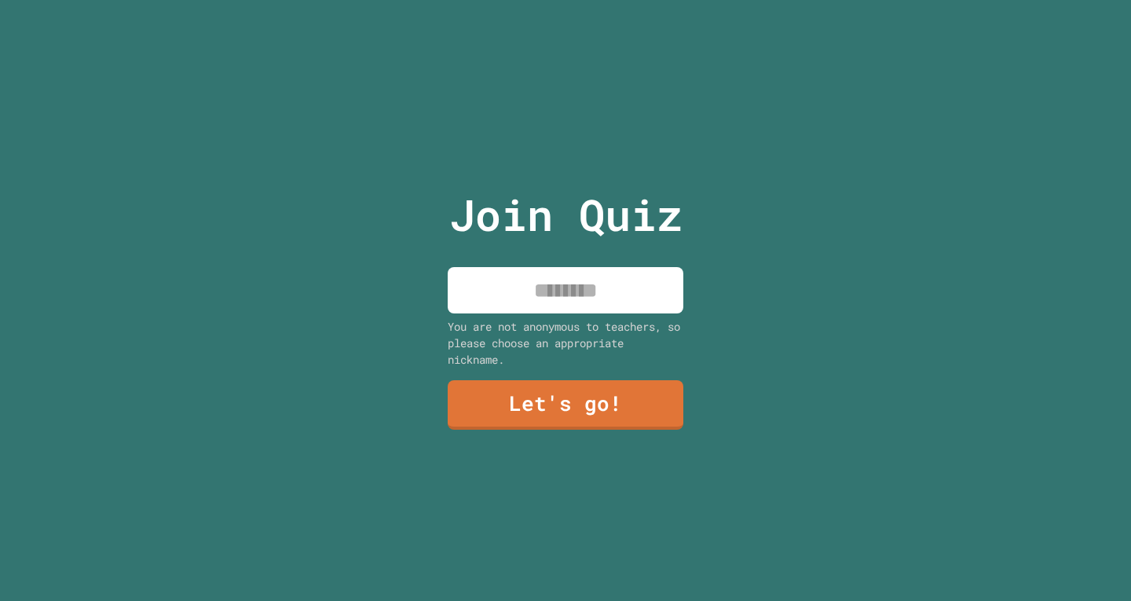
click at [552, 280] on input at bounding box center [566, 290] width 236 height 46
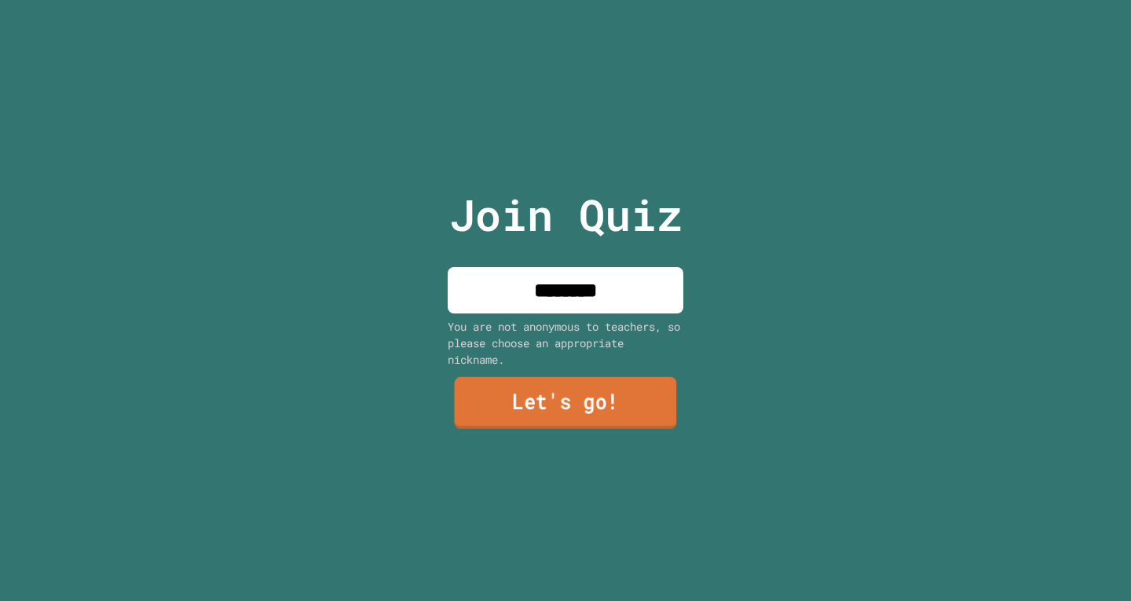
type input "********"
click at [608, 380] on link "Let's go!" at bounding box center [566, 403] width 222 height 52
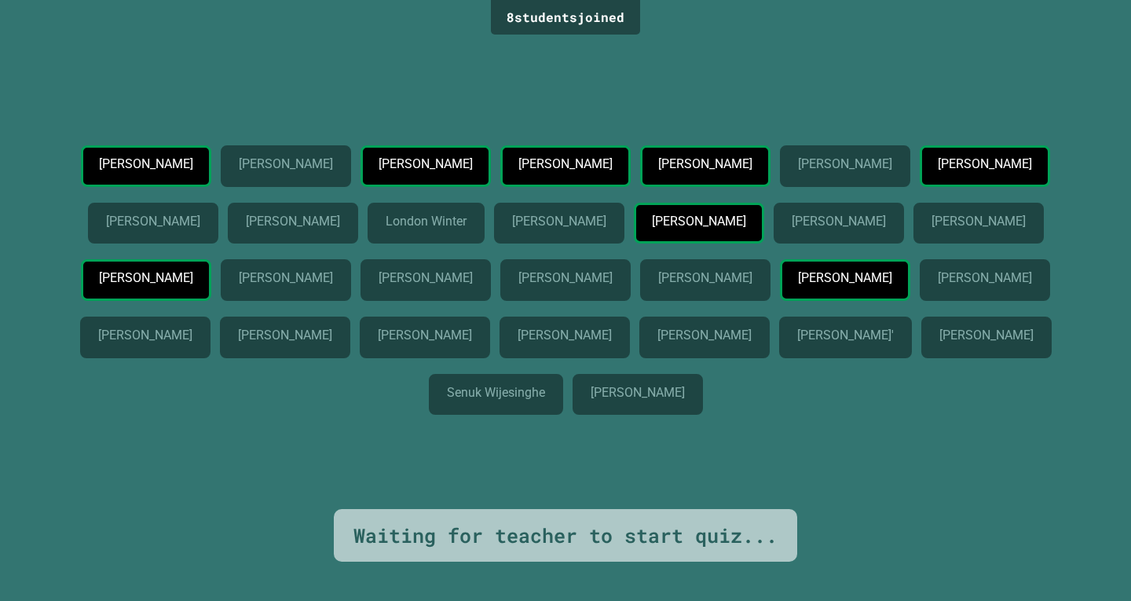
click at [199, 214] on p "[PERSON_NAME]" at bounding box center [152, 221] width 93 height 14
drag, startPoint x: 581, startPoint y: 239, endPoint x: 679, endPoint y: 256, distance: 99.5
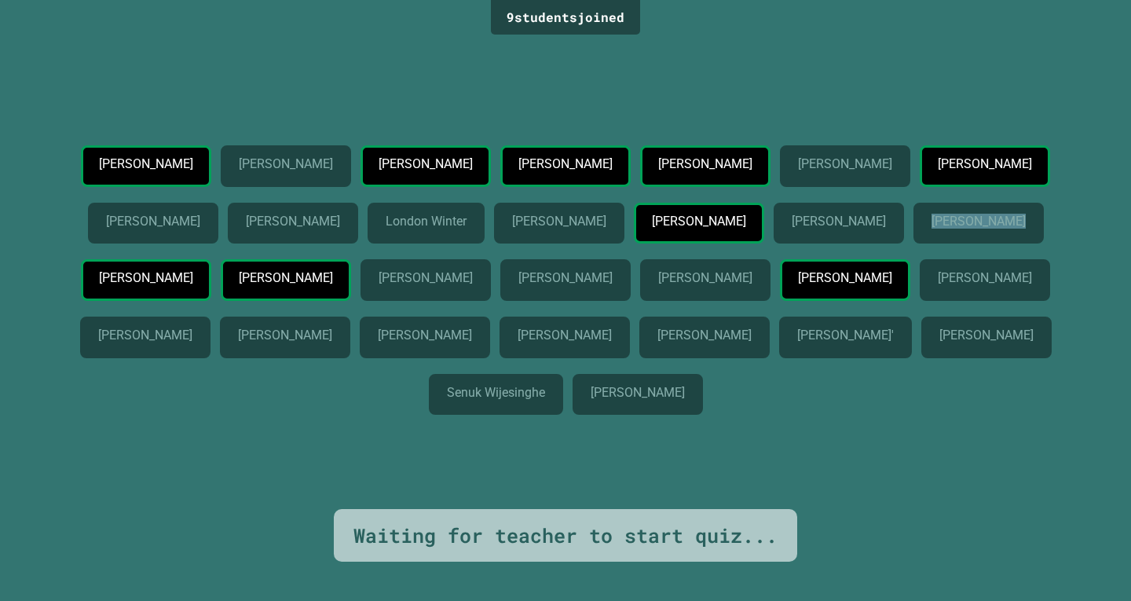
click at [913, 244] on div "[PERSON_NAME]" at bounding box center [978, 224] width 130 height 42
click at [931, 228] on p "[PERSON_NAME]" at bounding box center [977, 221] width 93 height 14
drag, startPoint x: 798, startPoint y: 305, endPoint x: 780, endPoint y: 341, distance: 40.0
click at [780, 341] on div "[PERSON_NAME] [PERSON_NAME] [PERSON_NAME] [PERSON_NAME] [PERSON_NAME] [PERSON_N…" at bounding box center [565, 283] width 1052 height 276
drag, startPoint x: 933, startPoint y: 302, endPoint x: 925, endPoint y: 332, distance: 30.9
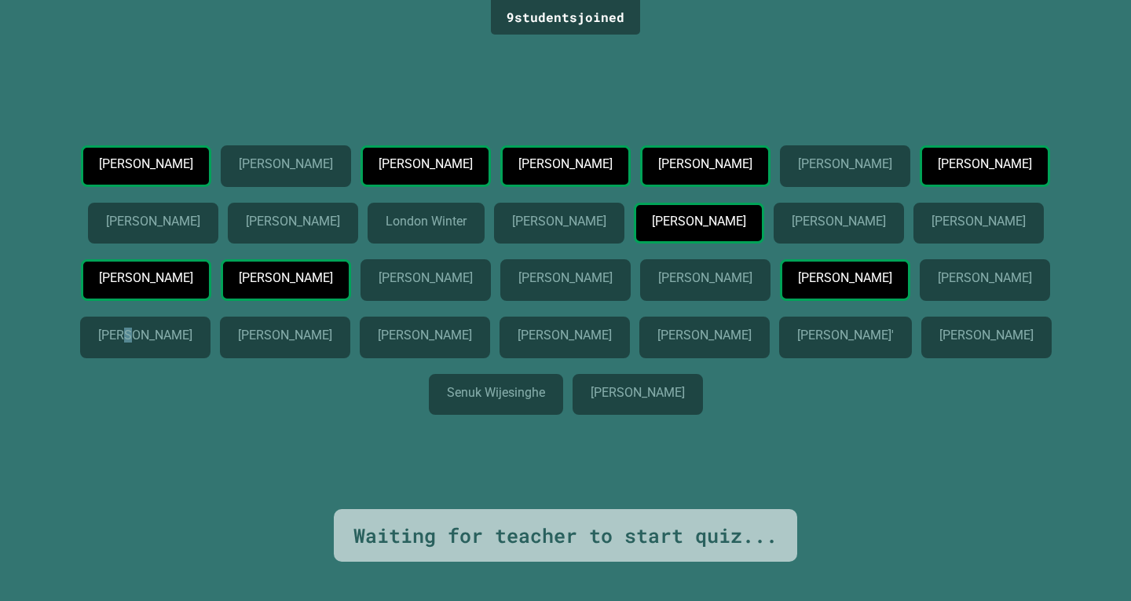
click at [210, 332] on div "[PERSON_NAME]" at bounding box center [145, 337] width 130 height 42
drag, startPoint x: 833, startPoint y: 367, endPoint x: 741, endPoint y: 379, distance: 92.7
click at [741, 342] on p "[PERSON_NAME]" at bounding box center [703, 335] width 93 height 14
drag, startPoint x: 641, startPoint y: 372, endPoint x: 545, endPoint y: 360, distance: 97.3
click at [548, 342] on p "[PERSON_NAME]" at bounding box center [563, 335] width 93 height 14
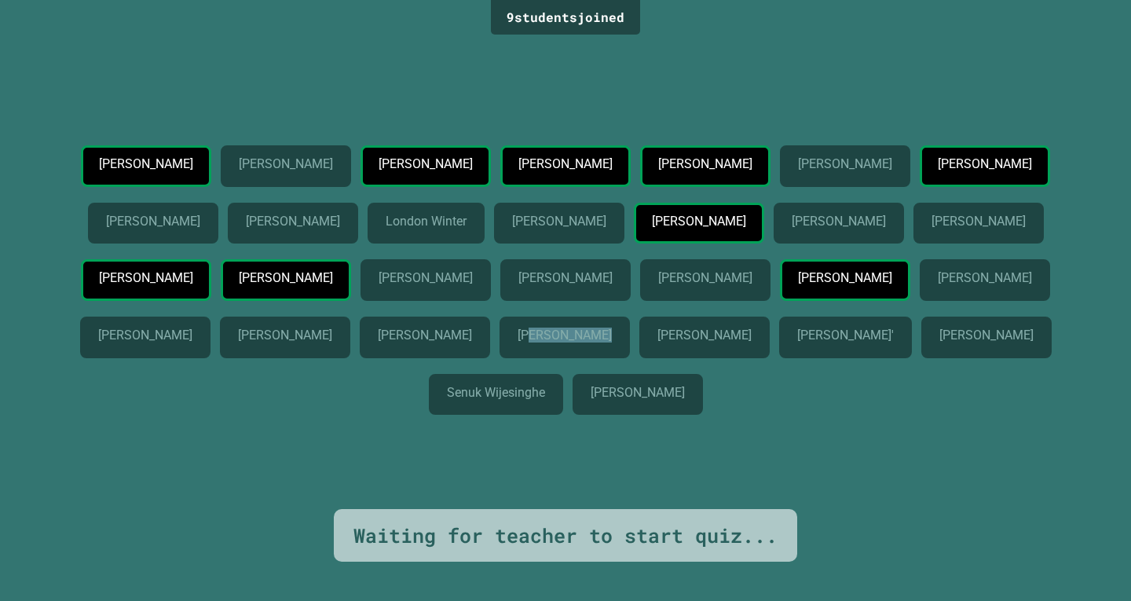
drag, startPoint x: 466, startPoint y: 366, endPoint x: 383, endPoint y: 368, distance: 82.5
click at [383, 342] on p "[PERSON_NAME]" at bounding box center [424, 335] width 93 height 14
drag, startPoint x: 246, startPoint y: 370, endPoint x: 168, endPoint y: 380, distance: 78.4
click at [238, 342] on p "[PERSON_NAME]" at bounding box center [284, 335] width 93 height 14
drag, startPoint x: 125, startPoint y: 288, endPoint x: 269, endPoint y: 323, distance: 147.8
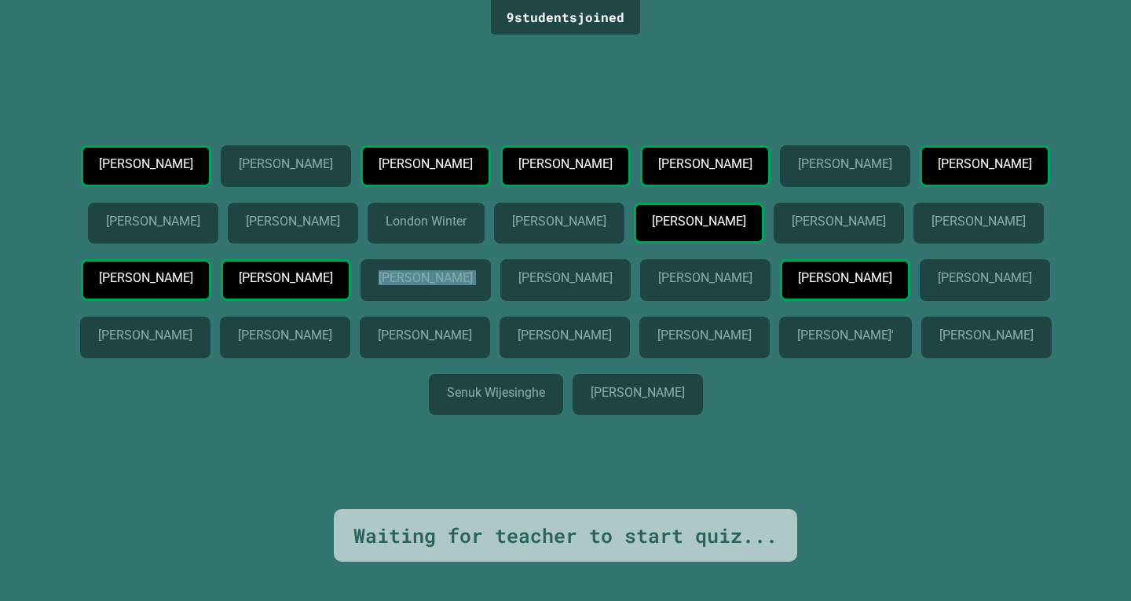
click at [236, 326] on div "Tim Chen Roman Kunin Maxwell Campbell Vladimir Danilin Kalina Ilieva Mariia Zhu…" at bounding box center [565, 283] width 1052 height 276
drag, startPoint x: 309, startPoint y: 304, endPoint x: 488, endPoint y: 332, distance: 181.2
click at [483, 332] on div "Tim Chen Roman Kunin Maxwell Campbell Vladimir Danilin Kalina Ilieva Mariia Zhu…" at bounding box center [565, 283] width 1052 height 276
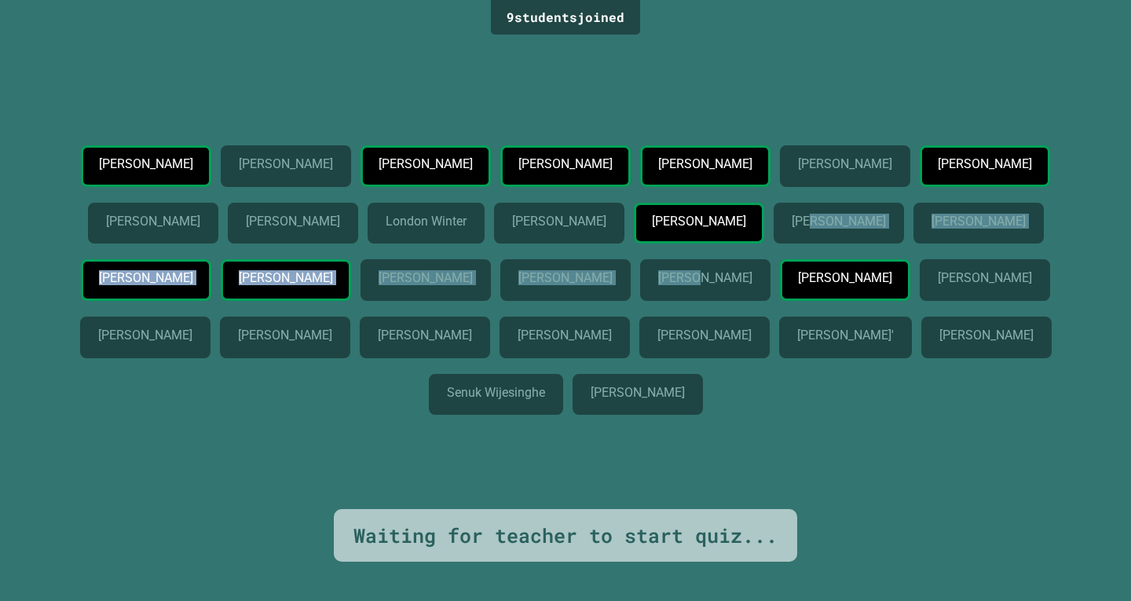
drag, startPoint x: 509, startPoint y: 332, endPoint x: 408, endPoint y: 232, distance: 142.7
click at [408, 232] on div "Tim Chen Roman Kunin Maxwell Campbell Vladimir Danilin Kalina Ilieva Mariia Zhu…" at bounding box center [565, 283] width 1052 height 276
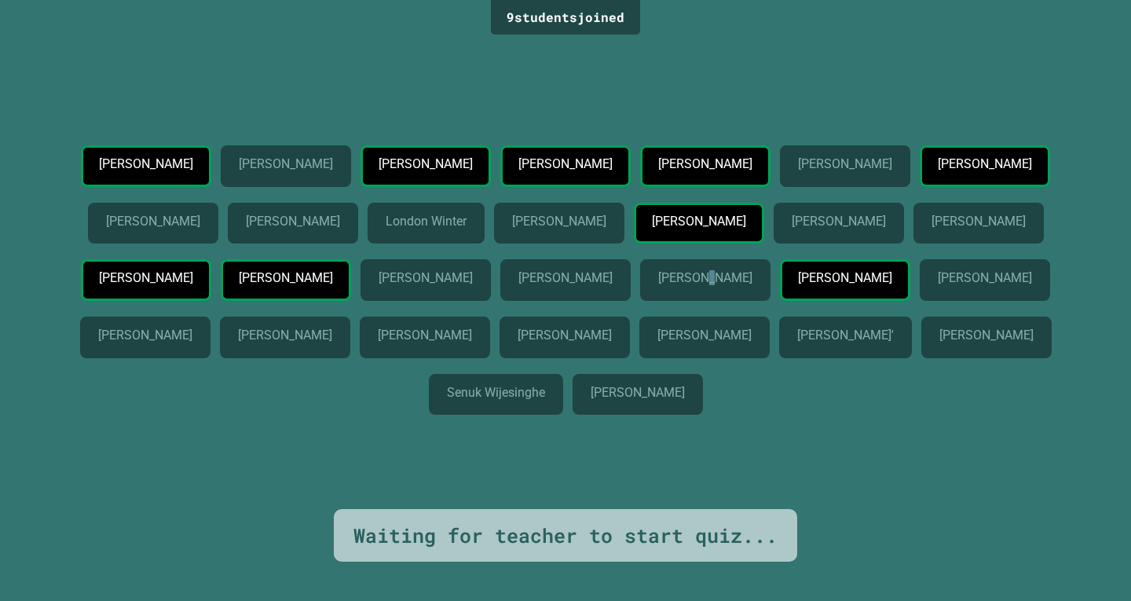
click at [640, 301] on div "Dev Jayaram" at bounding box center [705, 280] width 130 height 42
click at [658, 285] on p "Dev Jayaram" at bounding box center [704, 278] width 93 height 14
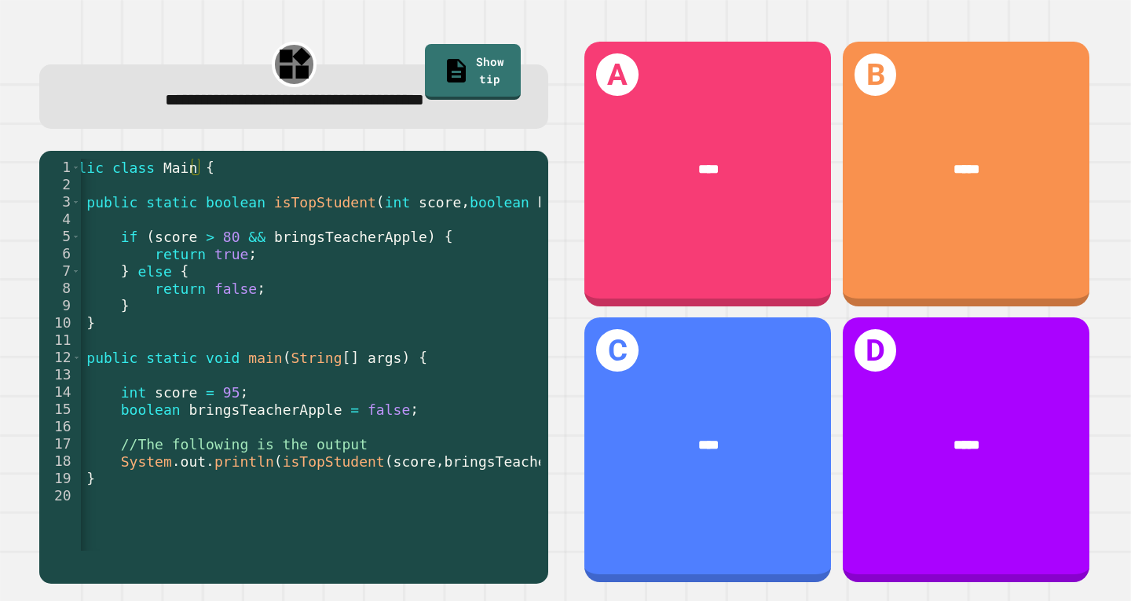
scroll to position [0, 34]
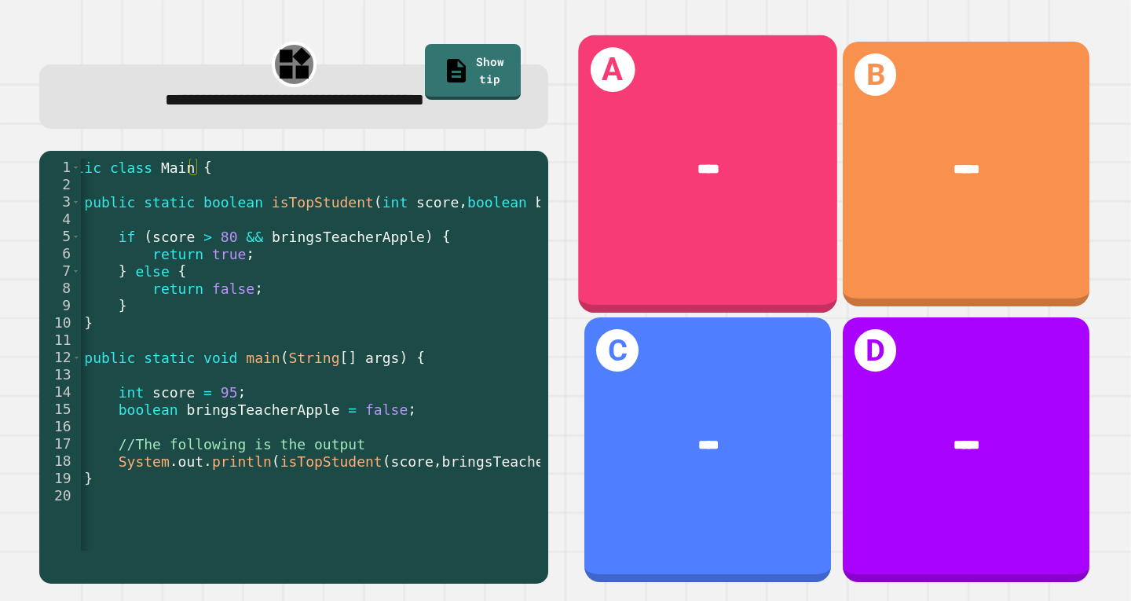
click at [640, 180] on div "****" at bounding box center [708, 169] width 259 height 78
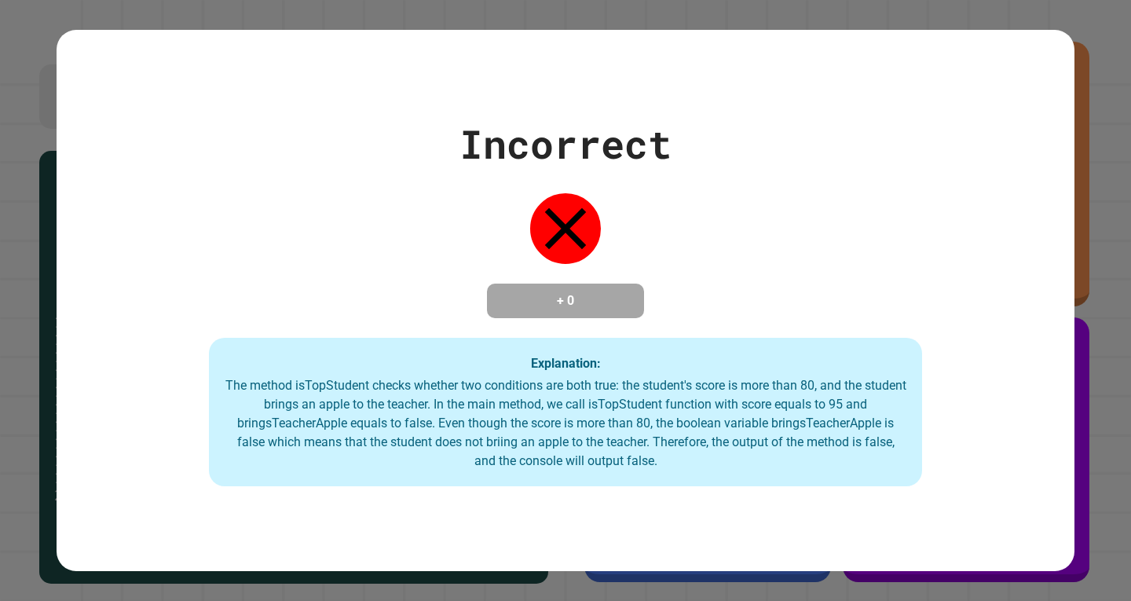
click at [626, 208] on div "Incorrect + 0 Explanation: The method isTopStudent checks whether two condition…" at bounding box center [566, 301] width 1018 height 372
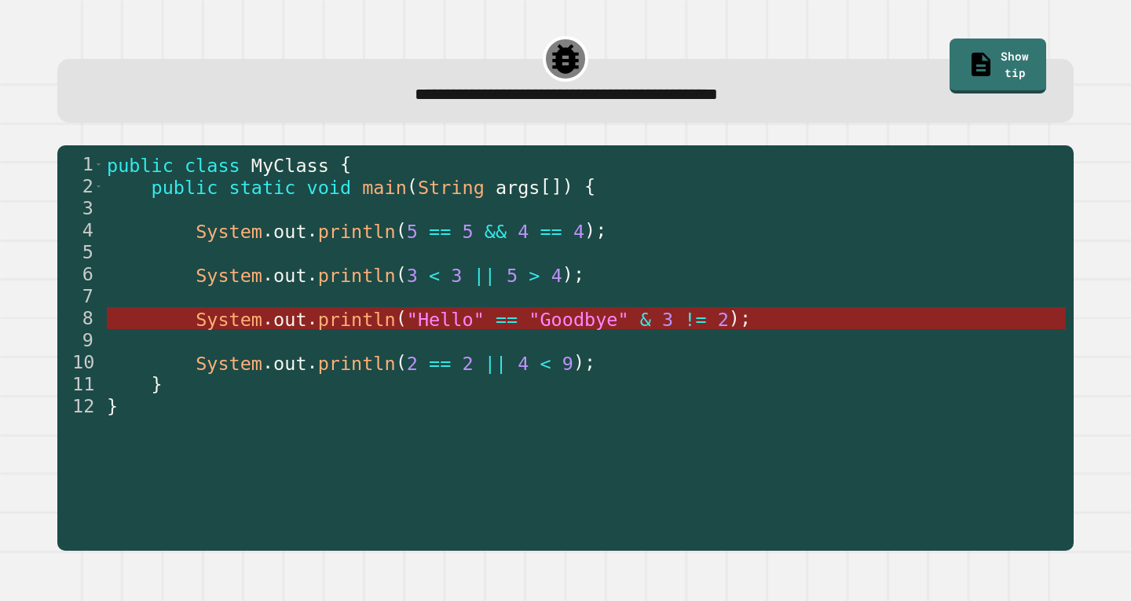
click at [329, 318] on span "println" at bounding box center [357, 320] width 78 height 22
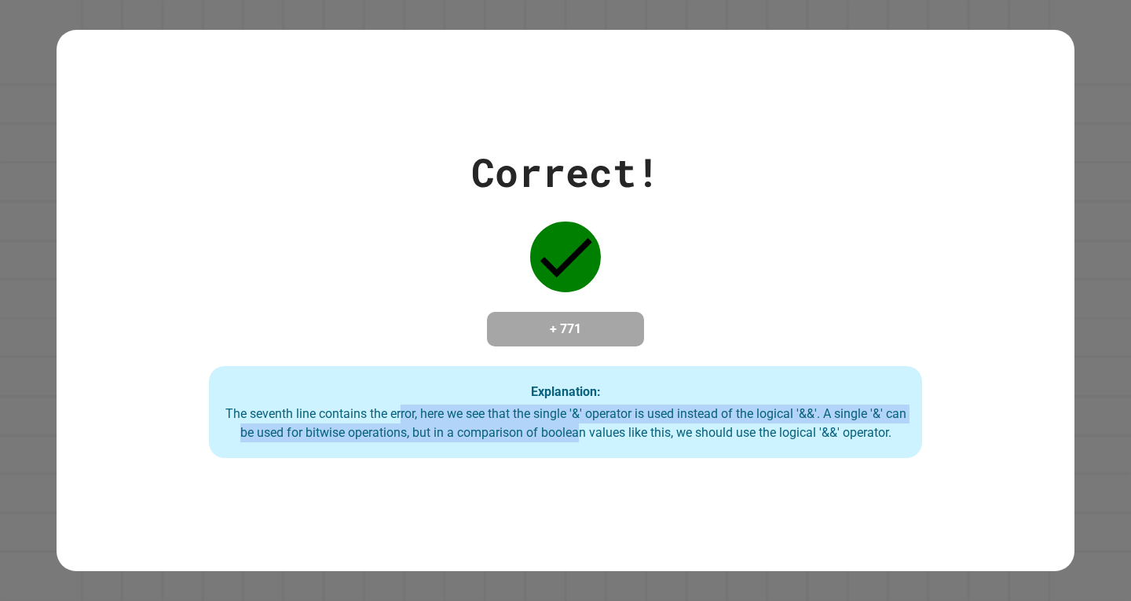
drag, startPoint x: 407, startPoint y: 406, endPoint x: 639, endPoint y: 418, distance: 232.7
click at [627, 419] on div "The seventh line contains the error, here we see that the single '&' operator i…" at bounding box center [565, 423] width 681 height 38
click at [653, 415] on div "The seventh line contains the error, here we see that the single '&' operator i…" at bounding box center [565, 423] width 681 height 38
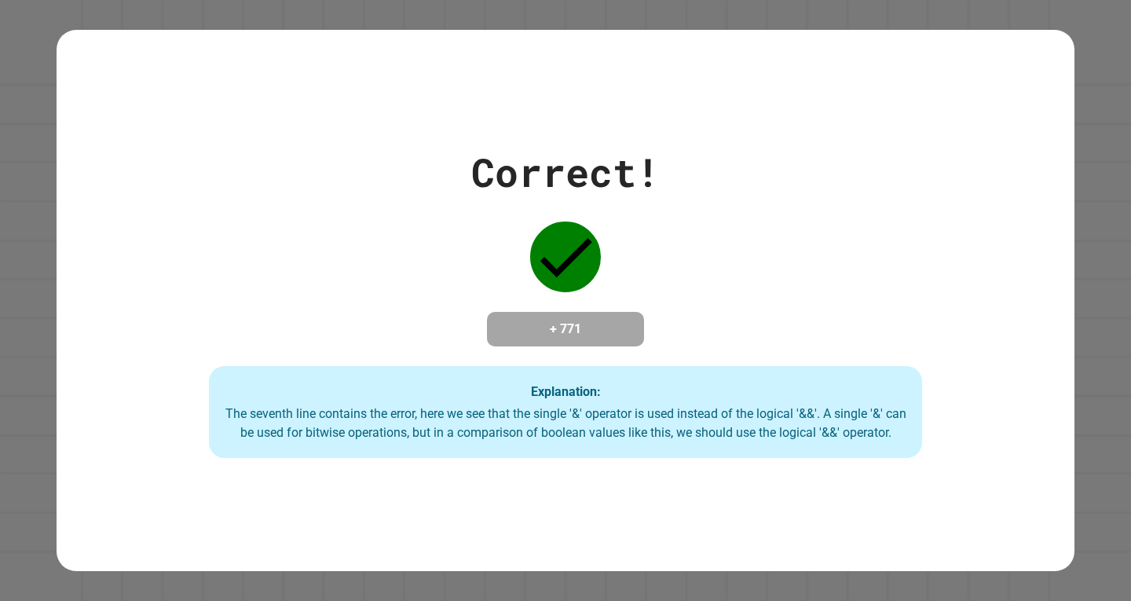
click at [473, 422] on div "The seventh line contains the error, here we see that the single '&' operator i…" at bounding box center [565, 423] width 681 height 38
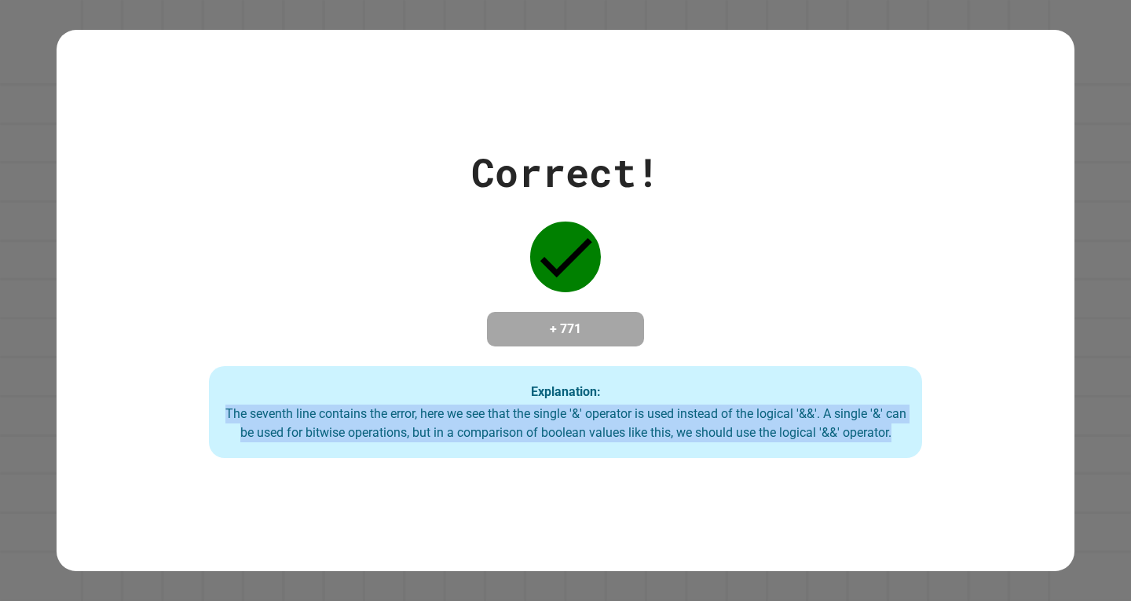
click at [473, 422] on div "The seventh line contains the error, here we see that the single '&' operator i…" at bounding box center [565, 423] width 681 height 38
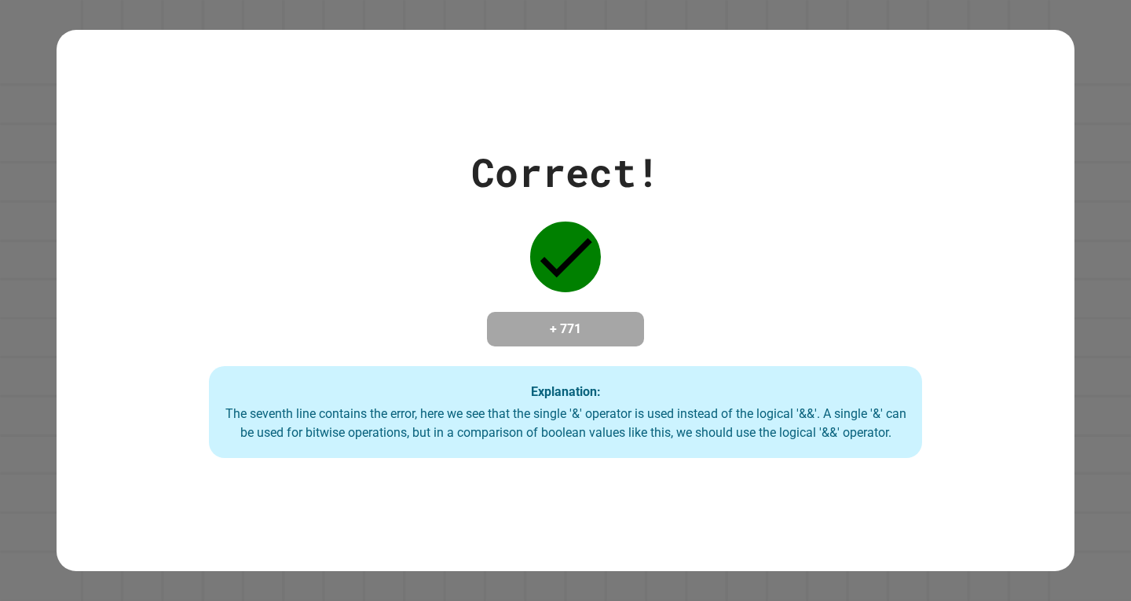
click at [470, 385] on div "Explanation: The seventh line contains the error, here we see that the single '…" at bounding box center [565, 412] width 712 height 93
click at [462, 442] on div "The seventh line contains the error, here we see that the single '&' operator i…" at bounding box center [565, 423] width 681 height 38
click at [474, 415] on div "The seventh line contains the error, here we see that the single '&' operator i…" at bounding box center [565, 423] width 681 height 38
click at [483, 411] on div "The seventh line contains the error, here we see that the single '&' operator i…" at bounding box center [565, 423] width 681 height 38
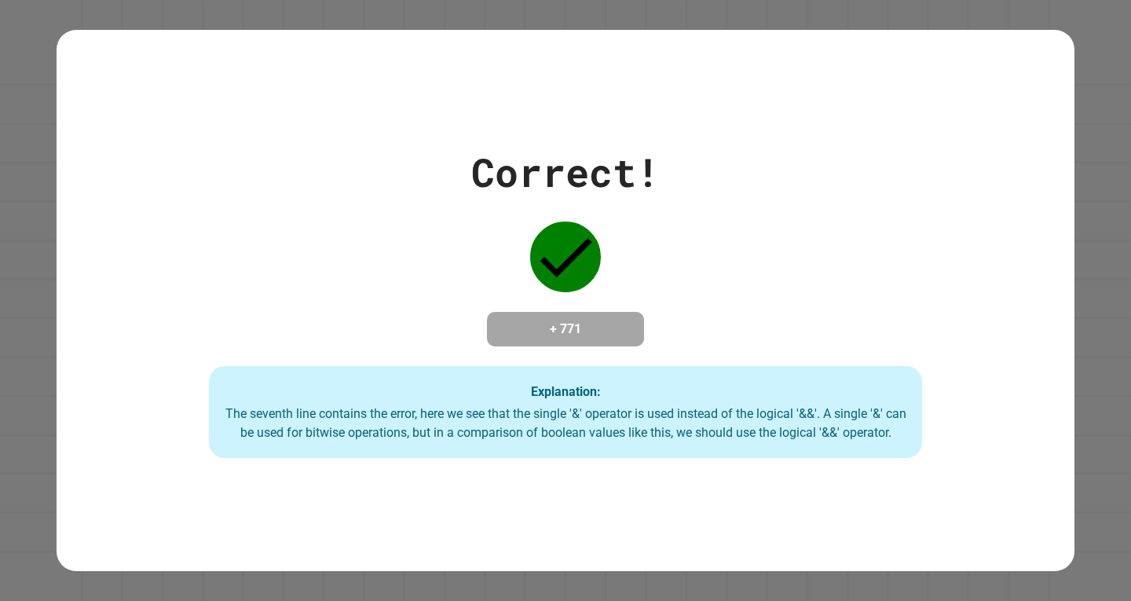
click at [455, 389] on div "Explanation: The seventh line contains the error, here we see that the single '…" at bounding box center [565, 412] width 712 height 93
click at [489, 421] on div "The seventh line contains the error, here we see that the single '&' operator i…" at bounding box center [565, 423] width 681 height 38
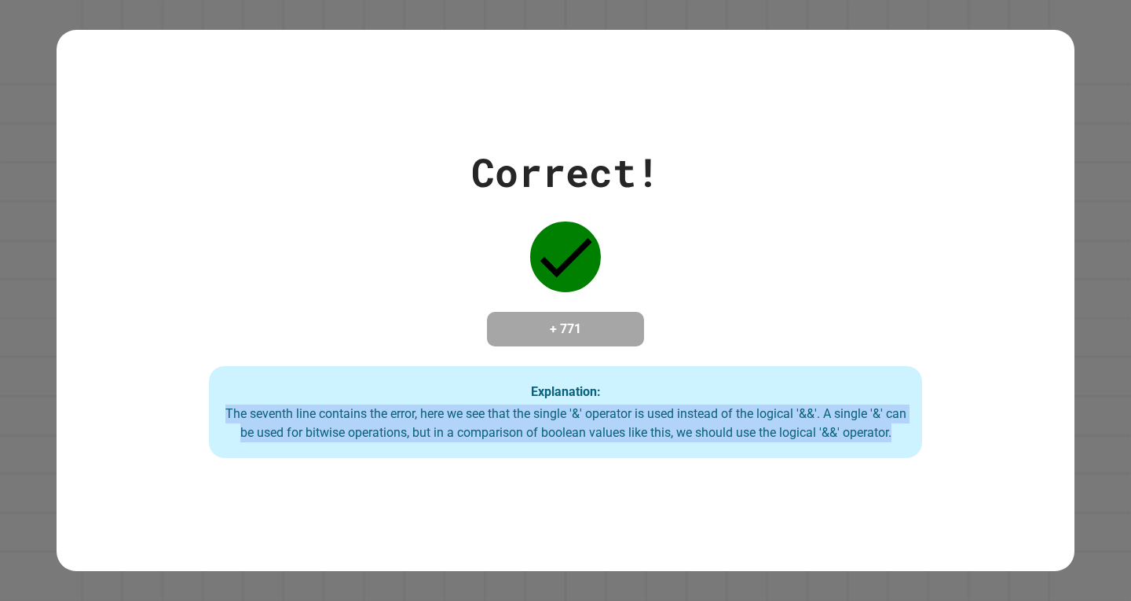
click at [489, 421] on div "The seventh line contains the error, here we see that the single '&' operator i…" at bounding box center [565, 423] width 681 height 38
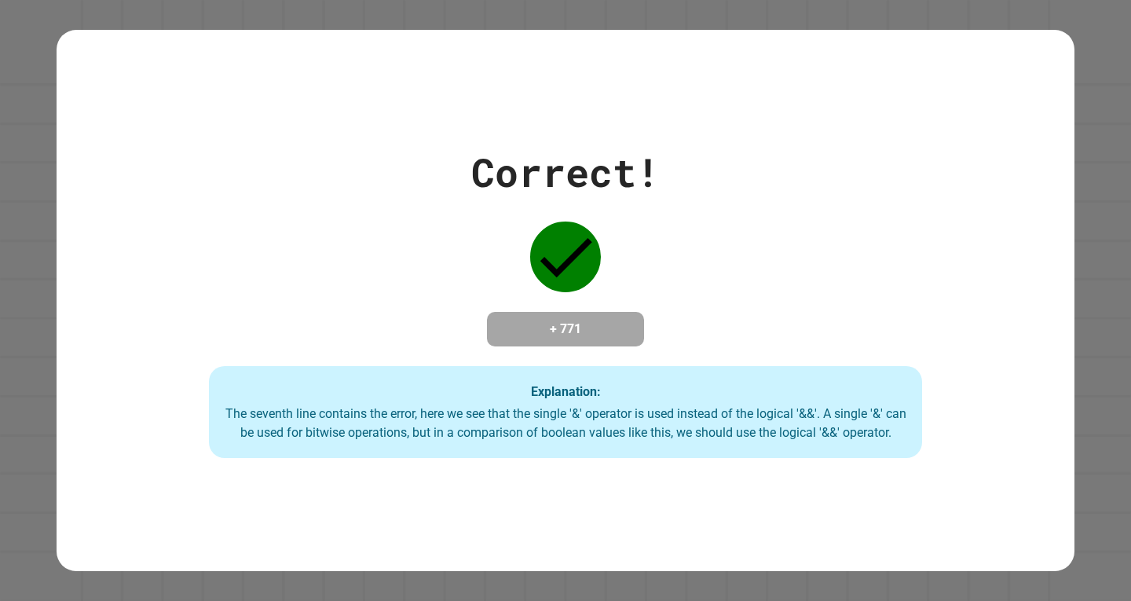
click at [484, 381] on div "Explanation: The seventh line contains the error, here we see that the single '…" at bounding box center [565, 412] width 712 height 93
click at [484, 425] on div "The seventh line contains the error, here we see that the single '&' operator i…" at bounding box center [565, 423] width 681 height 38
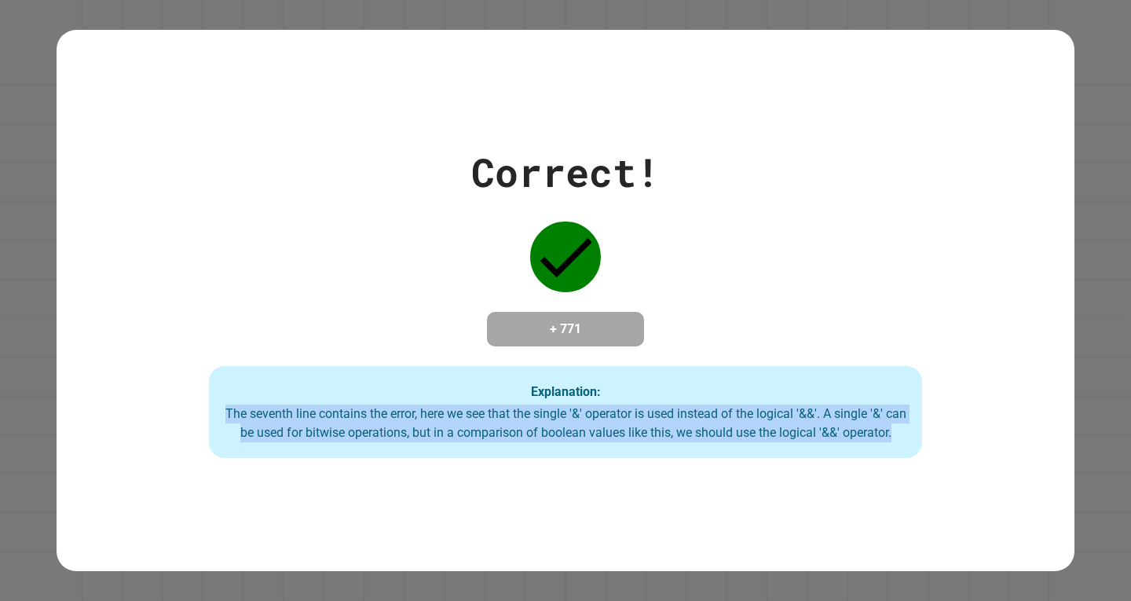
click at [484, 425] on div "The seventh line contains the error, here we see that the single '&' operator i…" at bounding box center [565, 423] width 681 height 38
click at [460, 404] on div "The seventh line contains the error, here we see that the single '&' operator i…" at bounding box center [565, 423] width 681 height 38
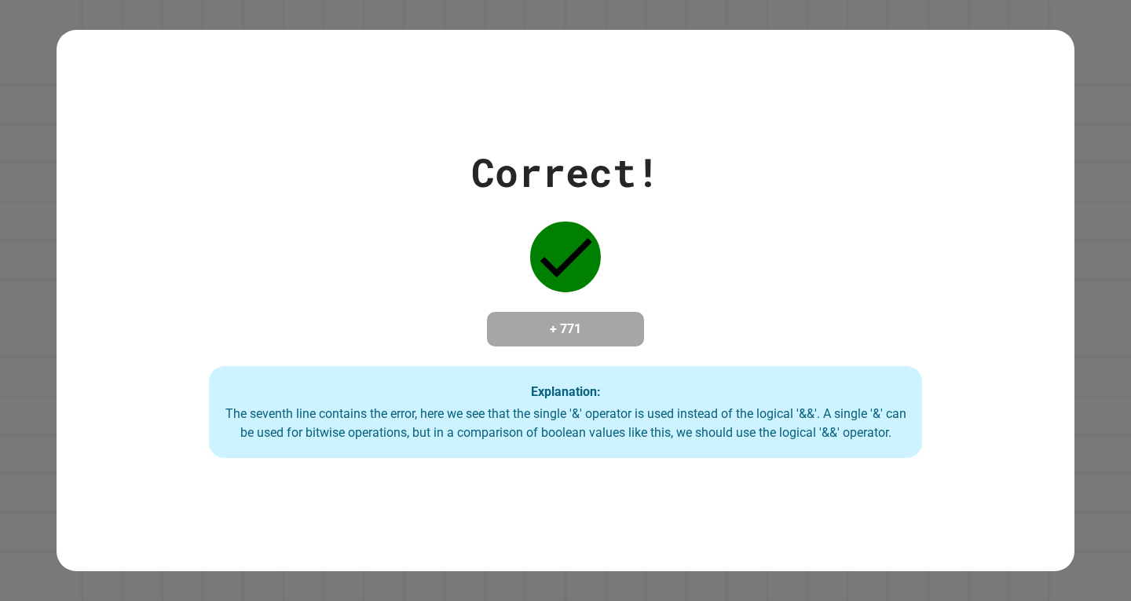
click at [532, 425] on div "The seventh line contains the error, here we see that the single '&' operator i…" at bounding box center [565, 423] width 681 height 38
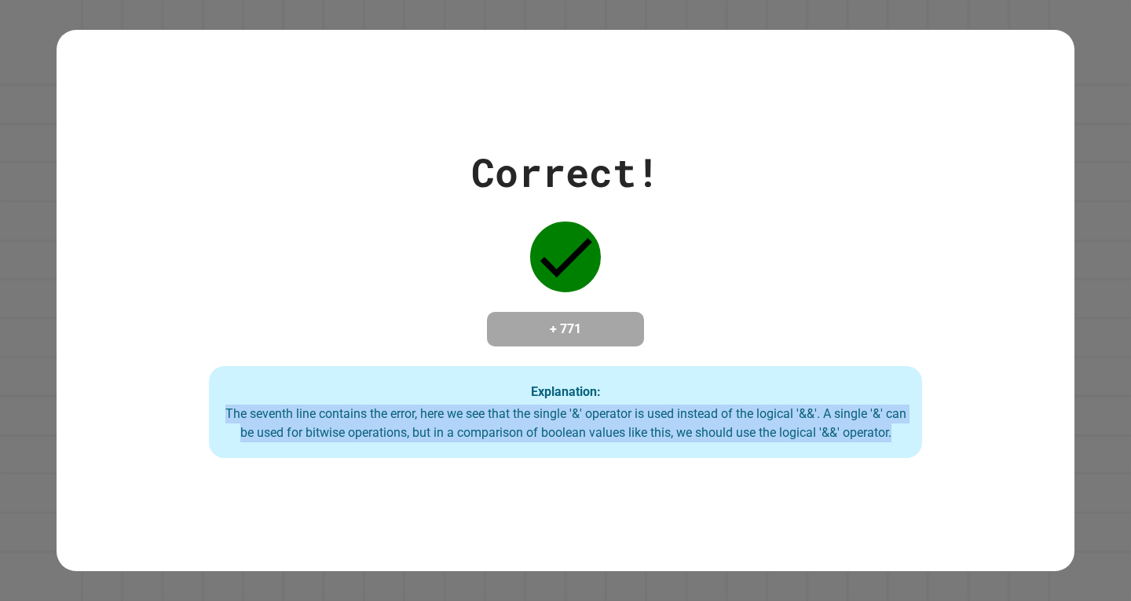
click at [532, 425] on div "The seventh line contains the error, here we see that the single '&' operator i…" at bounding box center [565, 423] width 681 height 38
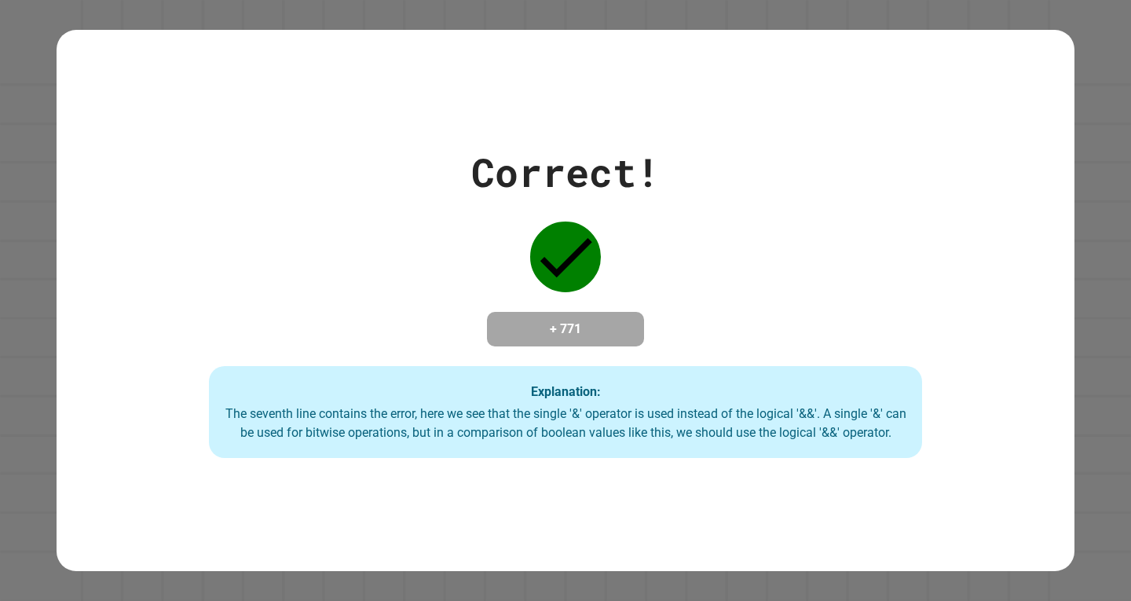
click at [424, 366] on div "Explanation: The seventh line contains the error, here we see that the single '…" at bounding box center [565, 412] width 712 height 93
click at [516, 422] on div "The seventh line contains the error, here we see that the single '&' operator i…" at bounding box center [565, 423] width 681 height 38
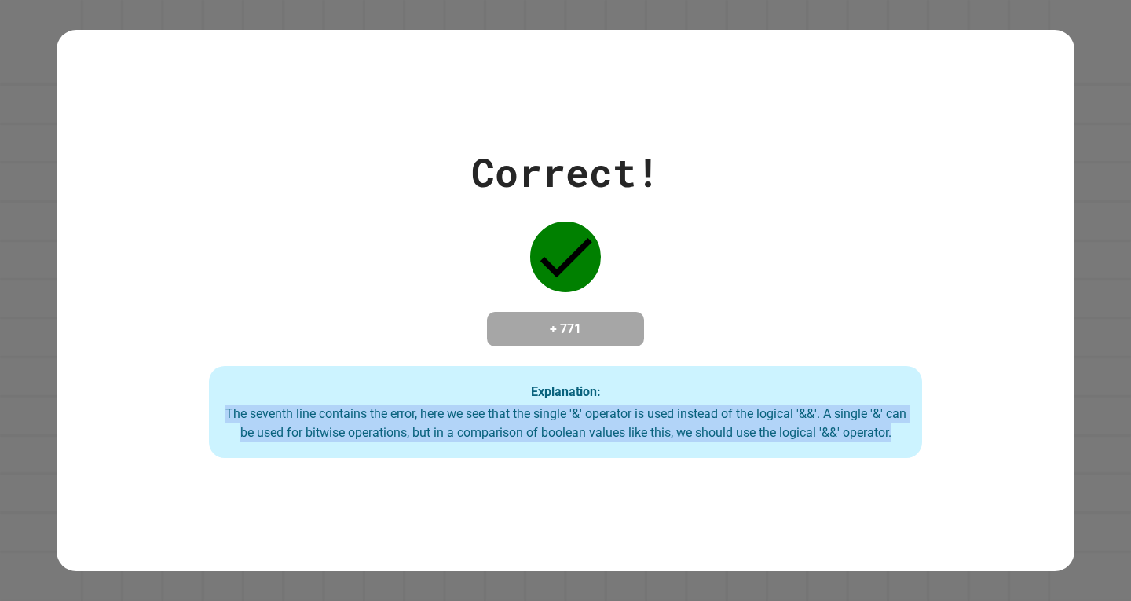
click at [516, 422] on div "The seventh line contains the error, here we see that the single '&' operator i…" at bounding box center [565, 423] width 681 height 38
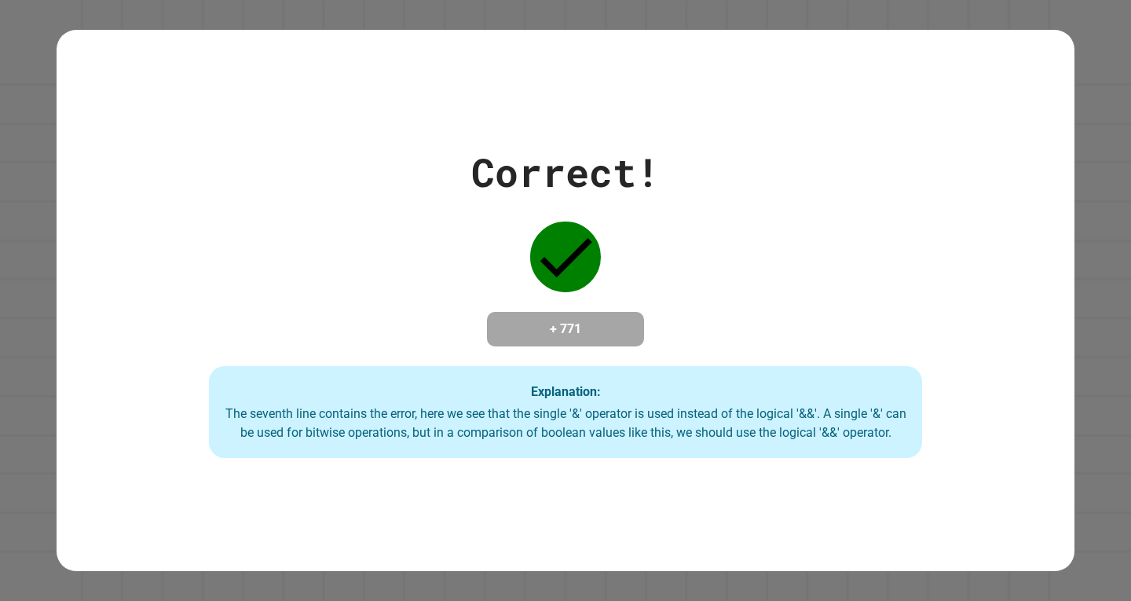
click at [606, 377] on div "Explanation: The seventh line contains the error, here we see that the single '…" at bounding box center [565, 412] width 712 height 93
click at [550, 423] on div "The seventh line contains the error, here we see that the single '&' operator i…" at bounding box center [565, 423] width 681 height 38
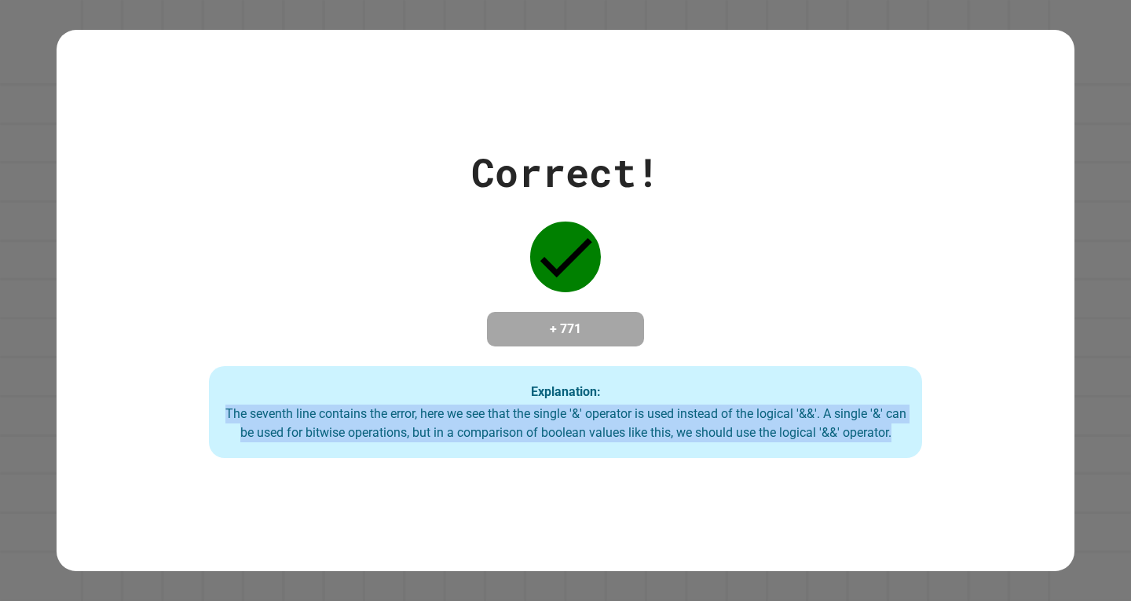
click at [550, 423] on div "The seventh line contains the error, here we see that the single '&' operator i…" at bounding box center [565, 423] width 681 height 38
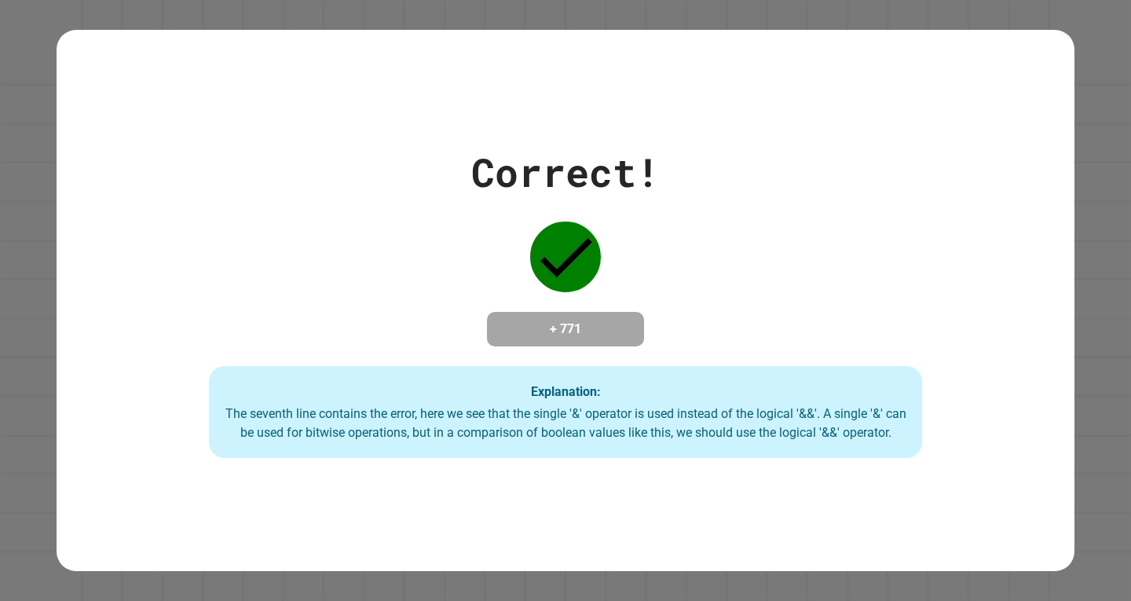
click at [405, 371] on div "Explanation: The seventh line contains the error, here we see that the single '…" at bounding box center [565, 412] width 712 height 93
click at [557, 422] on div "The seventh line contains the error, here we see that the single '&' operator i…" at bounding box center [565, 423] width 681 height 38
click at [610, 383] on div "Explanation: The seventh line contains the error, here we see that the single '…" at bounding box center [565, 412] width 712 height 93
click at [549, 434] on div "The seventh line contains the error, here we see that the single '&' operator i…" at bounding box center [565, 423] width 681 height 38
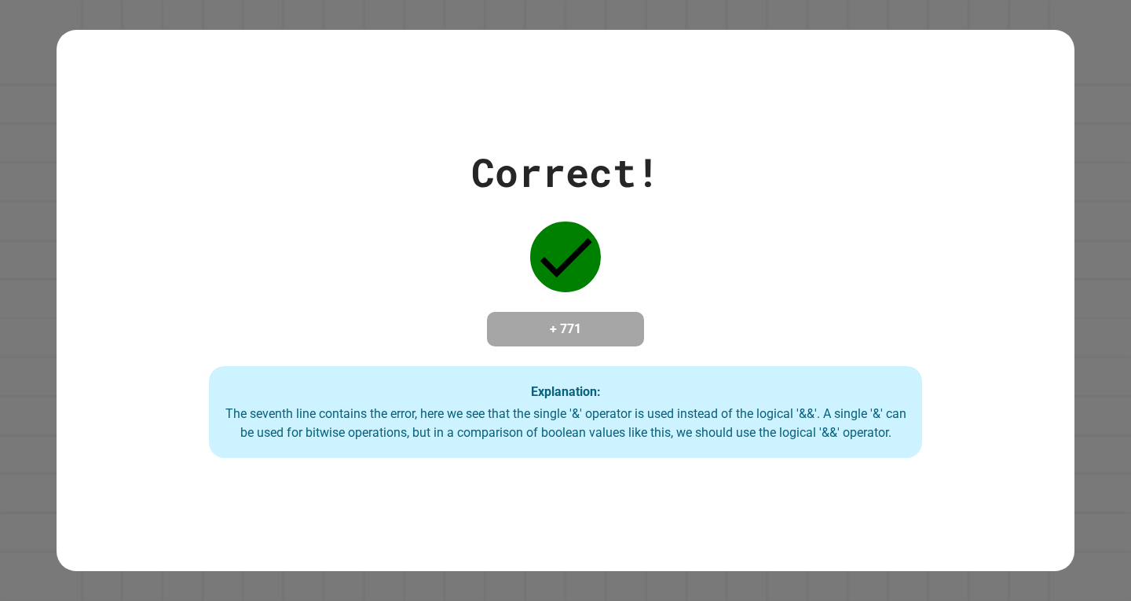
click at [548, 426] on div "The seventh line contains the error, here we see that the single '&' operator i…" at bounding box center [565, 423] width 681 height 38
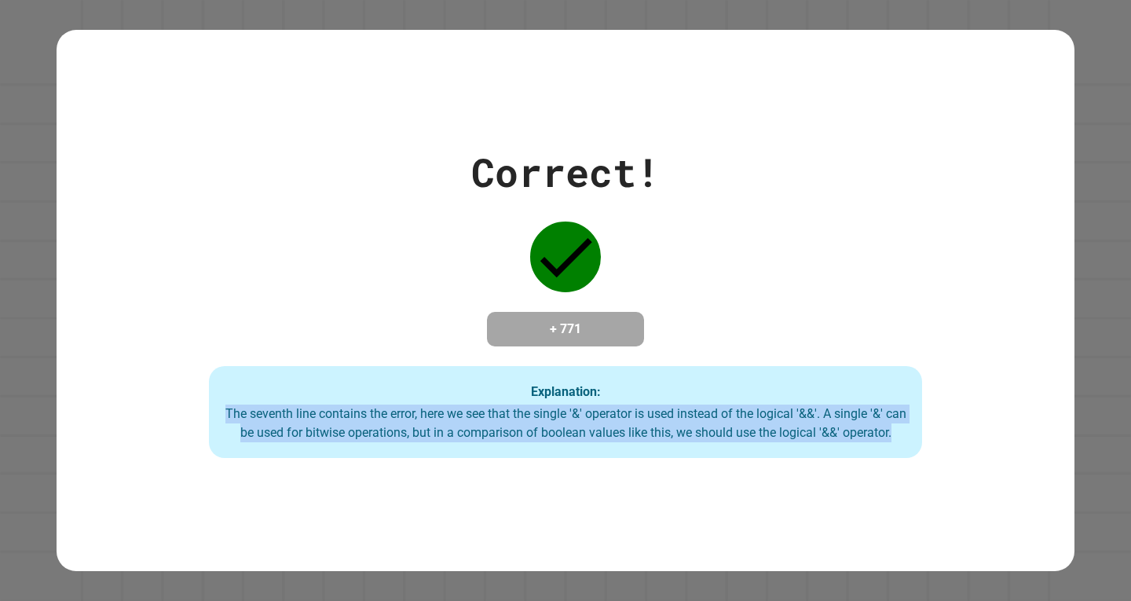
click at [548, 426] on div "The seventh line contains the error, here we see that the single '&' operator i…" at bounding box center [565, 423] width 681 height 38
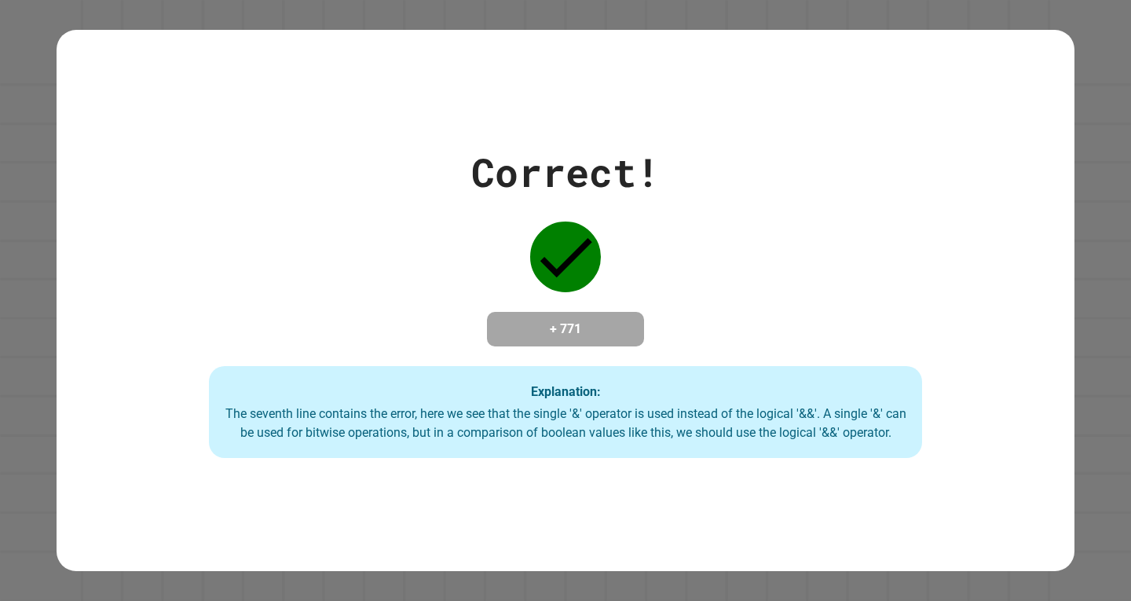
click at [379, 375] on div "Explanation: The seventh line contains the error, here we see that the single '…" at bounding box center [565, 412] width 712 height 93
click at [546, 426] on div "The seventh line contains the error, here we see that the single '&' operator i…" at bounding box center [565, 423] width 681 height 38
click at [548, 426] on div "The seventh line contains the error, here we see that the single '&' operator i…" at bounding box center [565, 423] width 681 height 38
click at [577, 419] on div "The seventh line contains the error, here we see that the single '&' operator i…" at bounding box center [565, 423] width 681 height 38
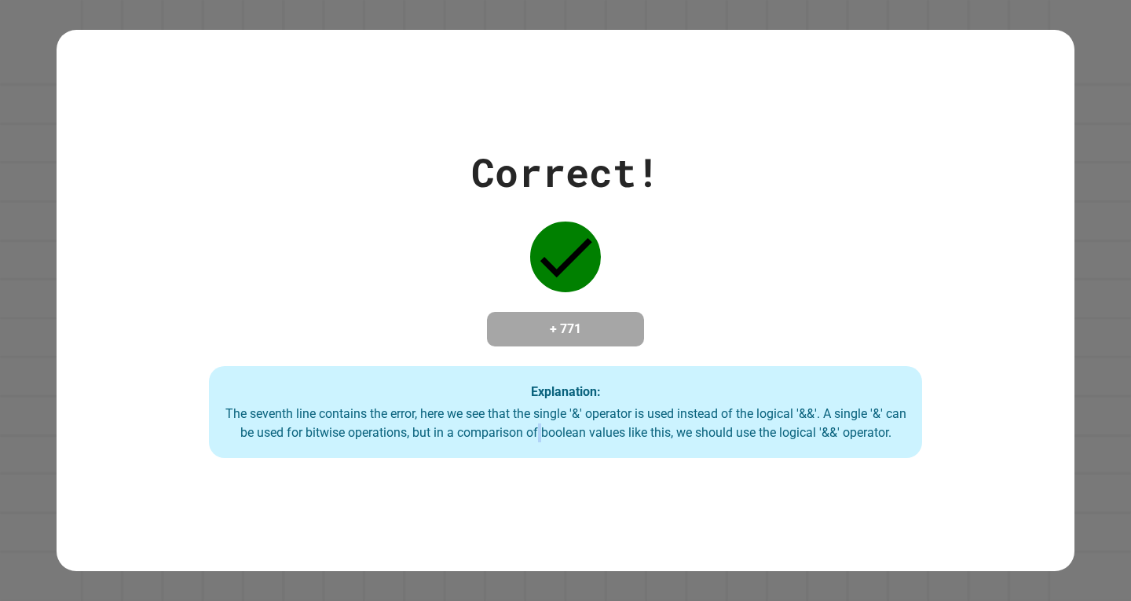
click at [577, 419] on div "The seventh line contains the error, here we see that the single '&' operator i…" at bounding box center [565, 423] width 681 height 38
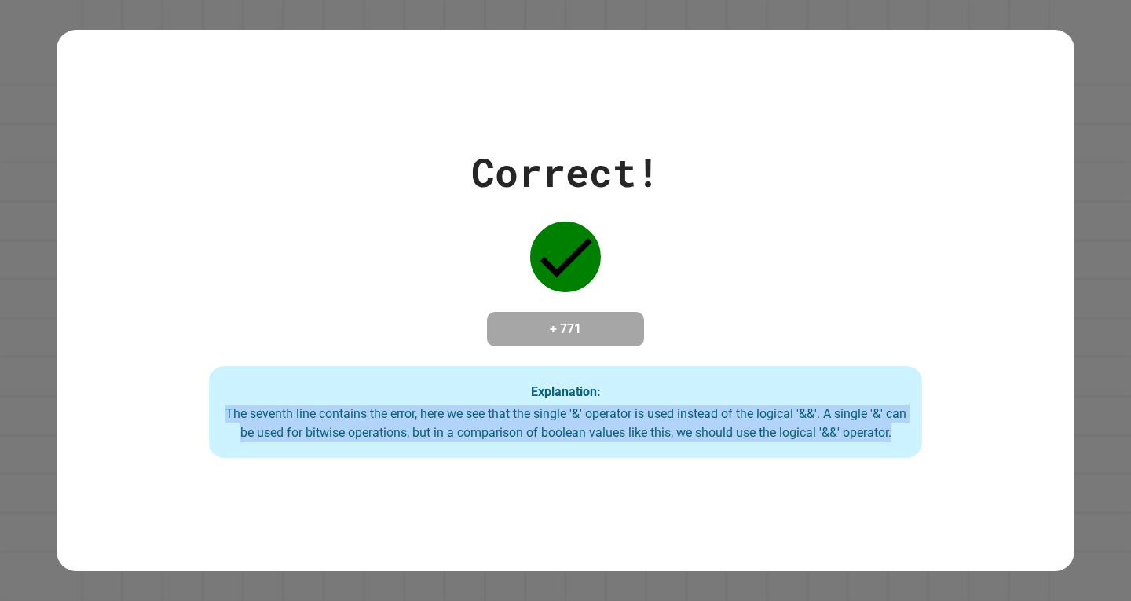
click at [577, 419] on div "The seventh line contains the error, here we see that the single '&' operator i…" at bounding box center [565, 423] width 681 height 38
click at [572, 394] on div "Explanation: The seventh line contains the error, here we see that the single '…" at bounding box center [565, 412] width 712 height 93
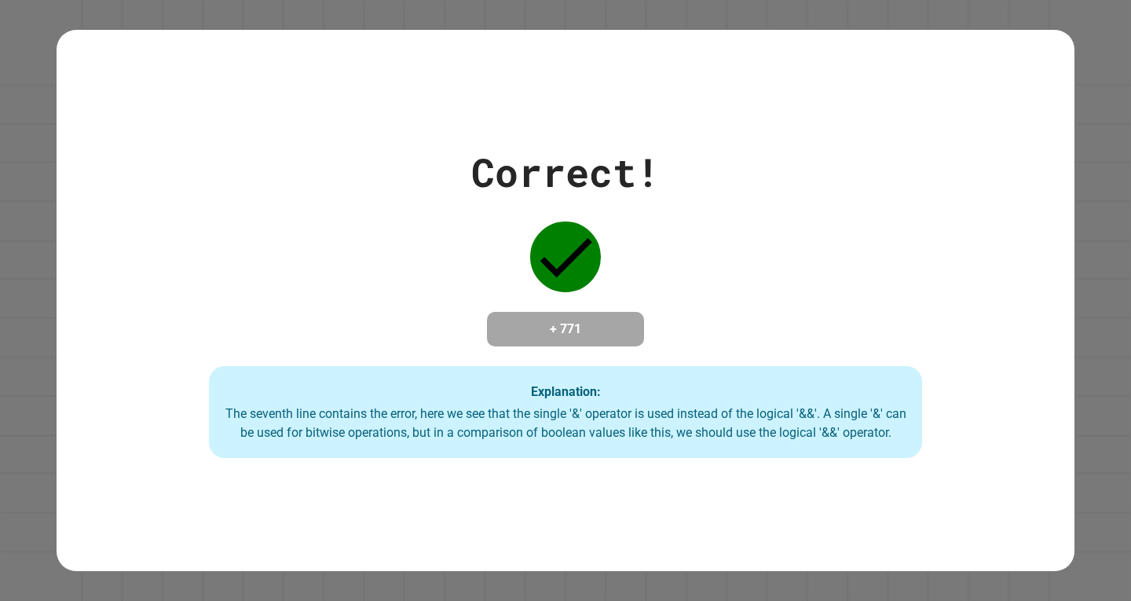
click at [580, 423] on div "The seventh line contains the error, here we see that the single '&' operator i…" at bounding box center [565, 423] width 681 height 38
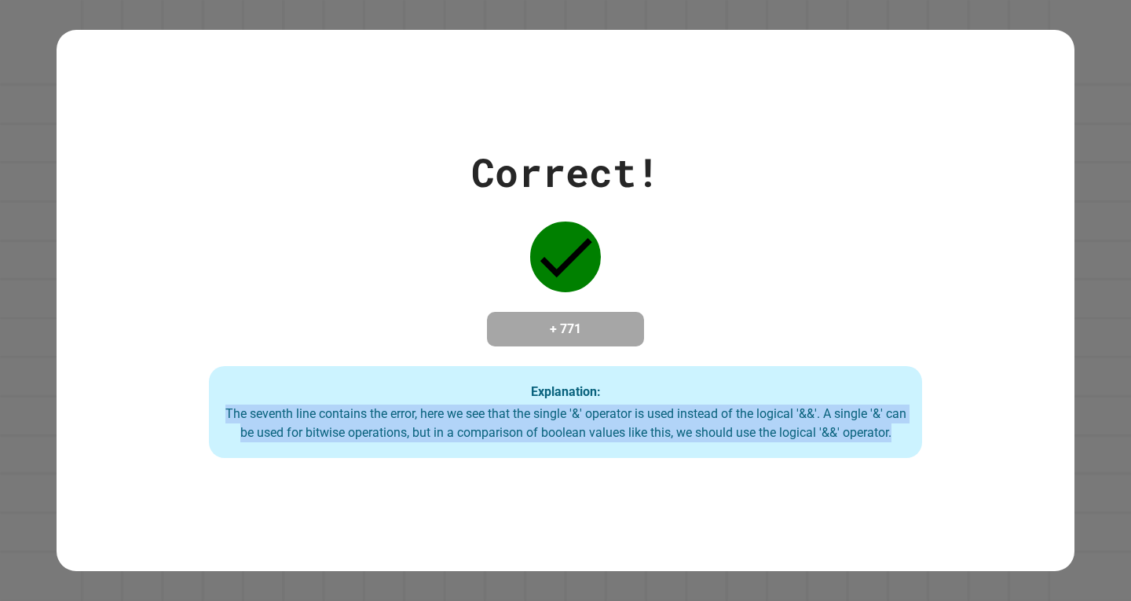
click at [580, 423] on div "The seventh line contains the error, here we see that the single '&' operator i…" at bounding box center [565, 423] width 681 height 38
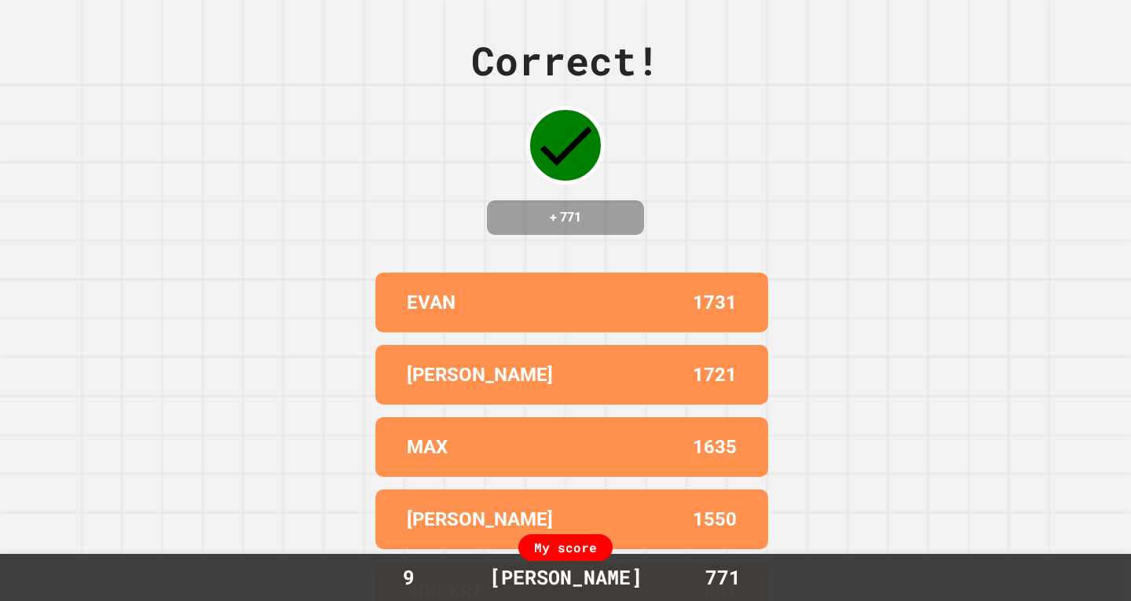
click at [546, 386] on div "KALINA" at bounding box center [489, 374] width 165 height 28
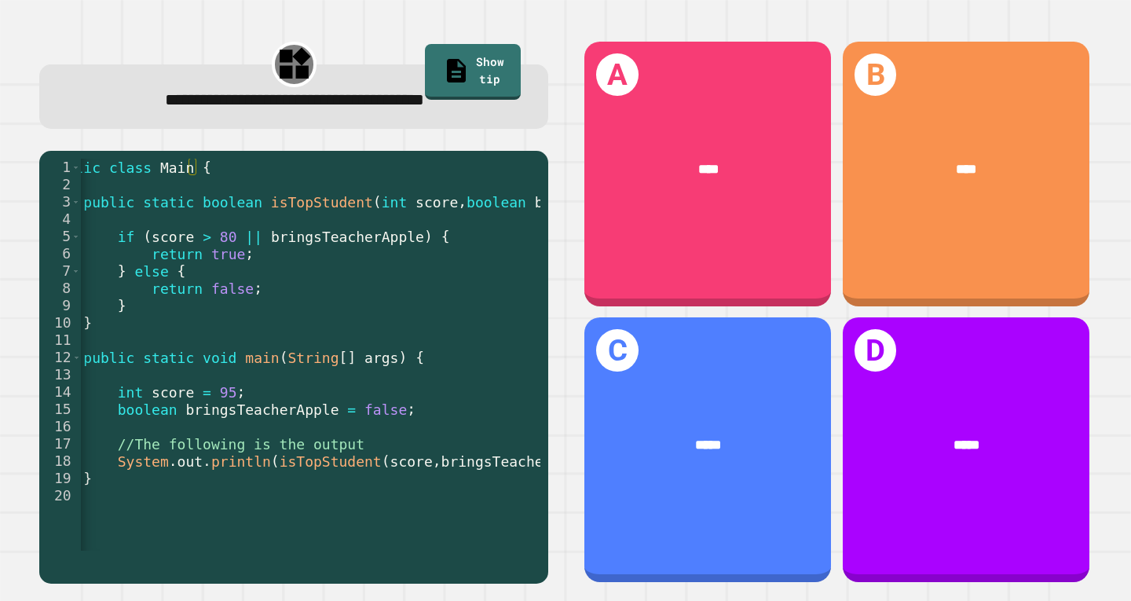
scroll to position [0, 30]
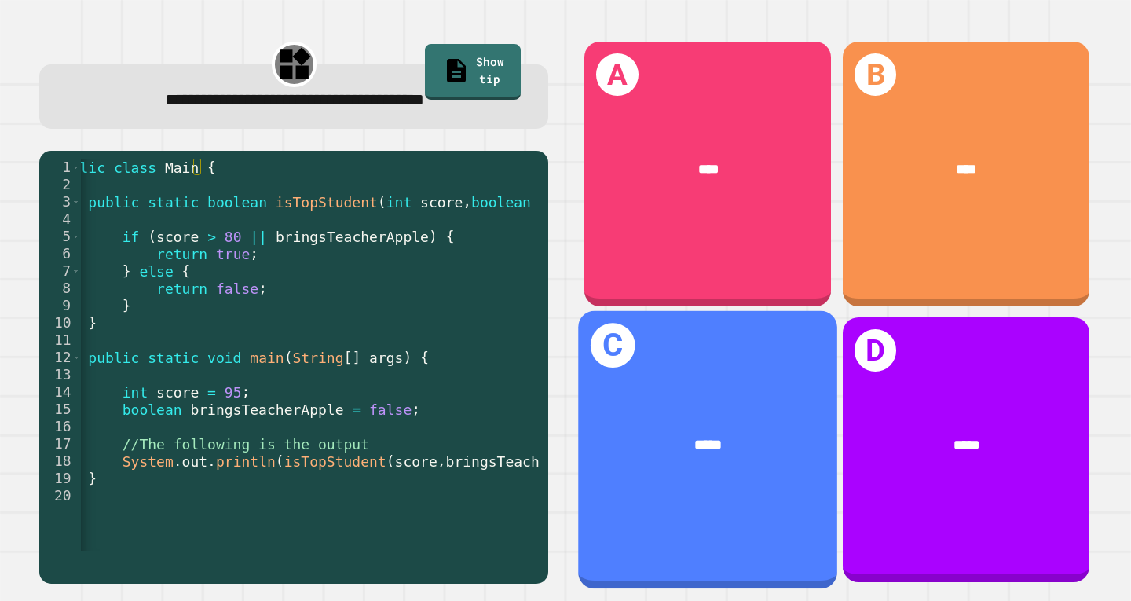
click at [747, 379] on div "C *****" at bounding box center [708, 449] width 259 height 277
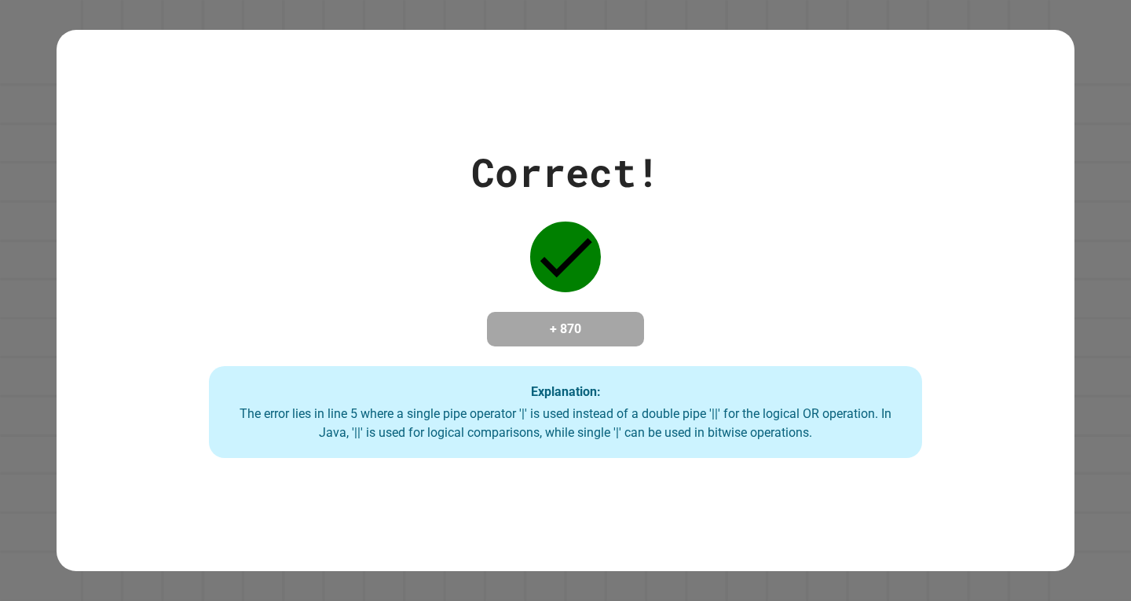
click at [534, 334] on h4 "+ 870" at bounding box center [566, 329] width 126 height 19
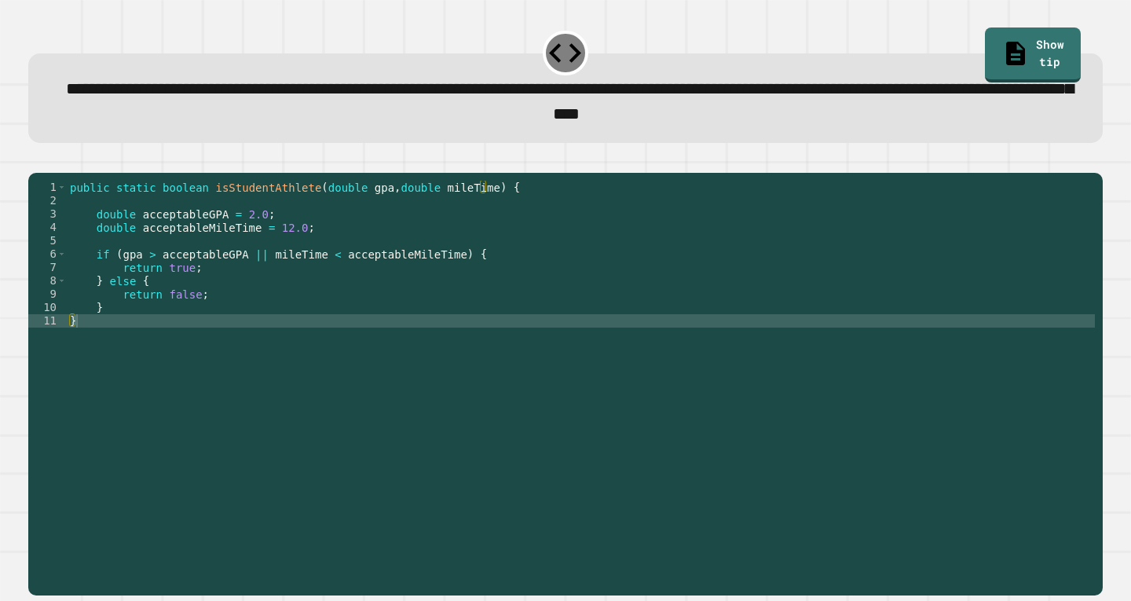
click at [251, 273] on div "public static boolean isStudentAthlete ( double gpa , double mileTime ) { doubl…" at bounding box center [581, 368] width 1028 height 374
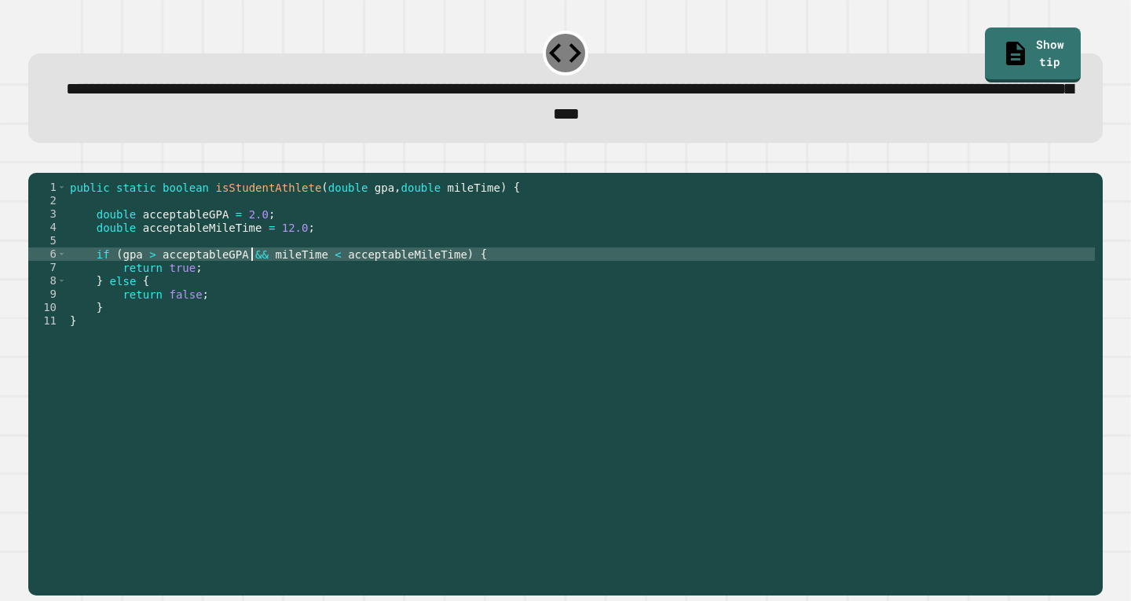
scroll to position [0, 13]
type textarea "**********"
click at [36, 160] on icon "button" at bounding box center [36, 160] width 0 height 0
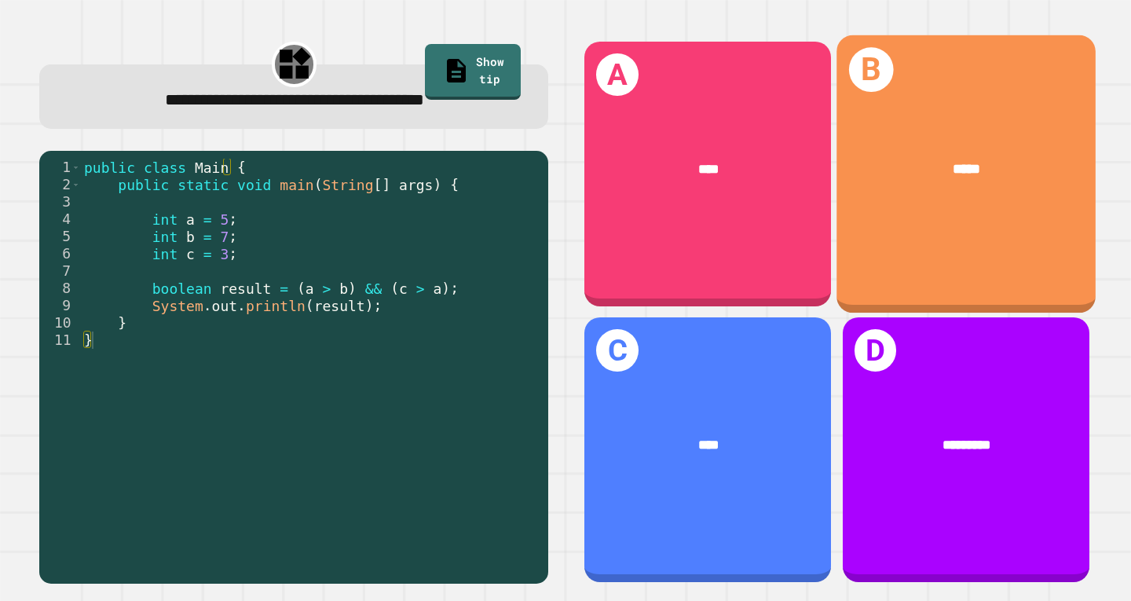
click at [914, 211] on div "B *****" at bounding box center [965, 173] width 259 height 277
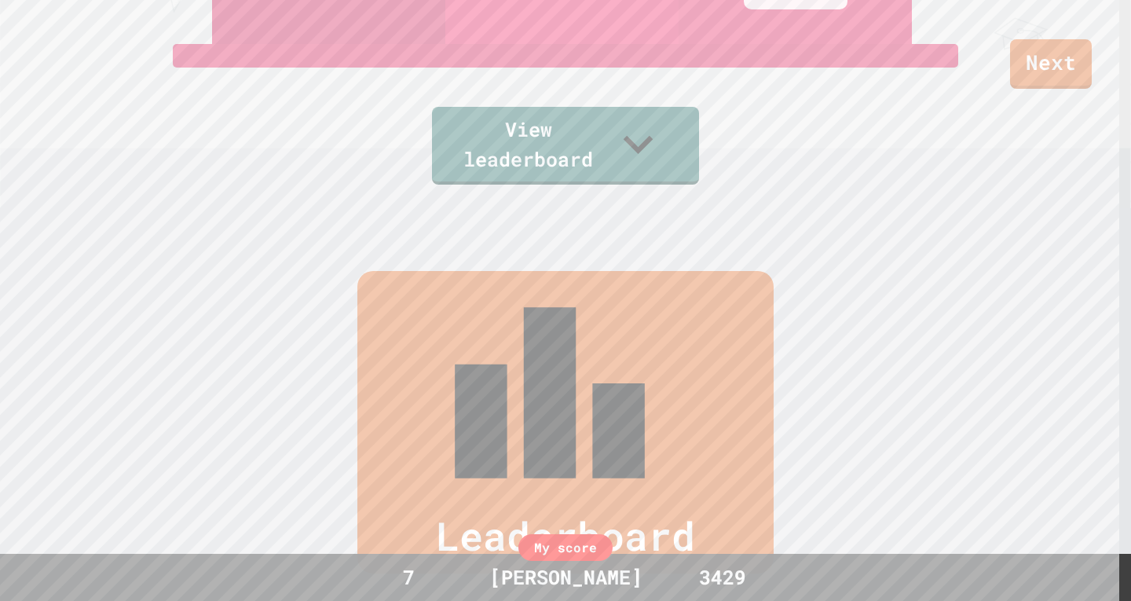
scroll to position [654, 0]
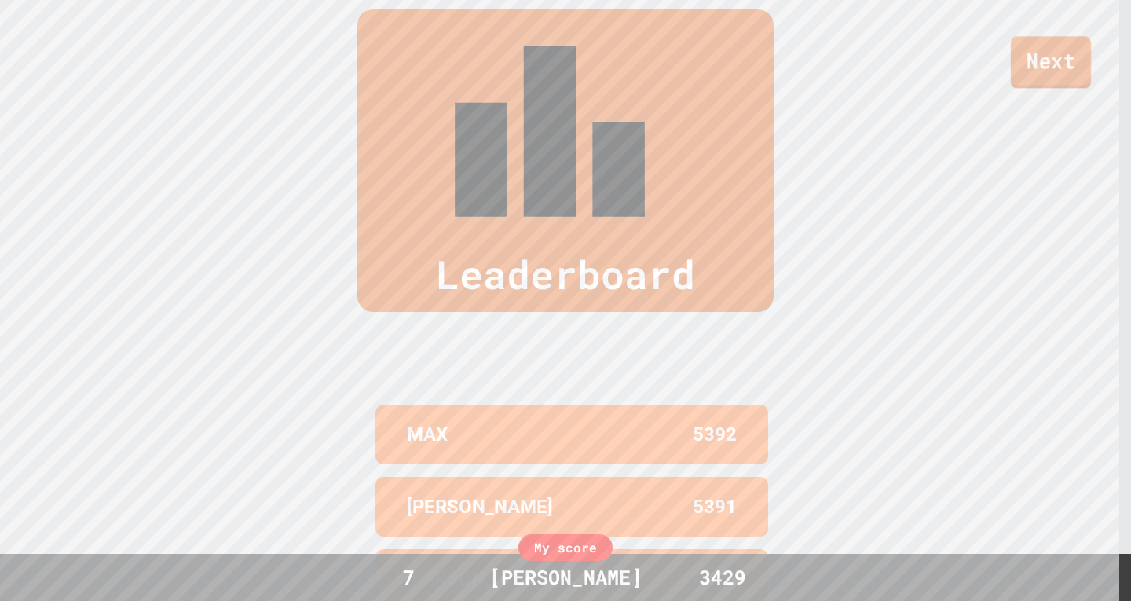
click at [1047, 57] on link "Next" at bounding box center [1051, 62] width 80 height 52
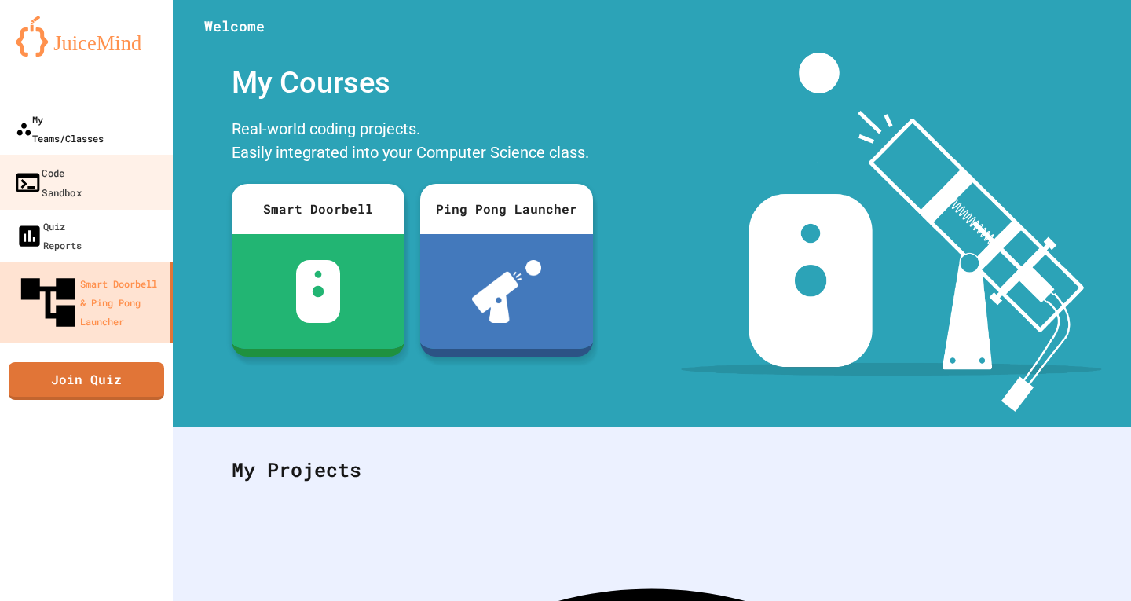
click at [81, 115] on div "My Teams/Classes" at bounding box center [60, 129] width 88 height 38
